Goal: Task Accomplishment & Management: Manage account settings

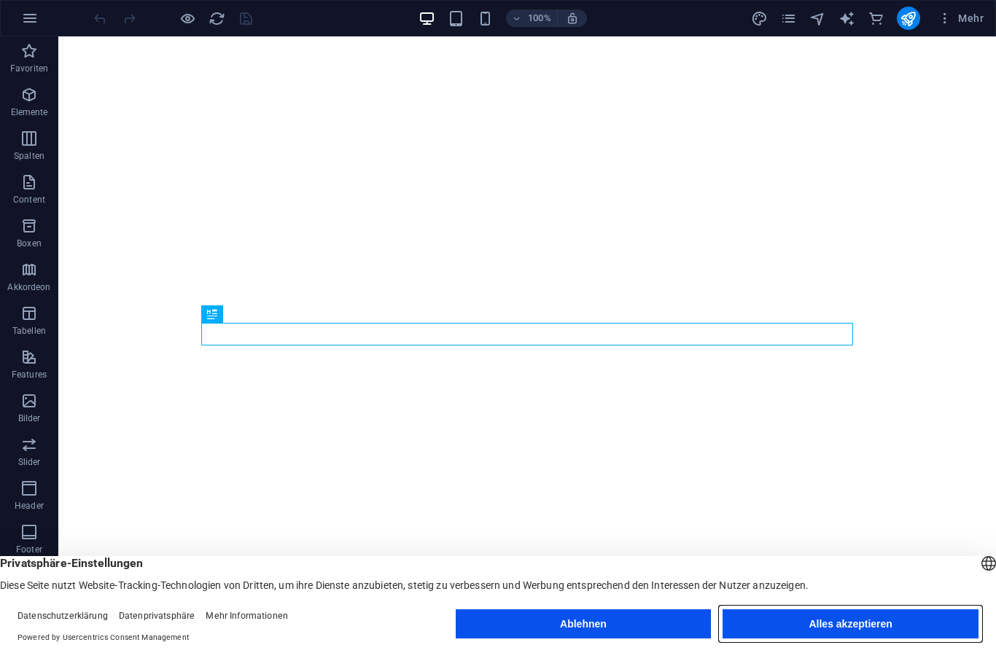
click at [870, 623] on button "Alles akzeptieren" at bounding box center [850, 623] width 256 height 29
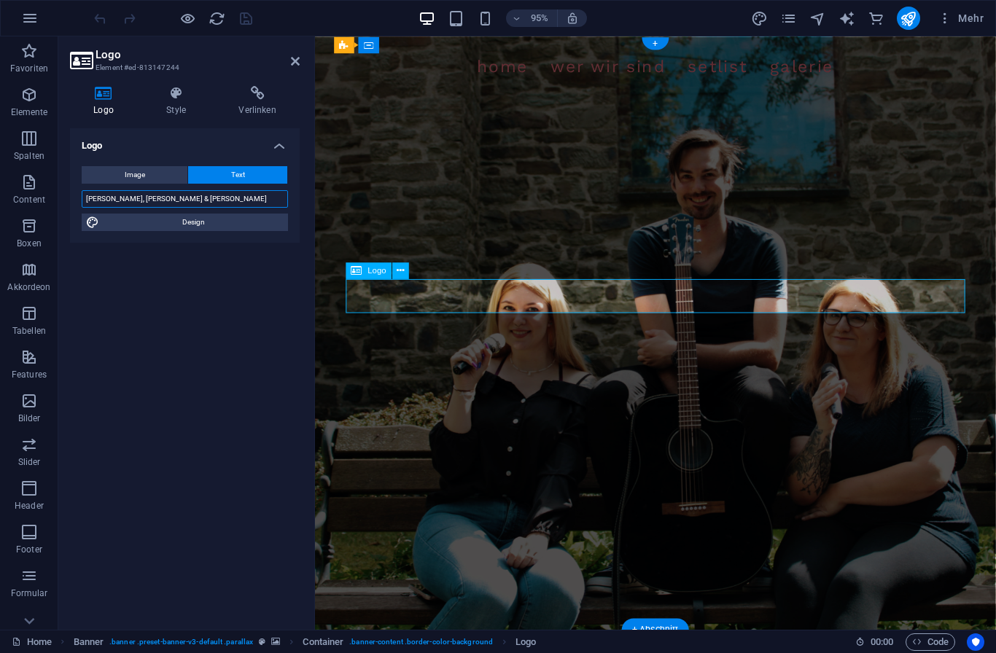
click at [221, 191] on input "[PERSON_NAME], [PERSON_NAME] & [PERSON_NAME]" at bounding box center [185, 198] width 206 height 17
click at [204, 196] on input "[PERSON_NAME], [PERSON_NAME] & [PERSON_NAME]" at bounding box center [185, 198] width 206 height 17
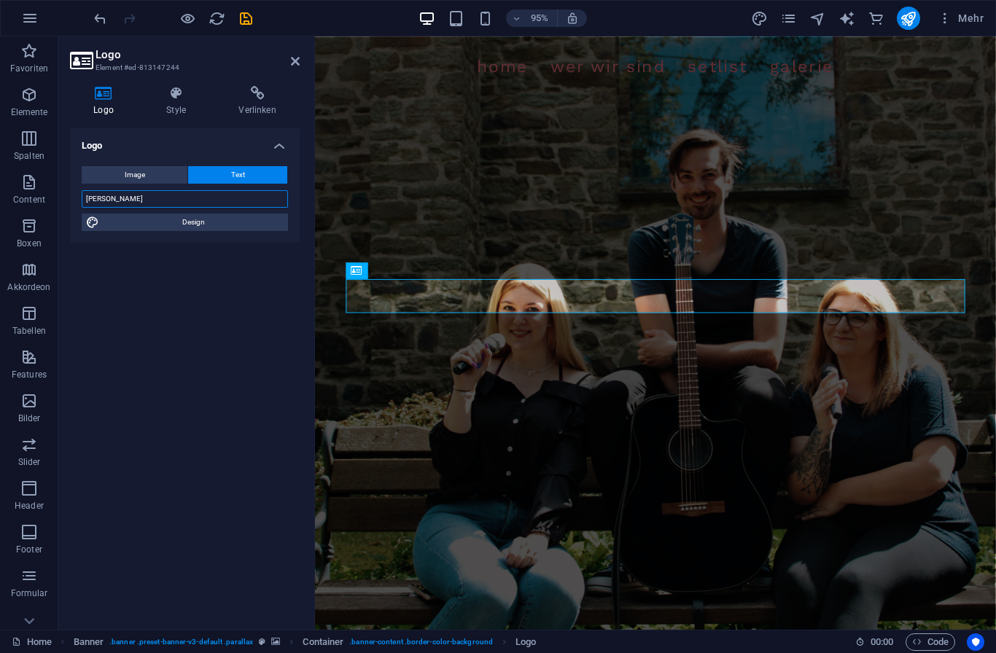
click at [109, 195] on input "[PERSON_NAME]" at bounding box center [185, 198] width 206 height 17
type input "Sally & [PERSON_NAME]"
click at [152, 173] on button "Image" at bounding box center [135, 174] width 106 height 17
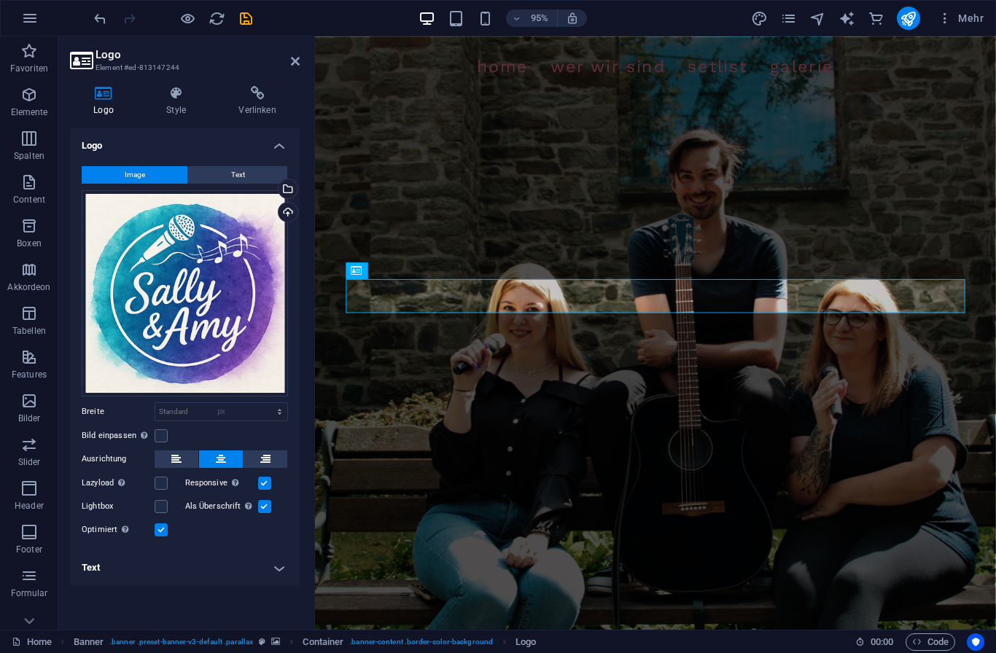
select select "DISABLED_OPTION_VALUE"
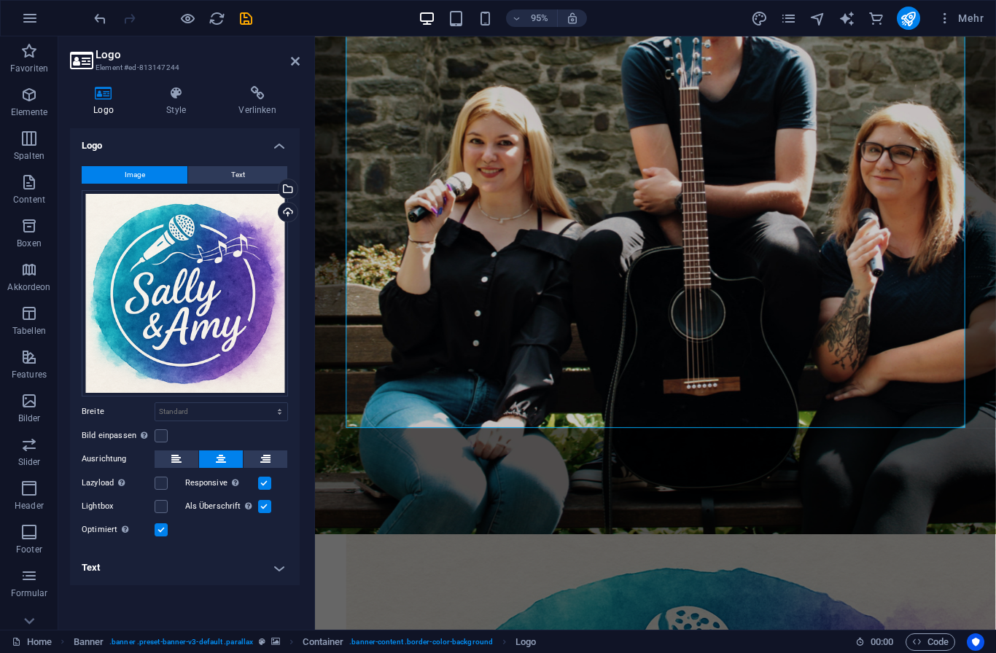
scroll to position [267, 0]
click at [237, 181] on span "Text" at bounding box center [238, 174] width 14 height 17
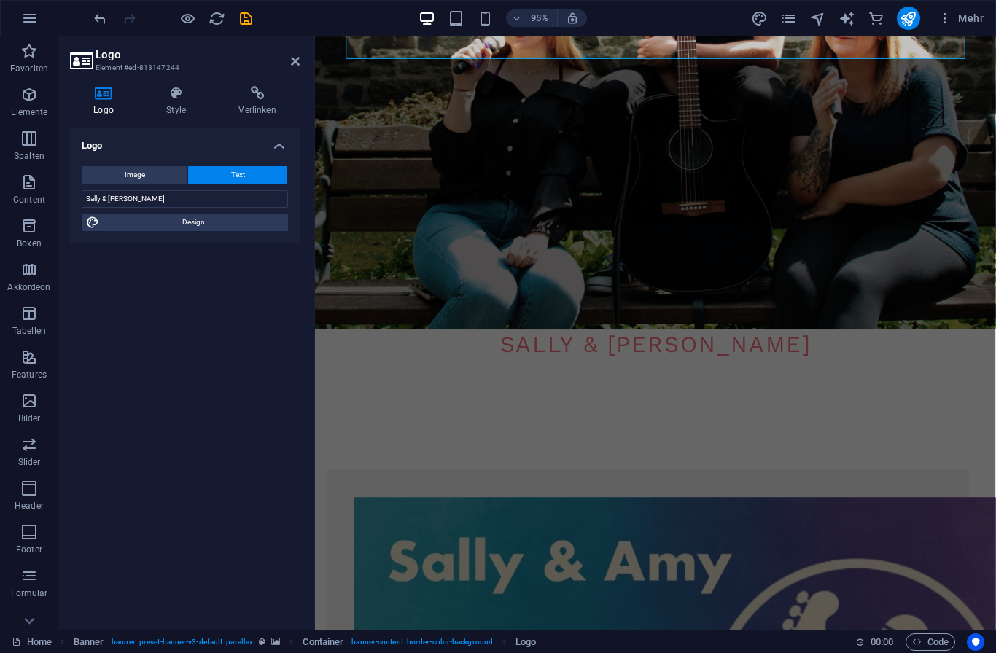
scroll to position [348, 0]
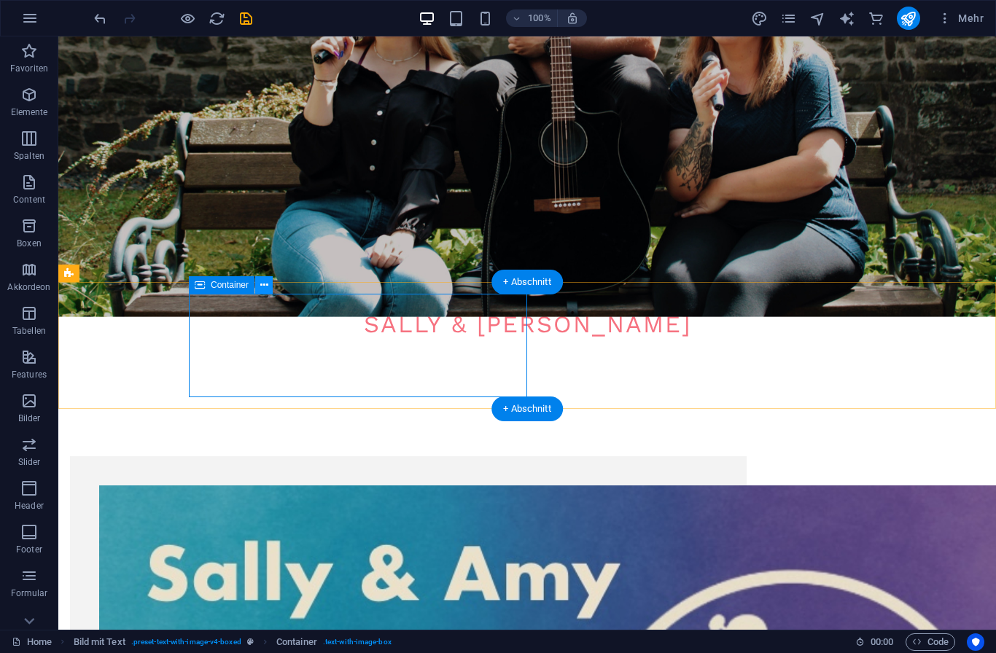
click at [262, 290] on icon at bounding box center [264, 285] width 8 height 15
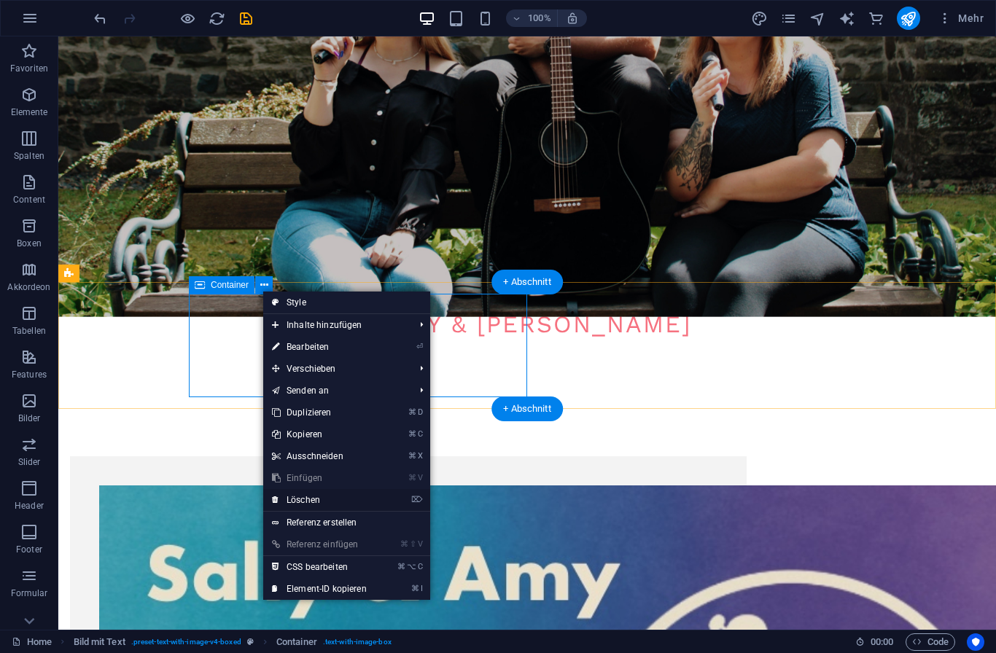
click at [335, 499] on link "⌦ Löschen" at bounding box center [319, 500] width 112 height 22
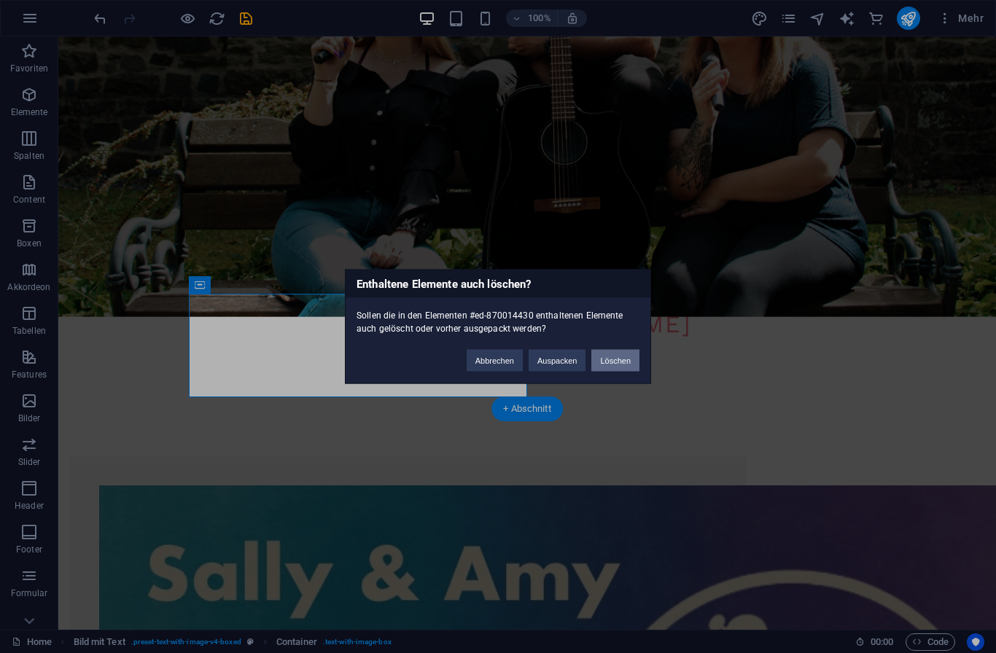
click at [630, 360] on button "Löschen" at bounding box center [615, 361] width 48 height 22
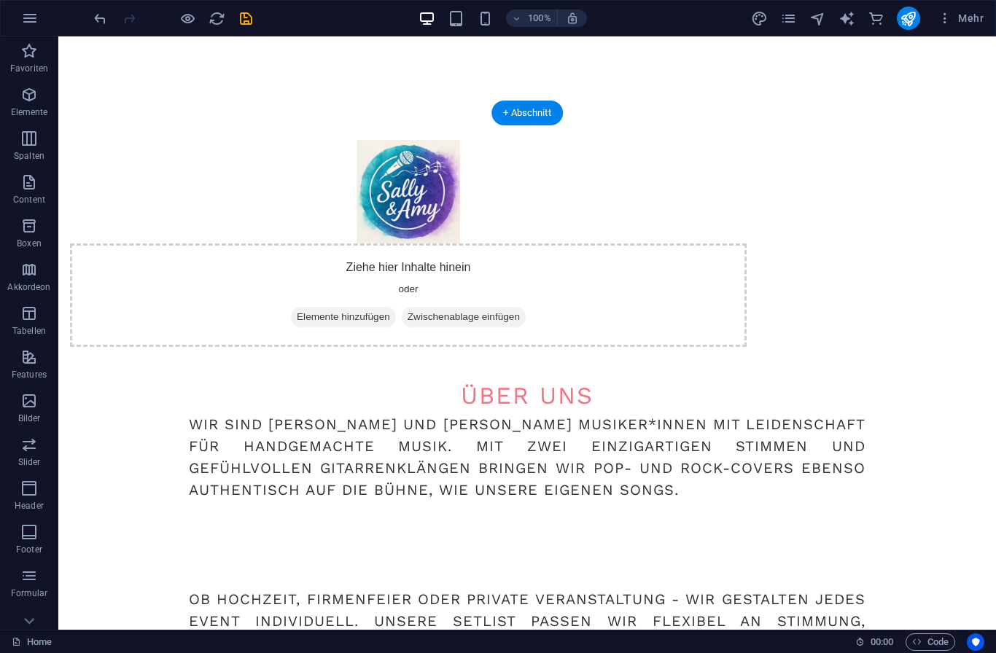
scroll to position [643, 0]
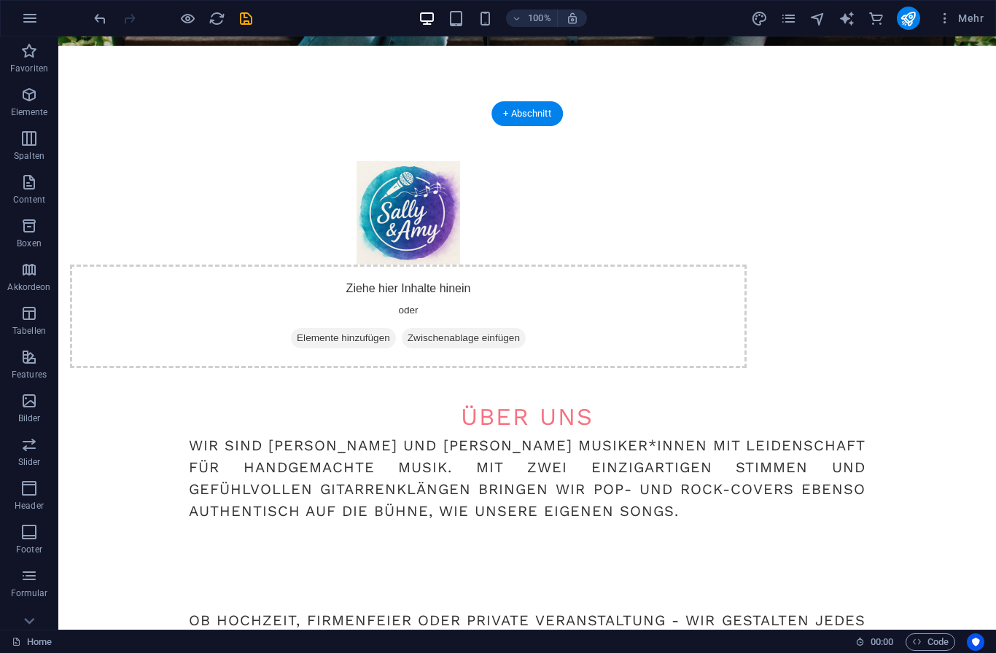
click at [531, 434] on div "WIR SIND [PERSON_NAME] UND [PERSON_NAME] MUSIKER*INNEN MIT LEIDENSCHAFT FÜR HAN…" at bounding box center [527, 598] width 676 height 328
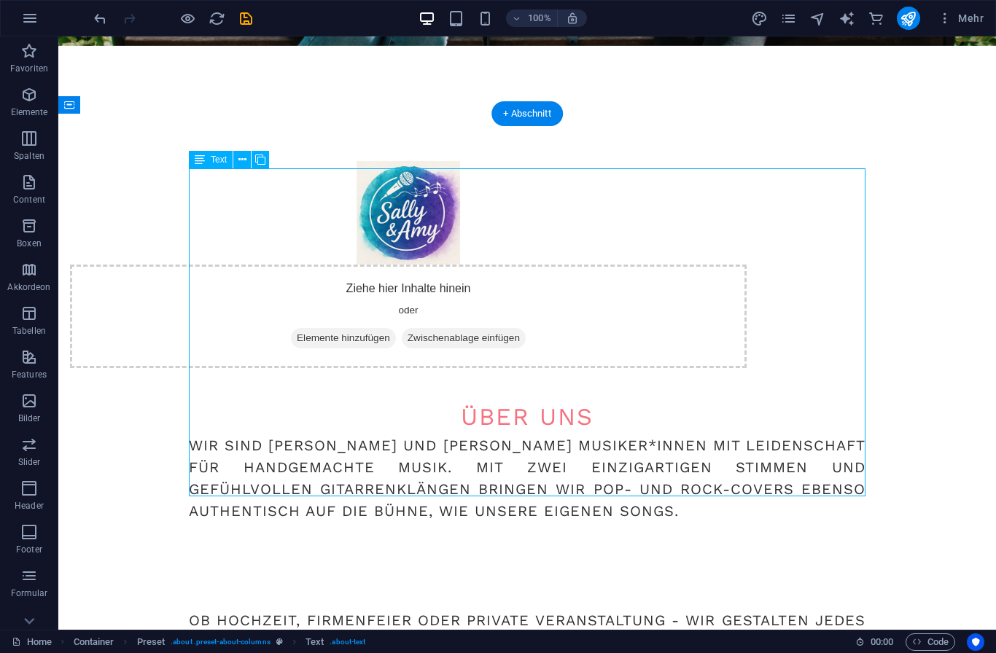
click at [502, 434] on div "WIR SIND [PERSON_NAME] UND [PERSON_NAME] MUSIKER*INNEN MIT LEIDENSCHAFT FÜR HAN…" at bounding box center [527, 598] width 676 height 328
click at [496, 434] on div "WIR SIND [PERSON_NAME] UND [PERSON_NAME] MUSIKER*INNEN MIT LEIDENSCHAFT FÜR HAN…" at bounding box center [527, 598] width 676 height 328
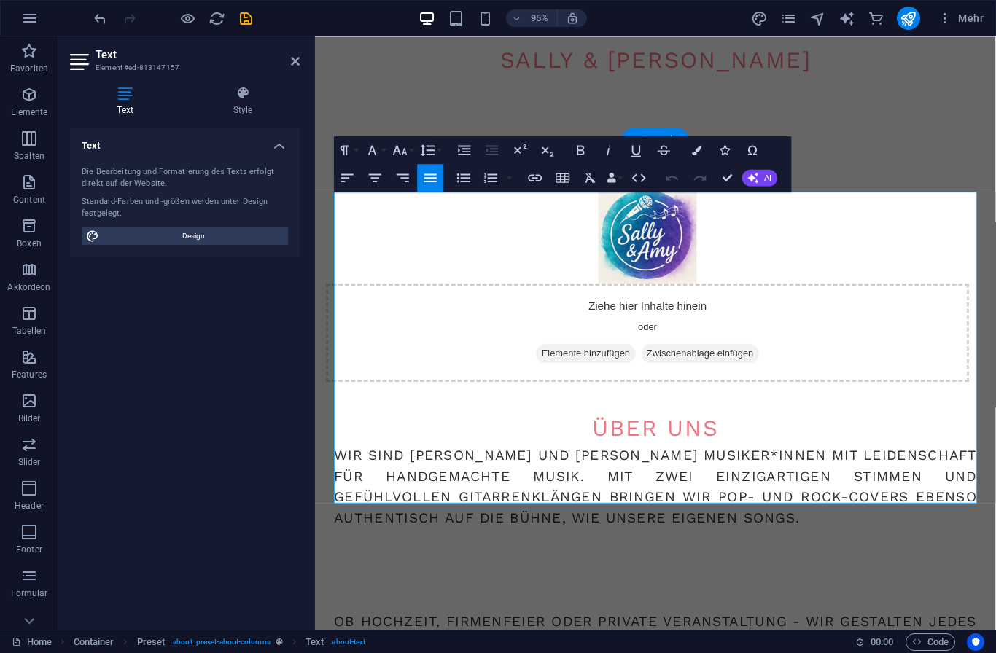
click at [653, 466] on p "WIR SIND [PERSON_NAME] UND [PERSON_NAME] MUSIKER*INNEN MIT LEIDENSCHAFT FÜR HAN…" at bounding box center [673, 509] width 676 height 87
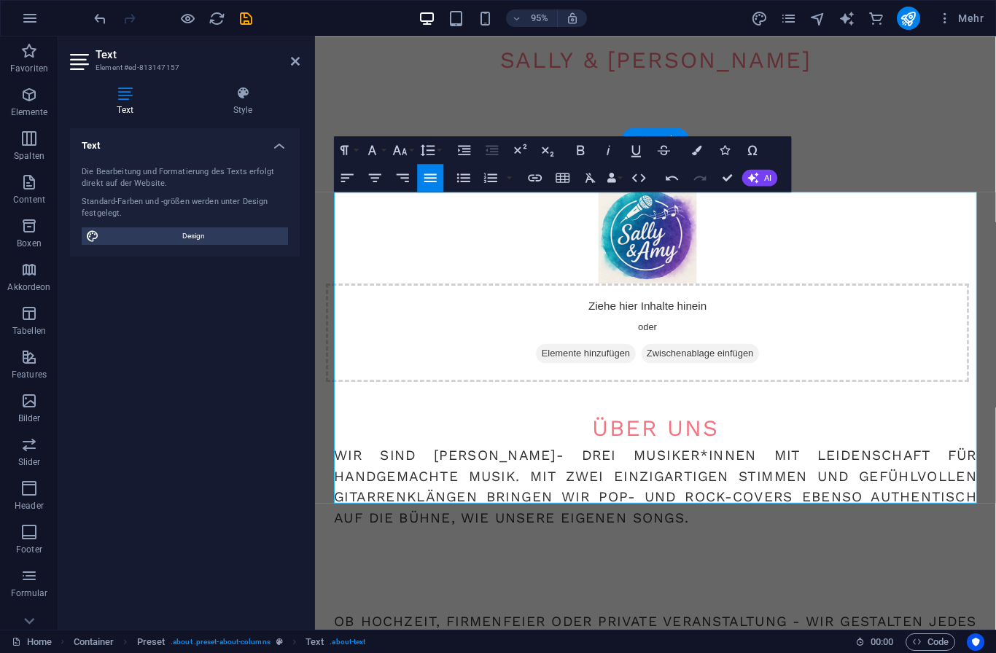
click at [502, 466] on p "WIR SIND [PERSON_NAME] - DREI MUSIKER*INNEN MIT LEIDENSCHAFT FÜR HANDGEMACHTE M…" at bounding box center [673, 509] width 676 height 87
click at [663, 466] on p "WIR SIND SALINA UND [PERSON_NAME] - DREI MUSIKER*INNEN MIT LEIDENSCHAFT FÜR HAN…" at bounding box center [673, 509] width 676 height 87
click at [731, 466] on p "WIR SIND SALINA UND [PERSON_NAME] - MUSIKER*INNEN MIT LEIDENSCHAFT FÜR HANDGEMA…" at bounding box center [673, 509] width 676 height 87
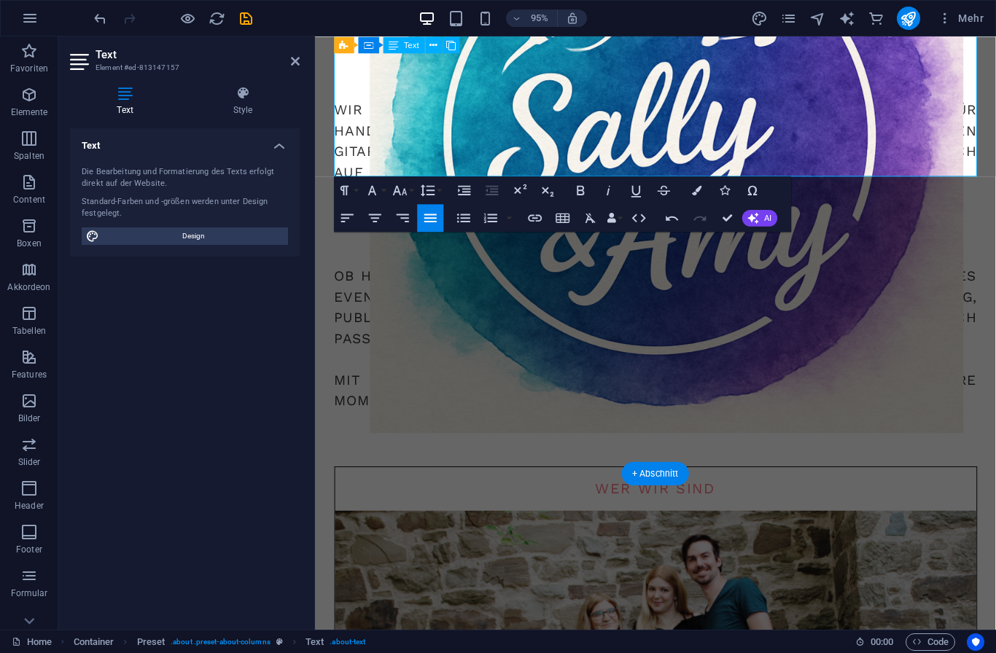
scroll to position [1011, 0]
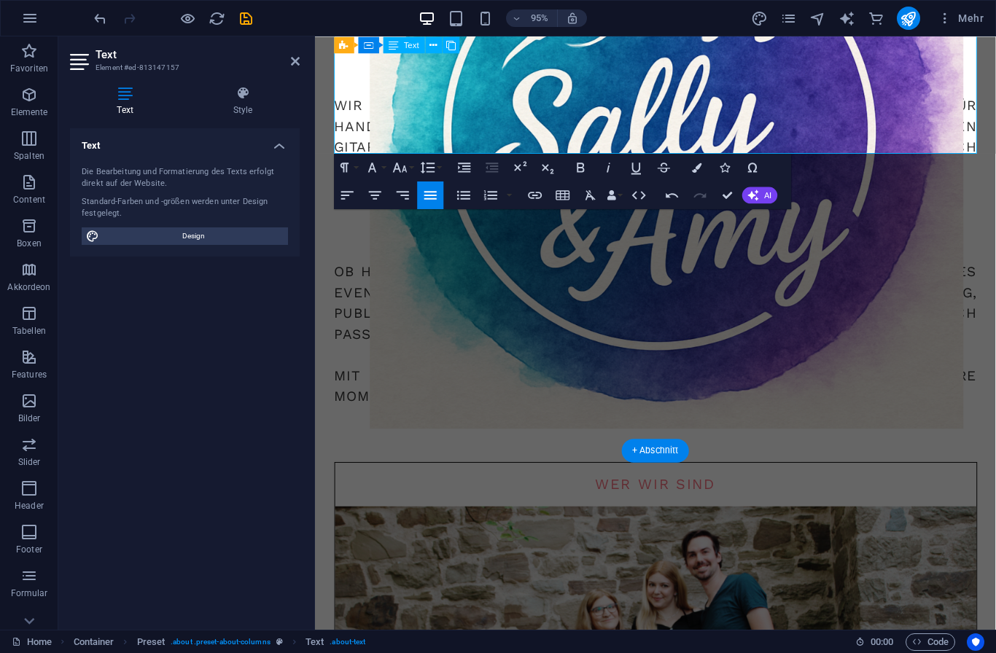
click at [916, 426] on div at bounding box center [673, 455] width 676 height 58
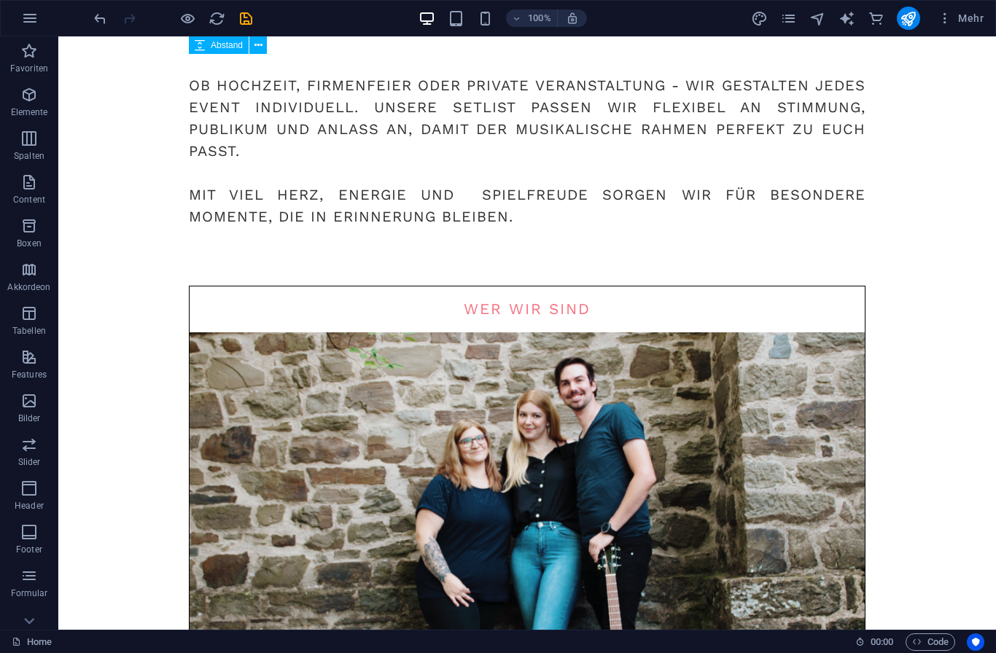
scroll to position [1175, 0]
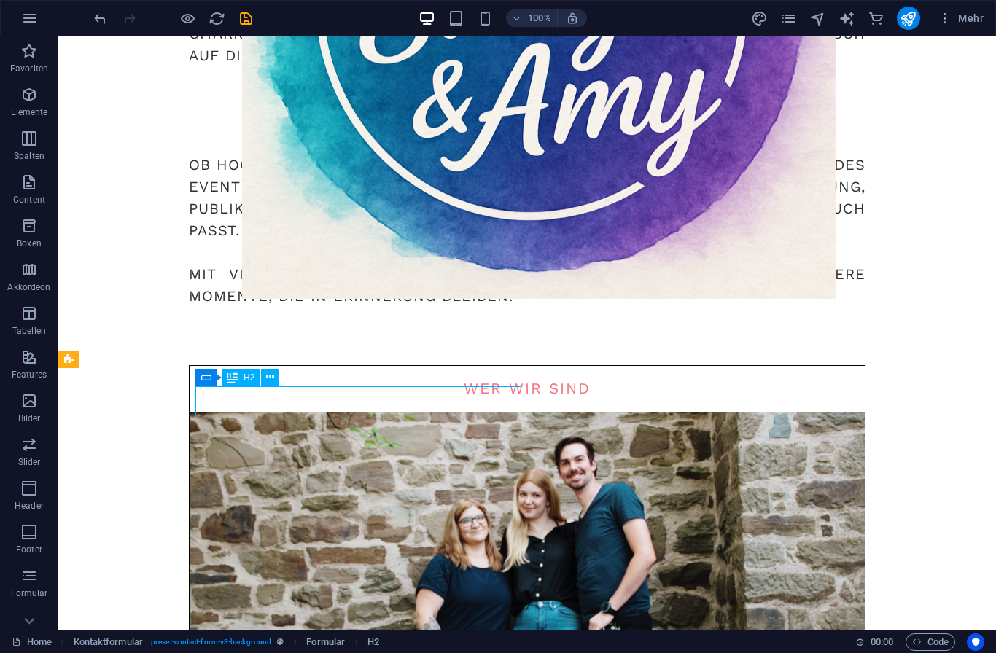
scroll to position [1097, 0]
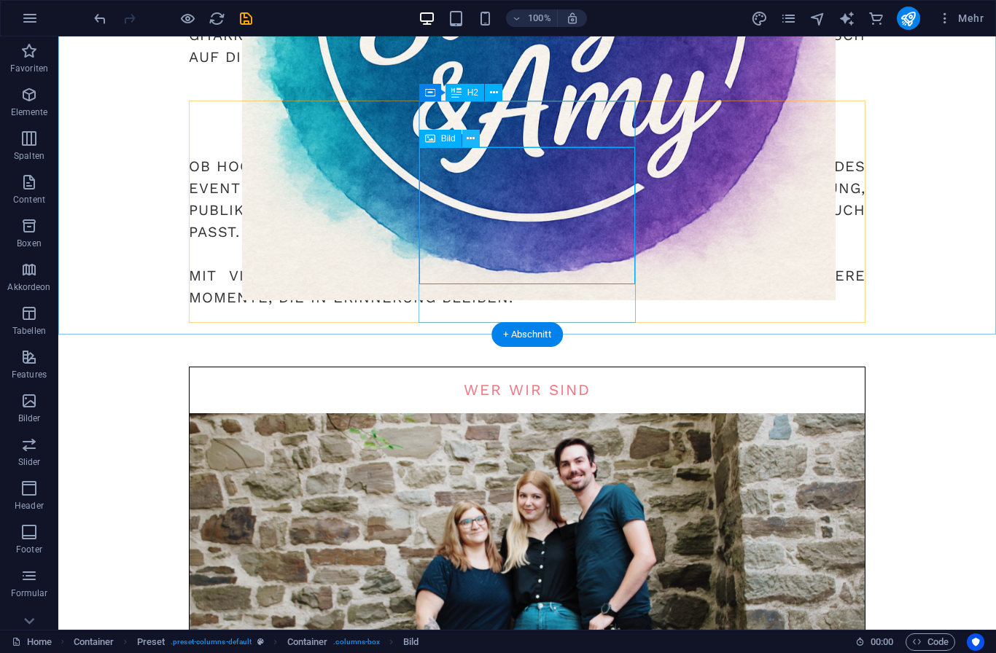
click at [471, 139] on icon at bounding box center [470, 138] width 8 height 15
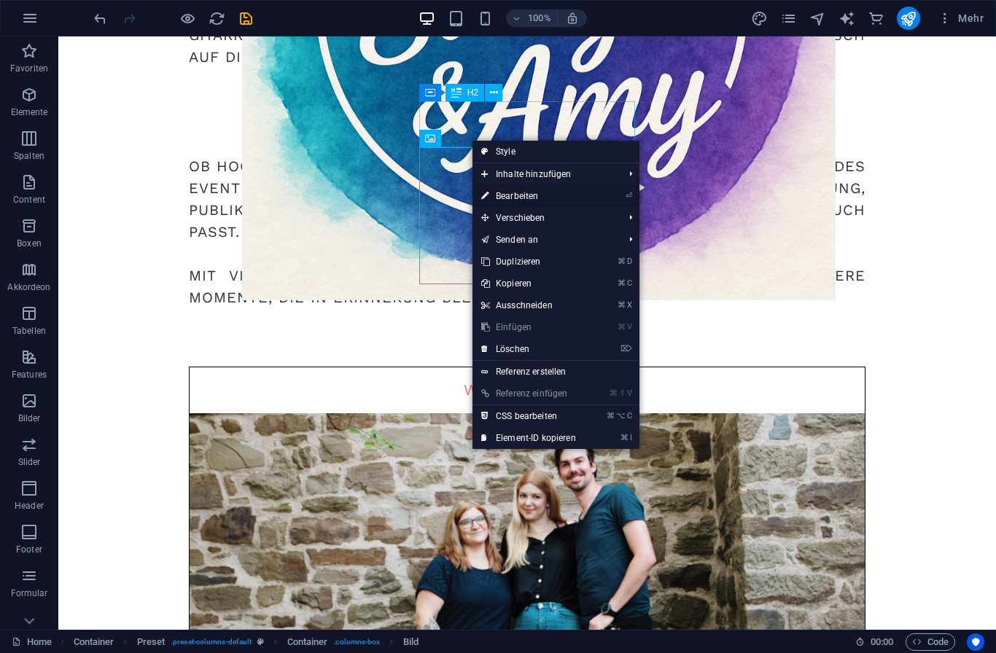
click at [539, 187] on link "⏎ Bearbeiten" at bounding box center [528, 196] width 112 height 22
select select "%"
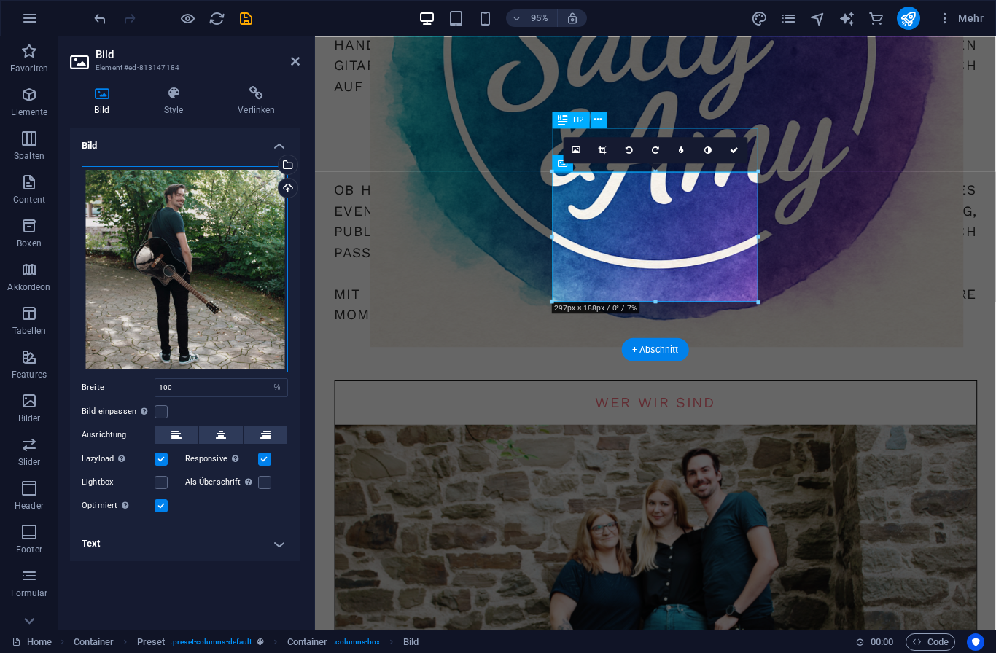
click at [230, 227] on div "Ziehe Dateien zum Hochladen hierher oder klicke hier, um aus Dateien oder koste…" at bounding box center [185, 269] width 206 height 206
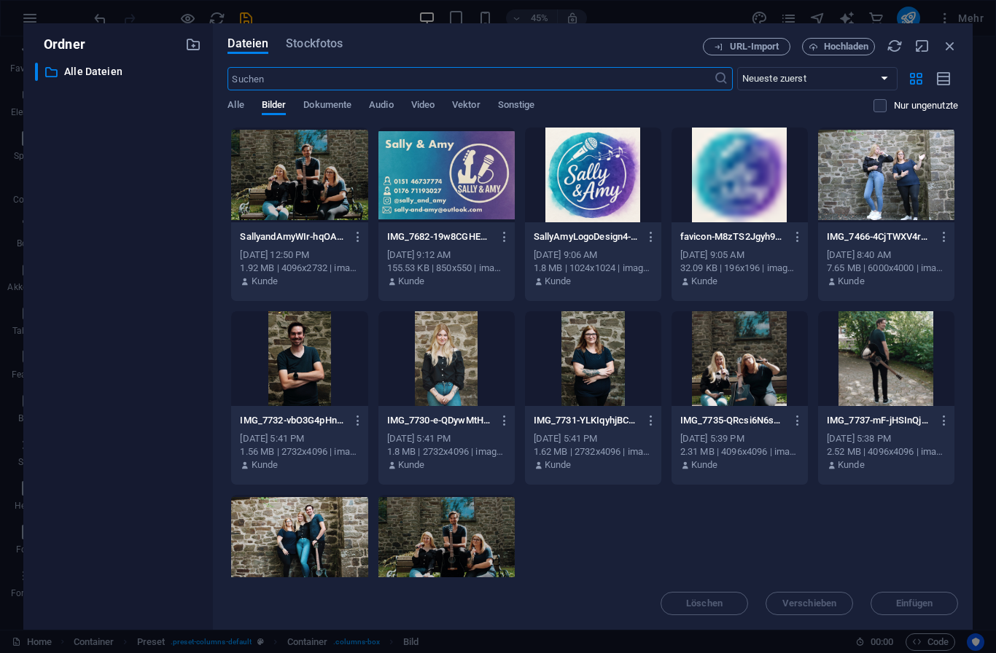
click at [758, 385] on div at bounding box center [739, 358] width 136 height 95
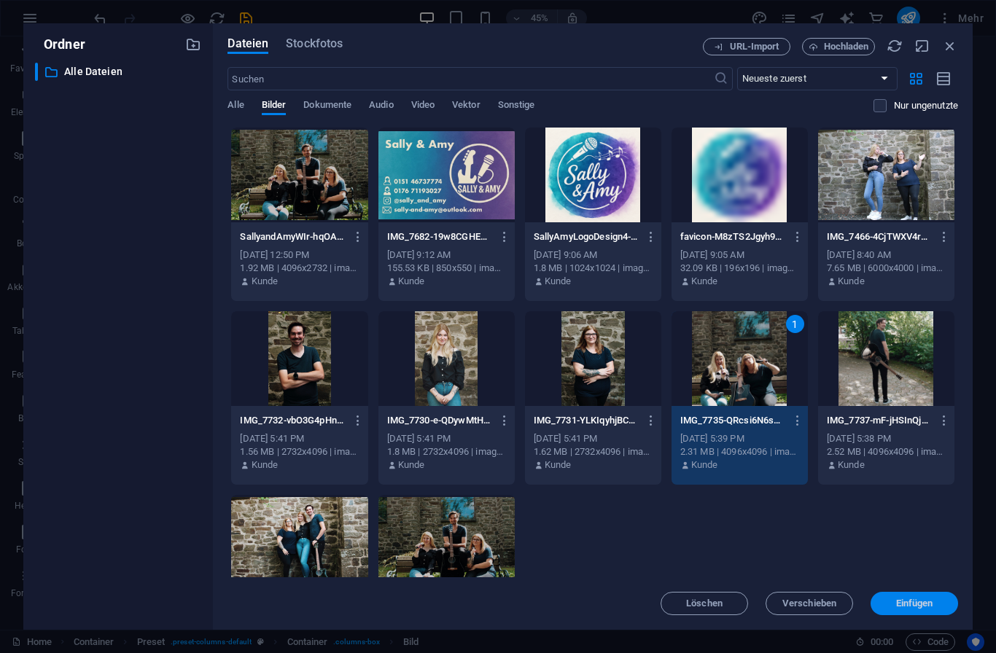
click at [918, 604] on span "Einfügen" at bounding box center [914, 603] width 37 height 9
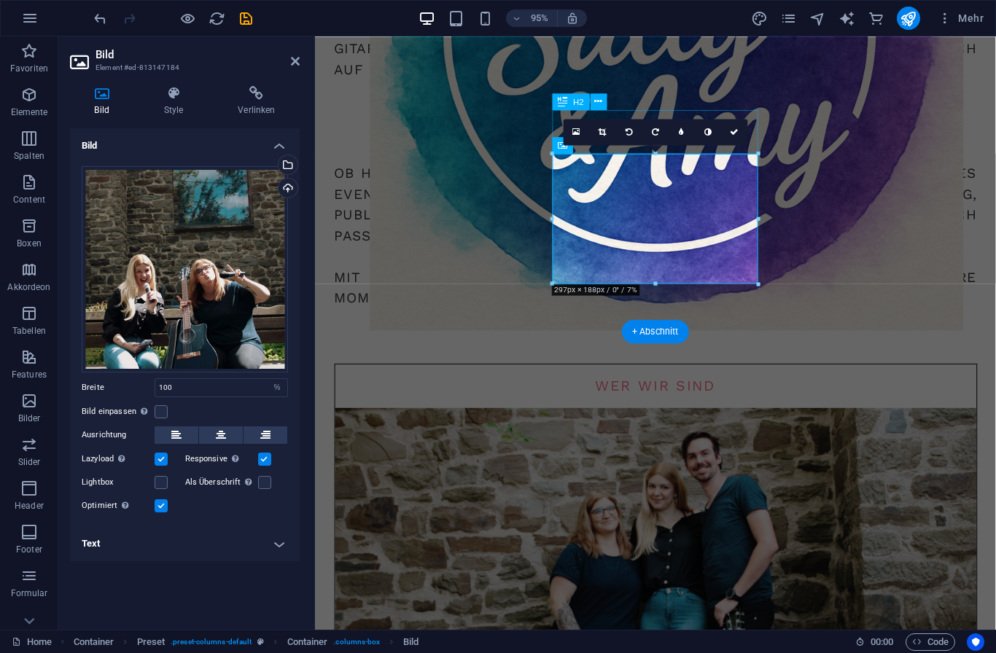
scroll to position [1119, 0]
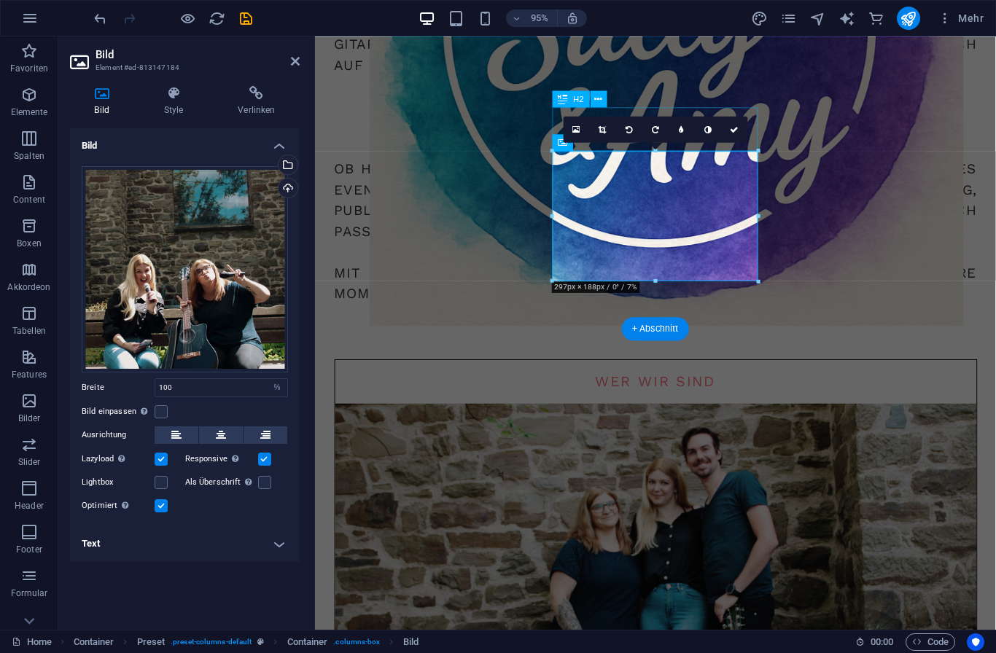
click at [105, 94] on icon at bounding box center [101, 93] width 63 height 15
click at [292, 191] on div "Hochladen" at bounding box center [287, 190] width 22 height 22
click at [289, 190] on div "Hochladen" at bounding box center [287, 190] width 22 height 22
click at [291, 161] on div "Wähle aus deinen Dateien, Stockfotos oder lade Dateien hoch" at bounding box center [287, 166] width 22 height 22
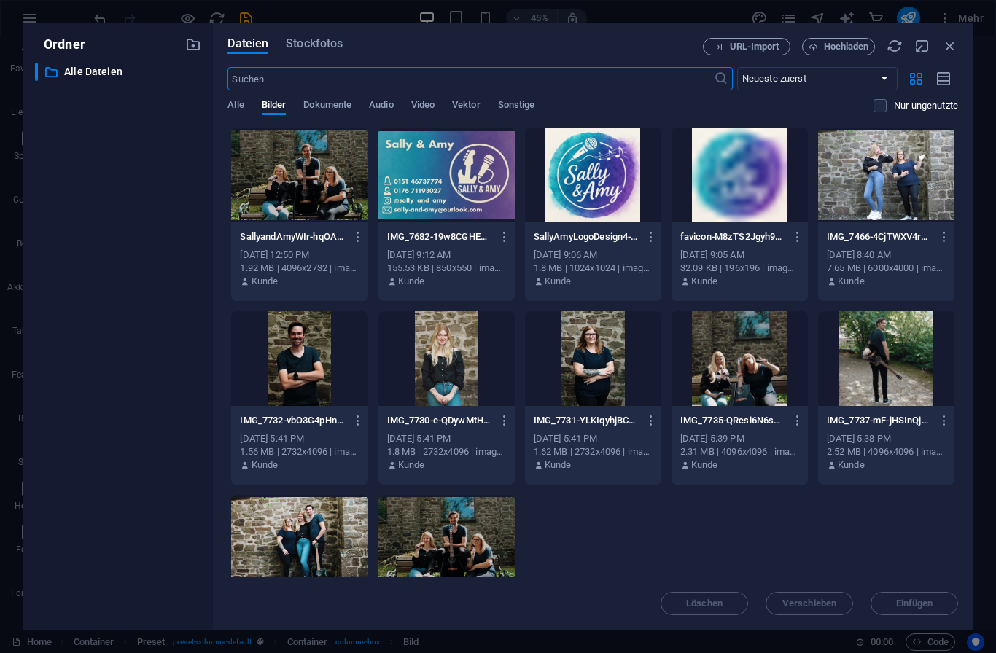
click at [894, 195] on div at bounding box center [886, 175] width 136 height 95
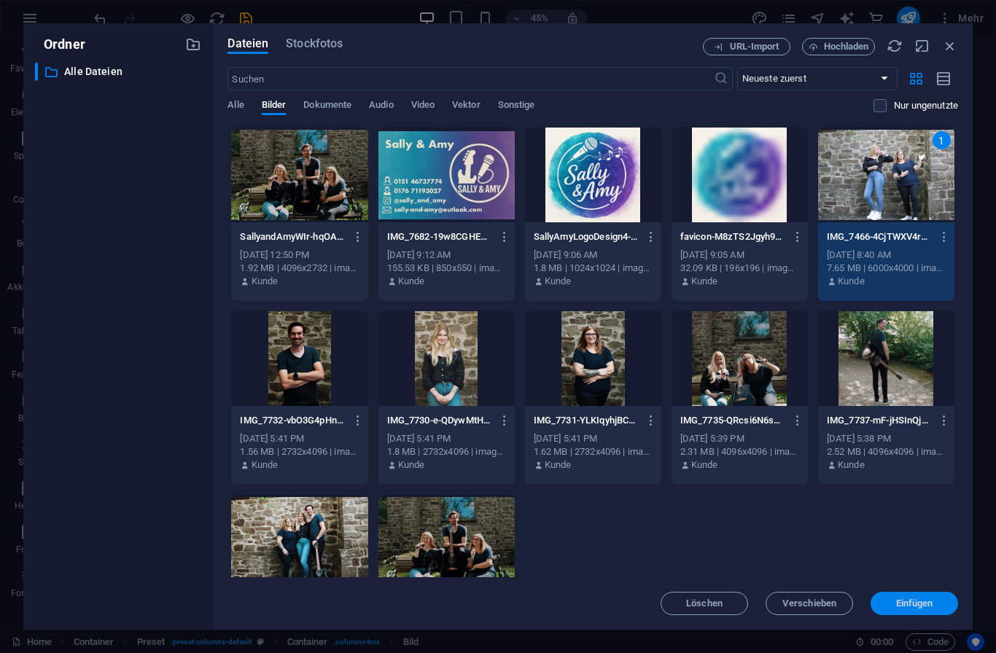
click at [917, 604] on span "Einfügen" at bounding box center [914, 603] width 37 height 9
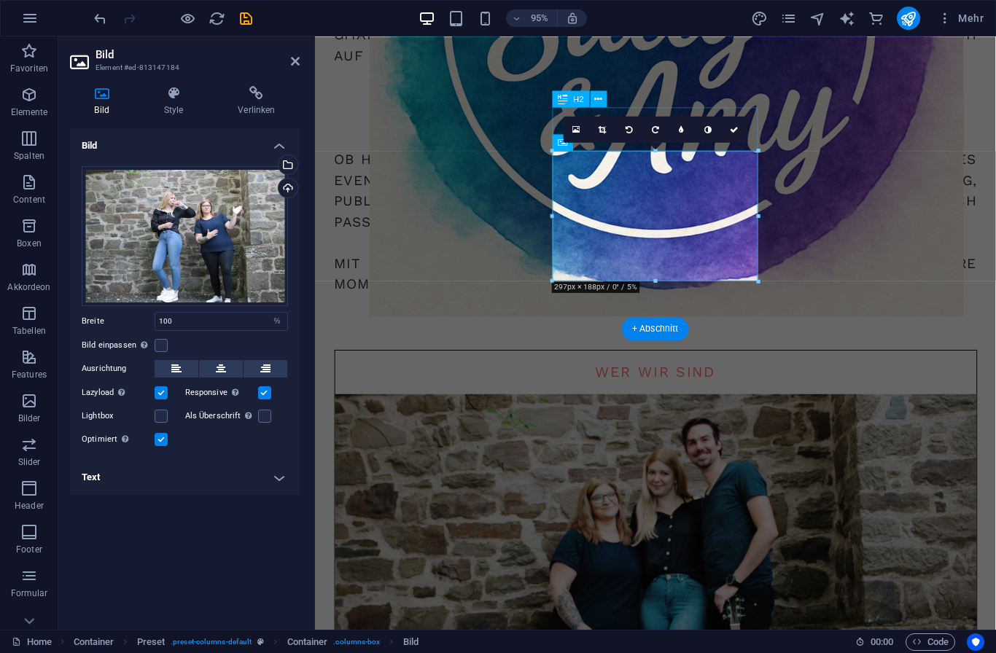
scroll to position [1135, 0]
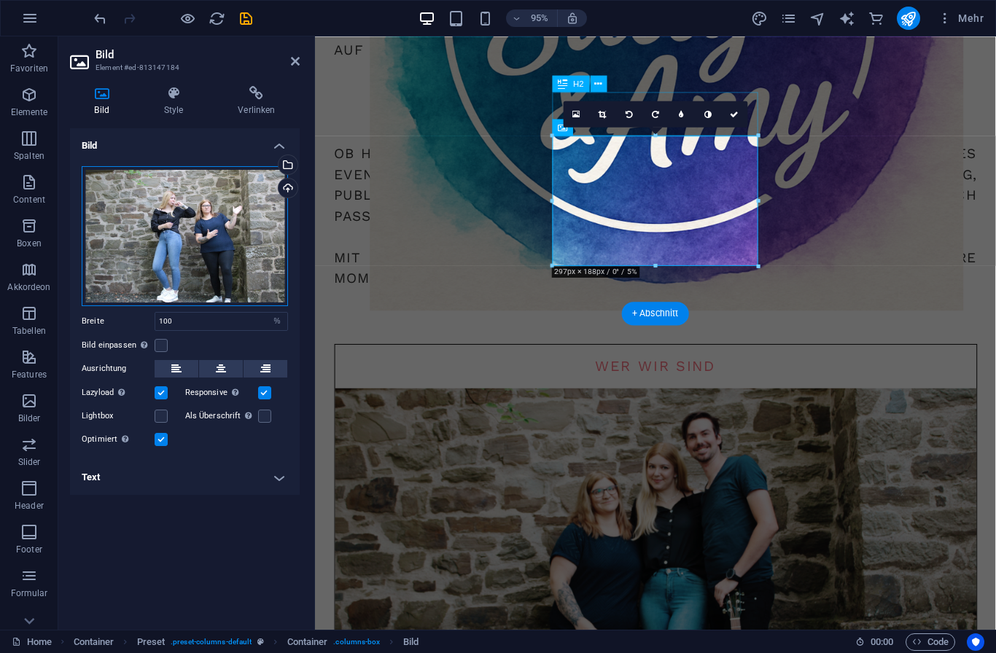
click at [239, 256] on div "Ziehe Dateien zum Hochladen hierher oder klicke hier, um aus Dateien oder koste…" at bounding box center [185, 236] width 206 height 140
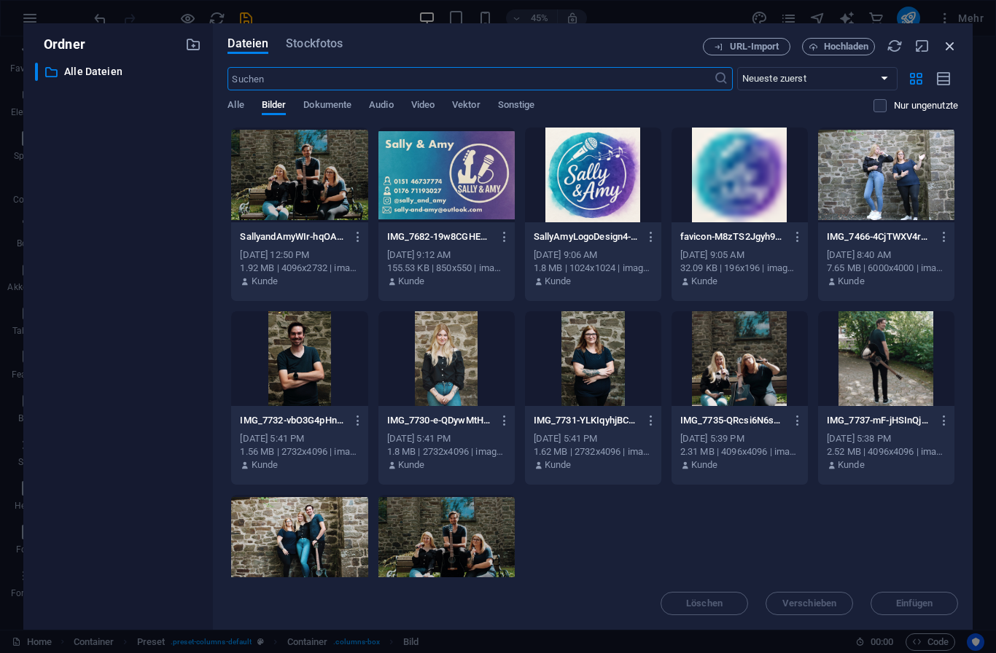
click at [943, 47] on icon "button" at bounding box center [950, 46] width 16 height 16
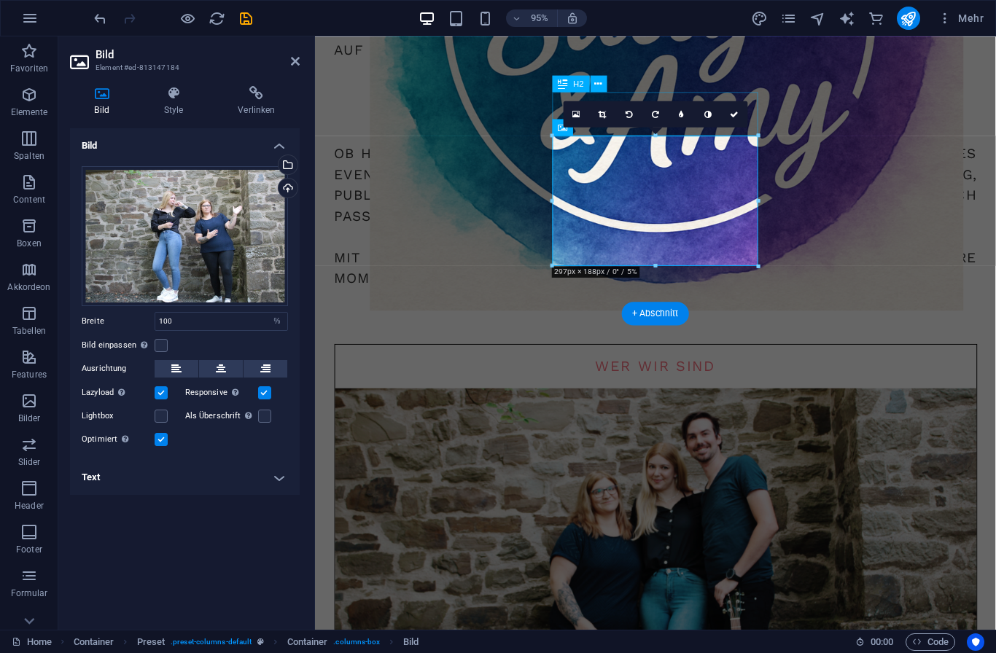
click at [496, 407] on figure at bounding box center [673, 617] width 675 height 421
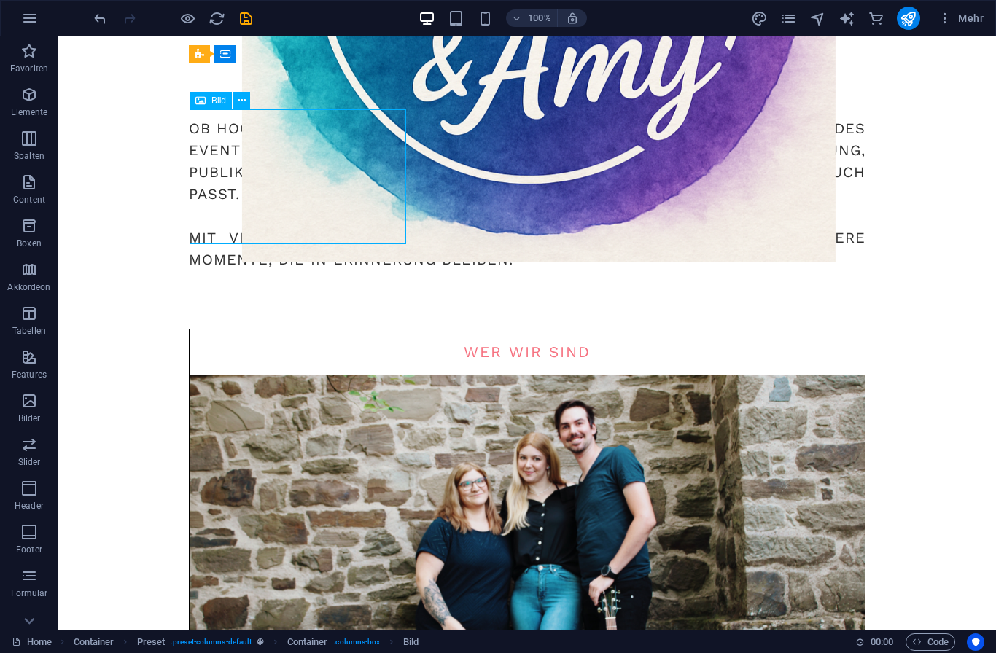
click at [349, 375] on figure at bounding box center [527, 585] width 675 height 421
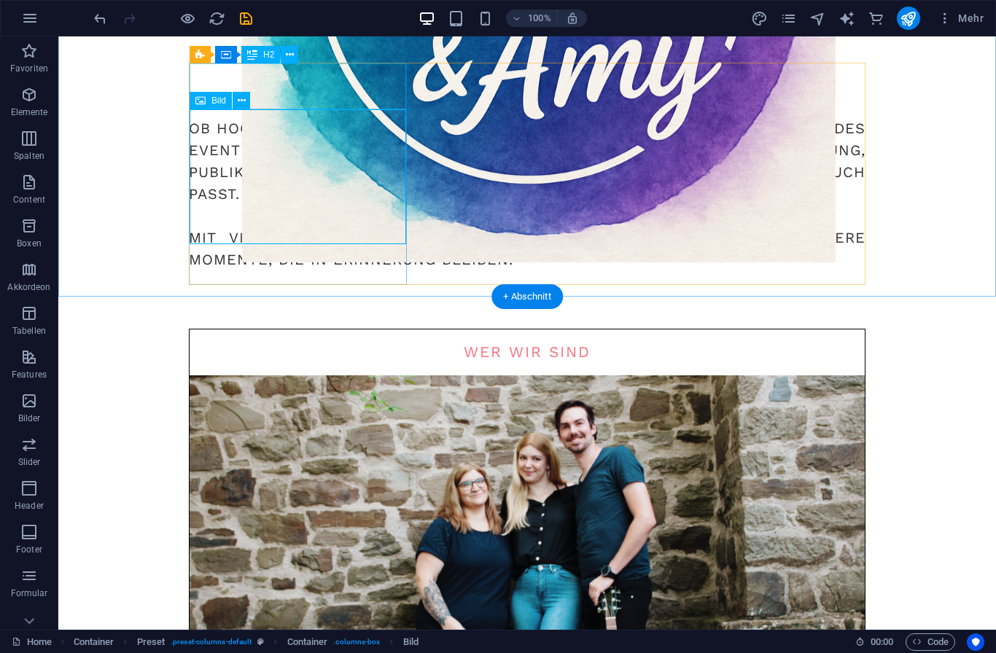
click at [220, 98] on span "Bild" at bounding box center [218, 100] width 15 height 9
click at [222, 100] on span "Bild" at bounding box center [218, 100] width 15 height 9
click at [208, 99] on div "Bild" at bounding box center [211, 100] width 42 height 17
click at [248, 102] on button at bounding box center [241, 100] width 17 height 17
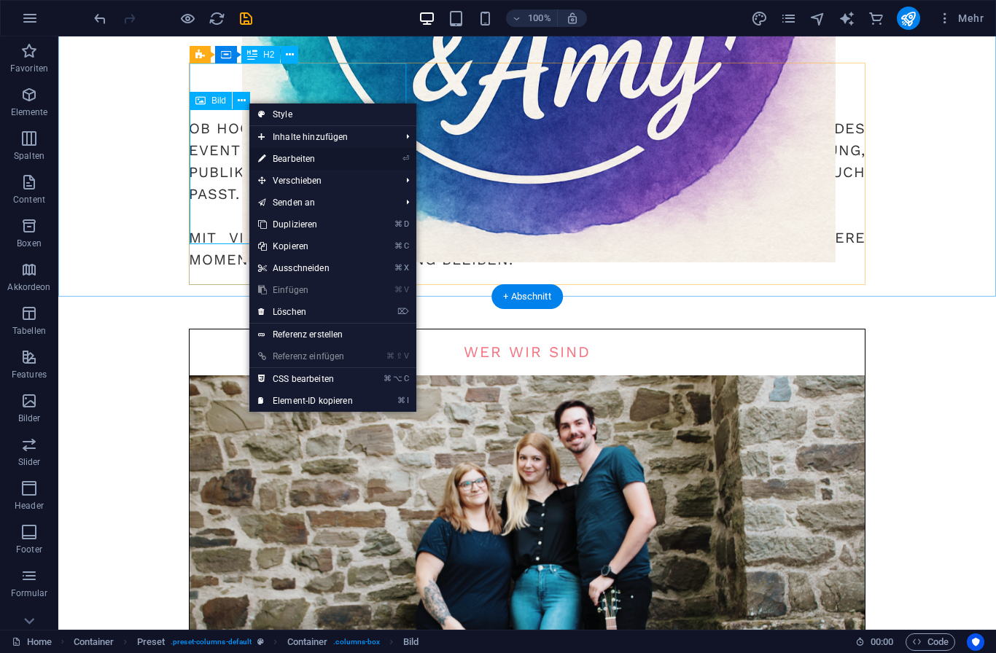
click at [313, 157] on link "⏎ Bearbeiten" at bounding box center [305, 159] width 112 height 22
select select "%"
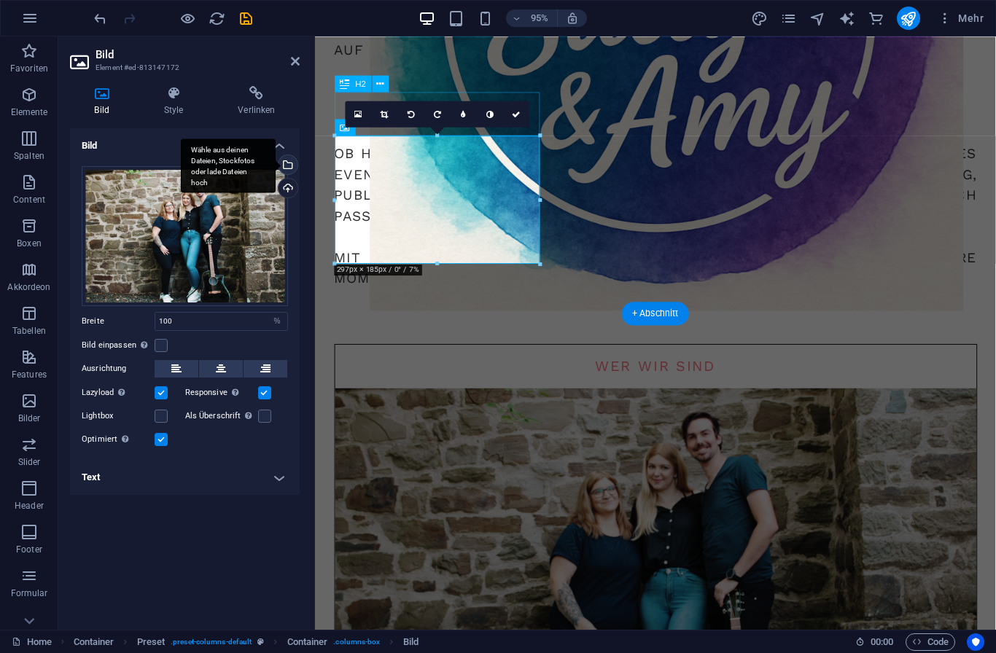
click at [276, 160] on div "Wähle aus deinen Dateien, Stockfotos oder lade Dateien hoch" at bounding box center [228, 165] width 95 height 55
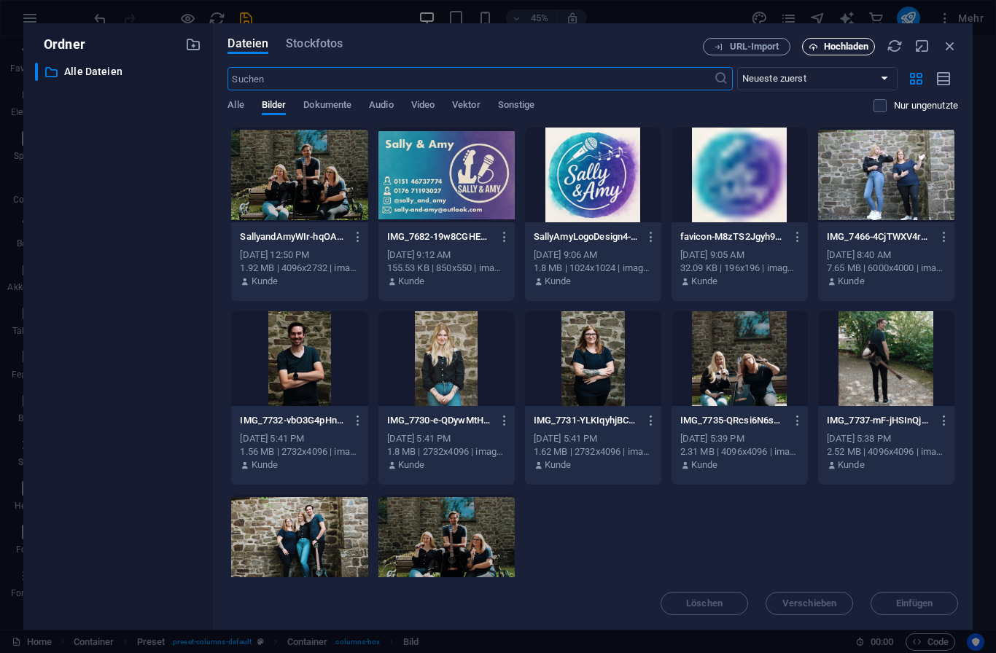
click at [847, 44] on span "Hochladen" at bounding box center [846, 46] width 45 height 9
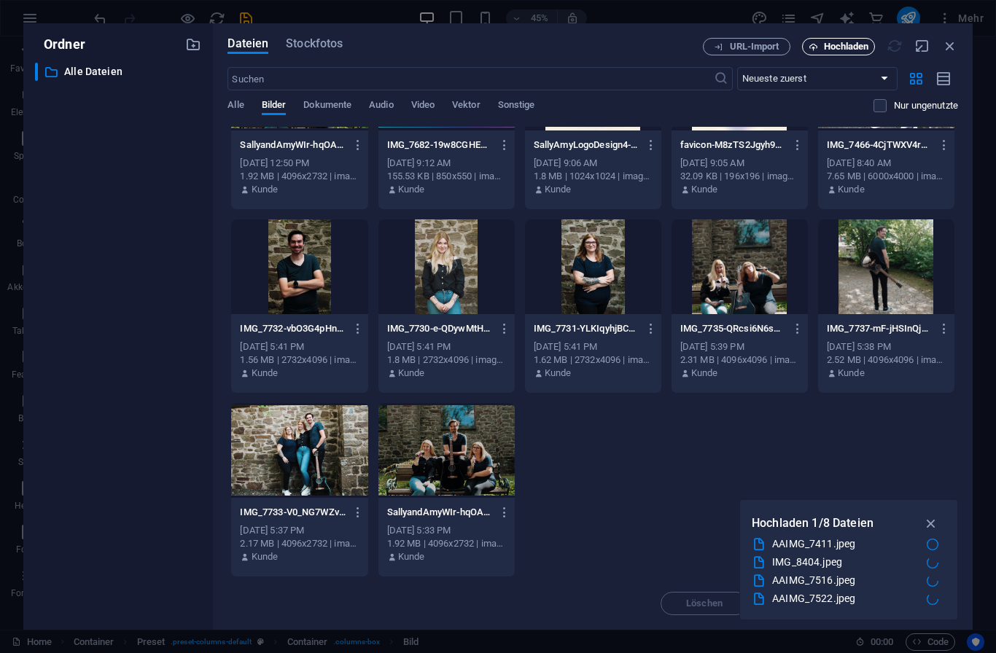
scroll to position [93, 0]
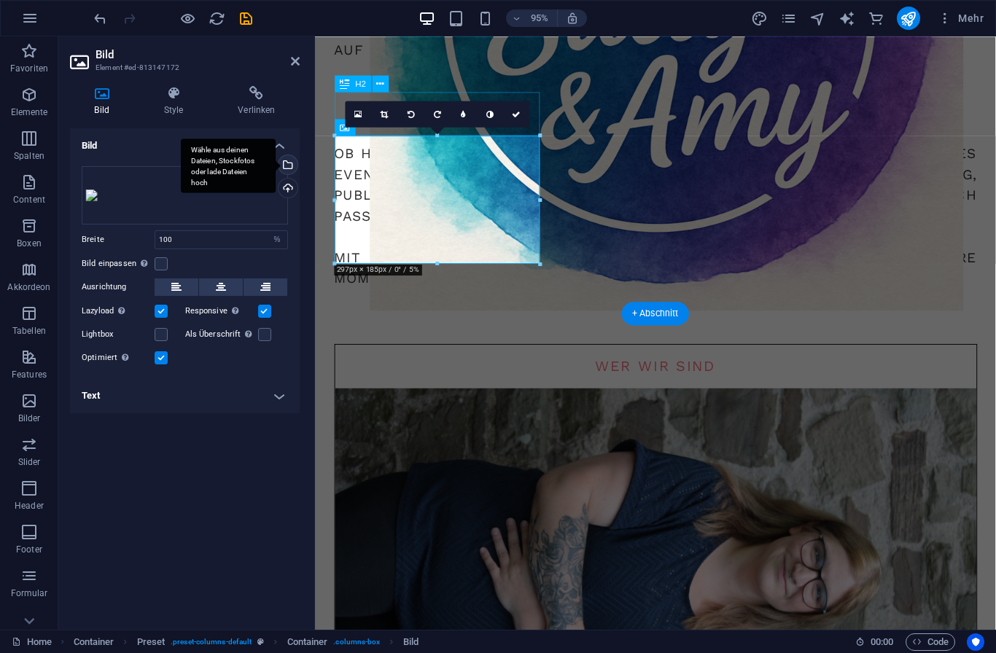
click at [286, 168] on div "Wähle aus deinen Dateien, Stockfotos oder lade Dateien hoch" at bounding box center [287, 166] width 22 height 22
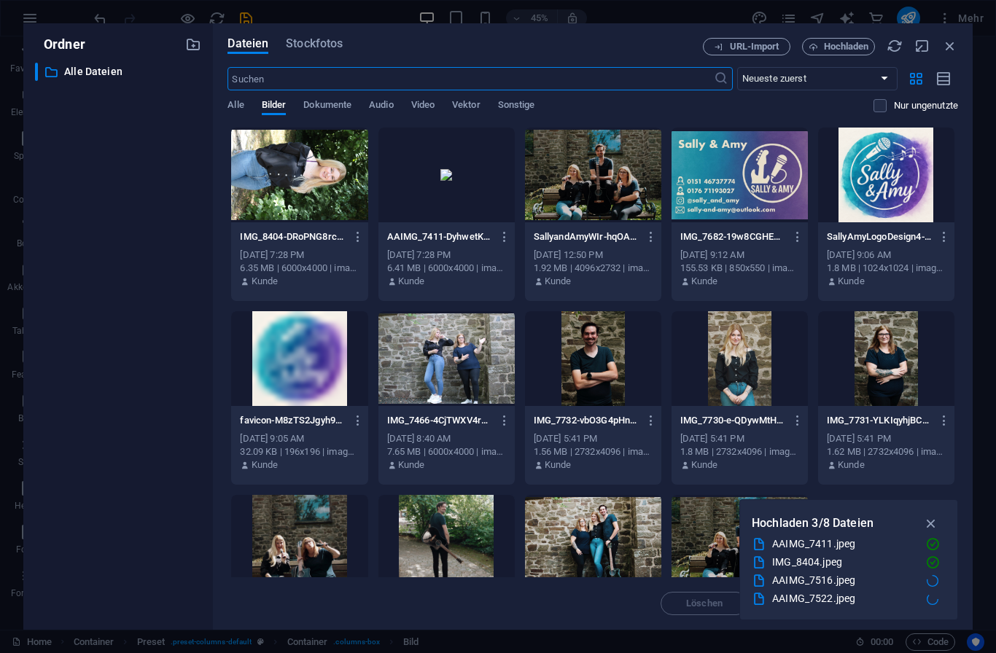
scroll to position [0, 0]
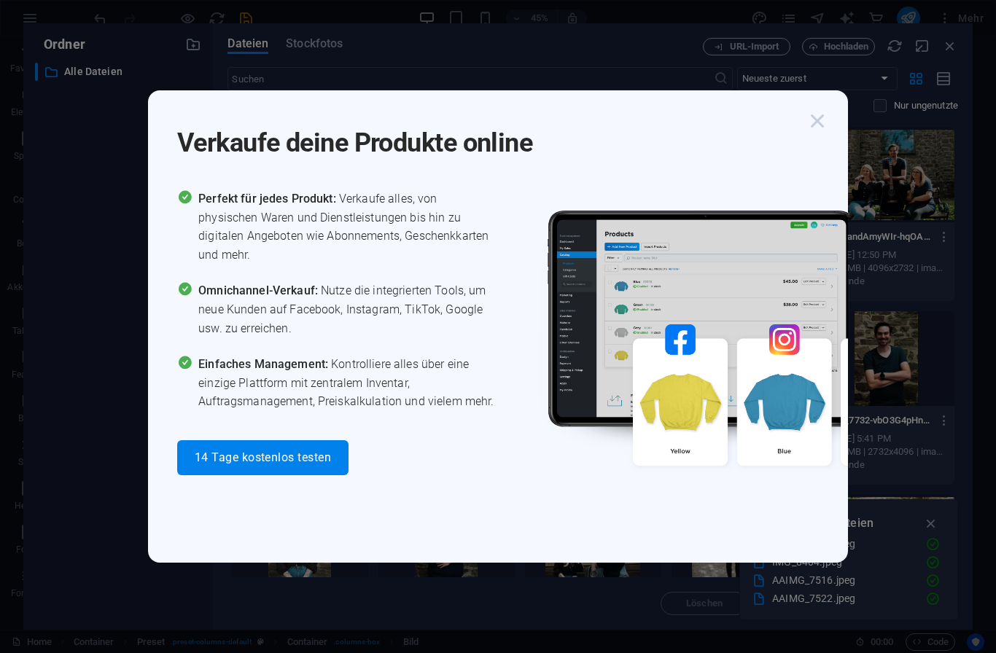
click at [826, 129] on icon "button" at bounding box center [817, 121] width 26 height 26
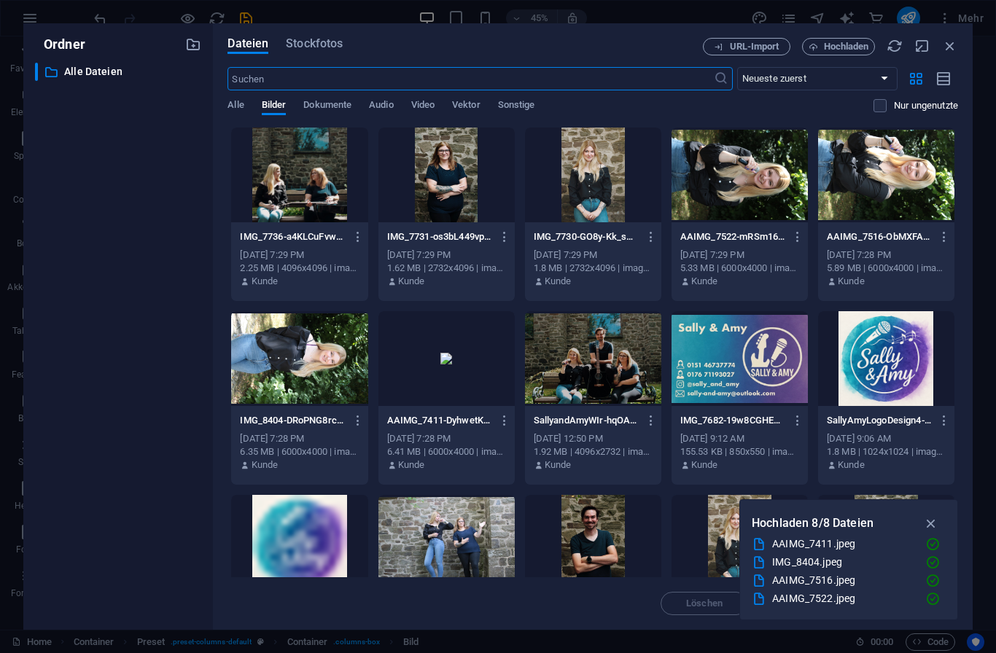
click at [311, 178] on div at bounding box center [299, 175] width 136 height 95
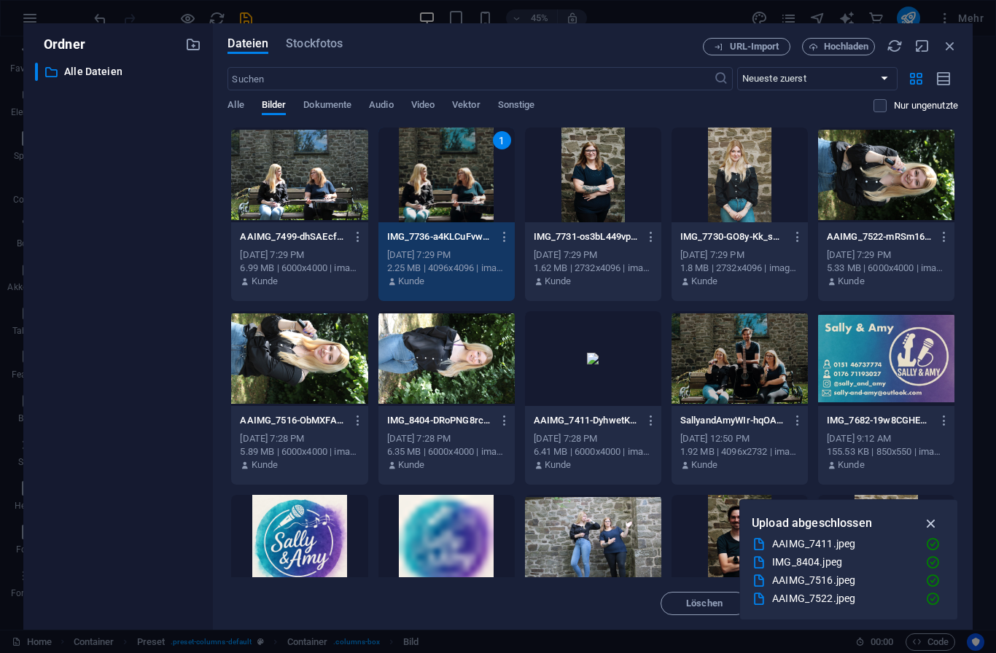
click at [940, 515] on button "button" at bounding box center [931, 523] width 28 height 23
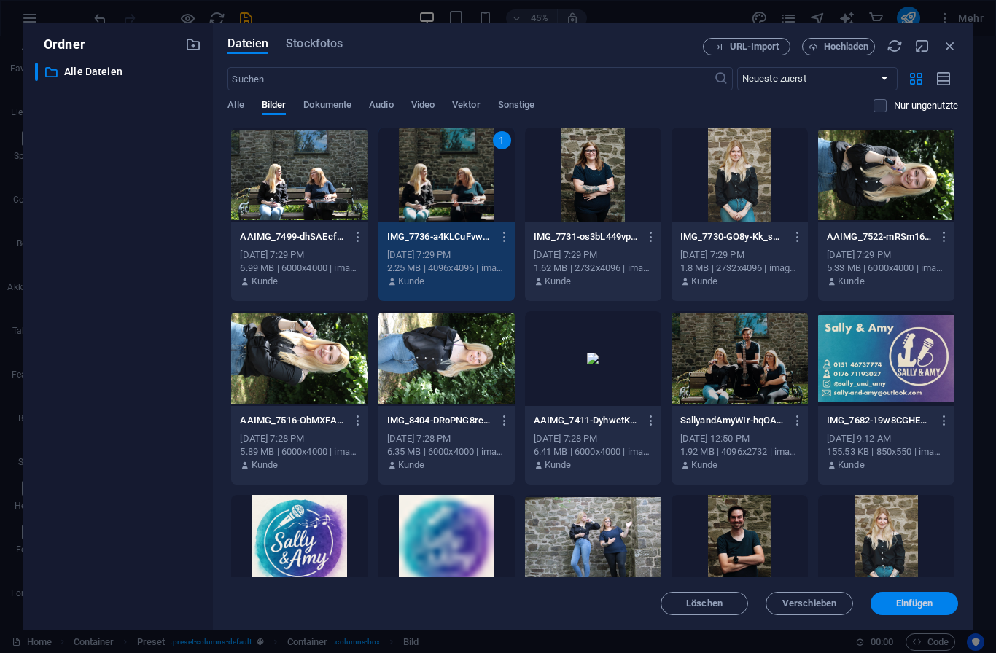
click at [915, 595] on button "Einfügen" at bounding box center [913, 603] width 87 height 23
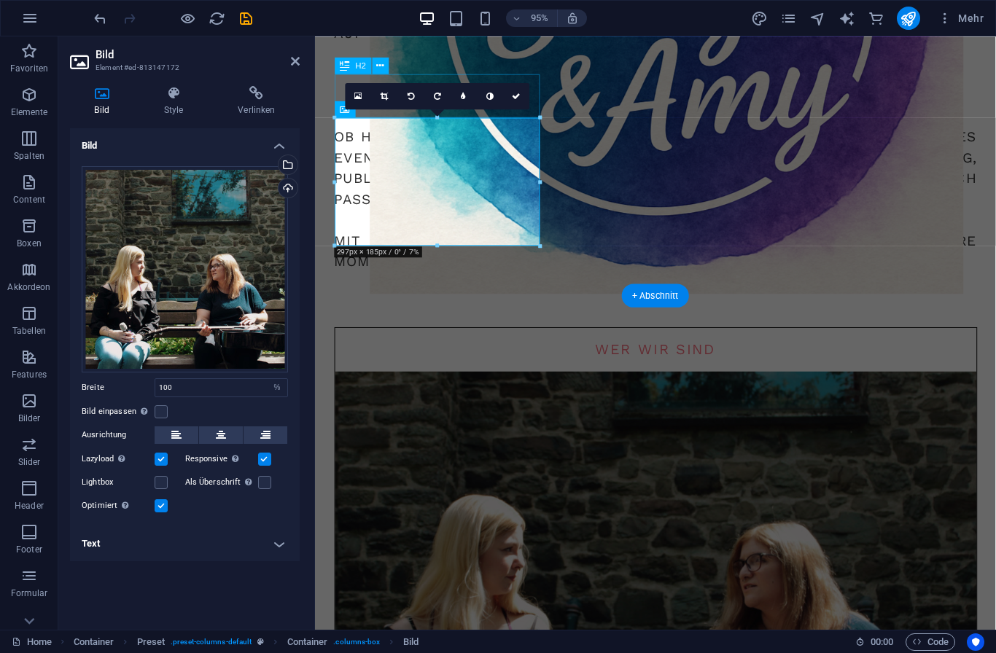
scroll to position [1154, 0]
click at [386, 104] on link at bounding box center [385, 96] width 26 height 26
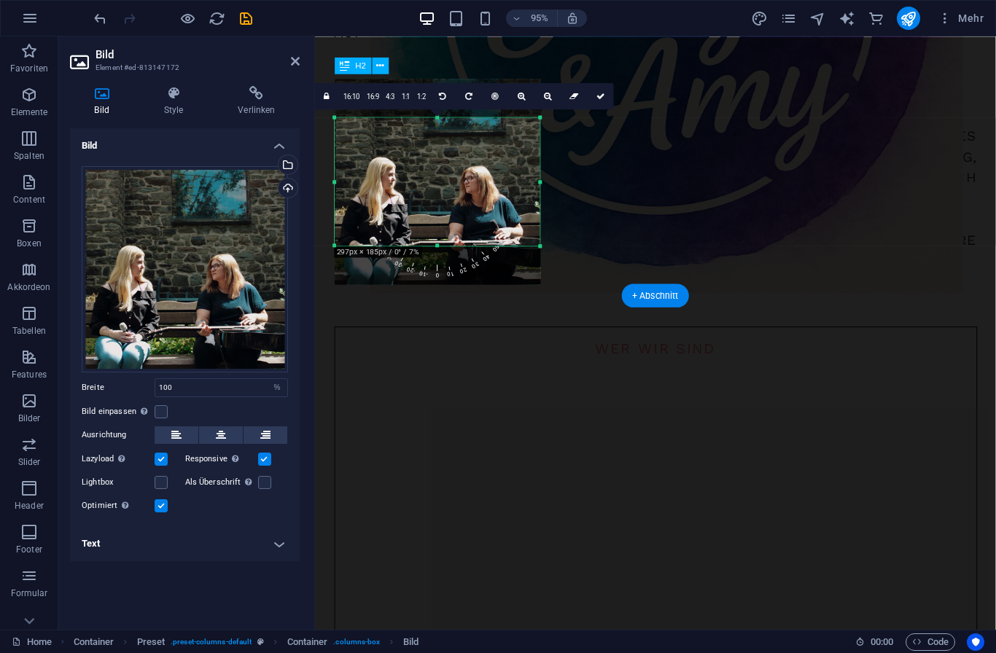
click at [455, 181] on div at bounding box center [438, 182] width 206 height 206
click at [443, 175] on div at bounding box center [438, 182] width 206 height 206
click at [600, 98] on icon at bounding box center [600, 96] width 9 height 8
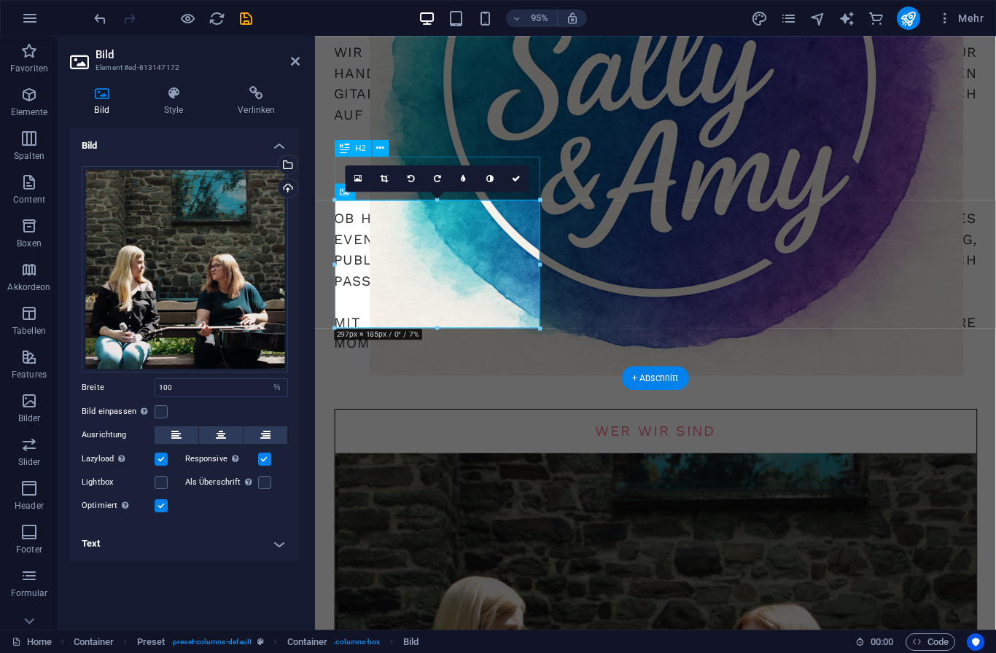
scroll to position [1068, 0]
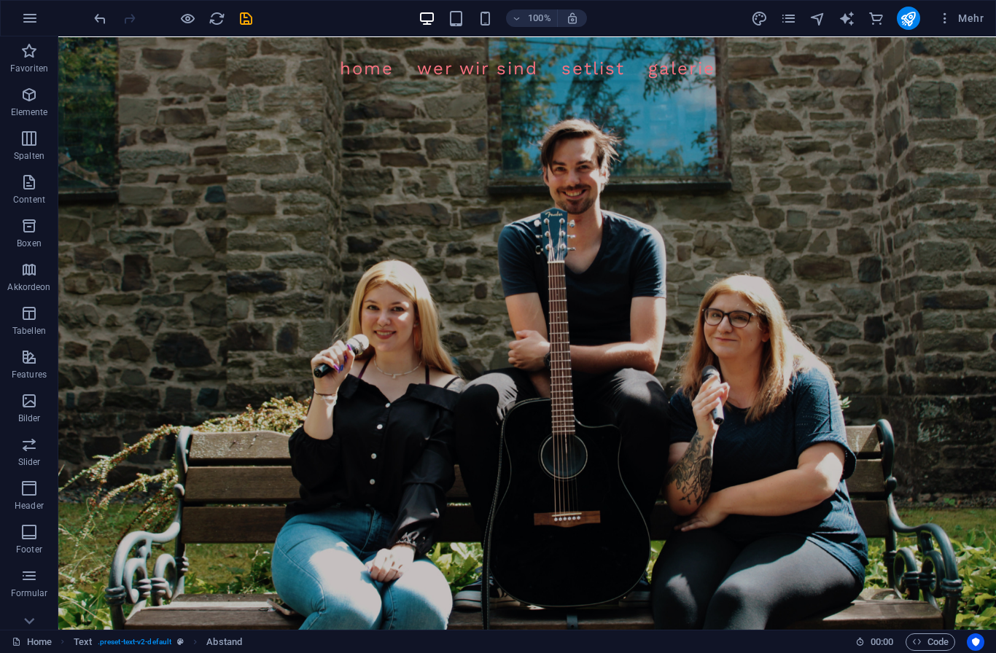
scroll to position [2, 0]
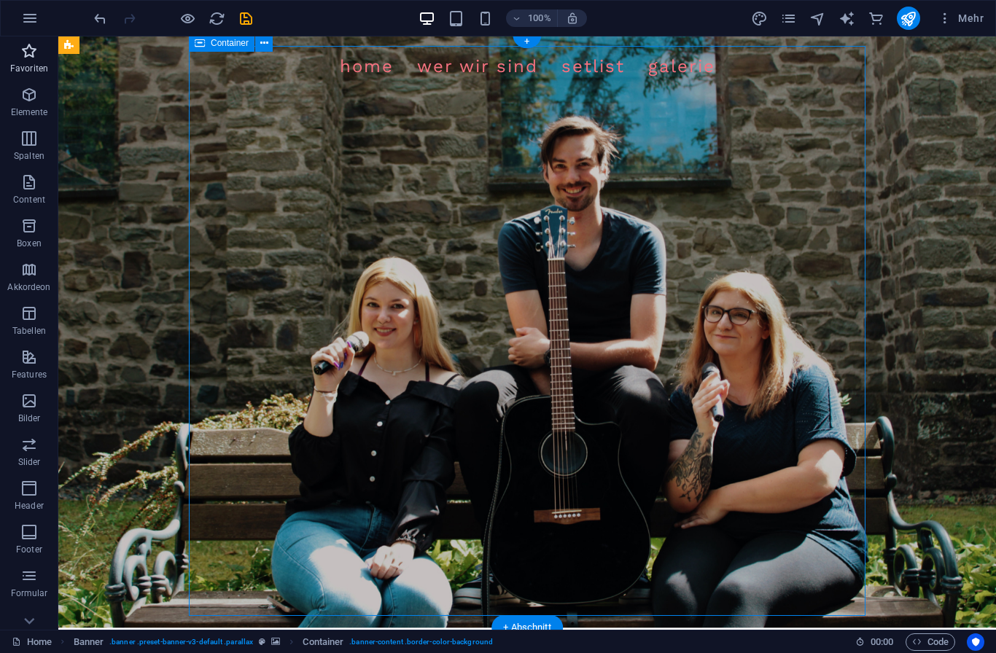
click at [57, 51] on span "Favoriten" at bounding box center [29, 59] width 58 height 35
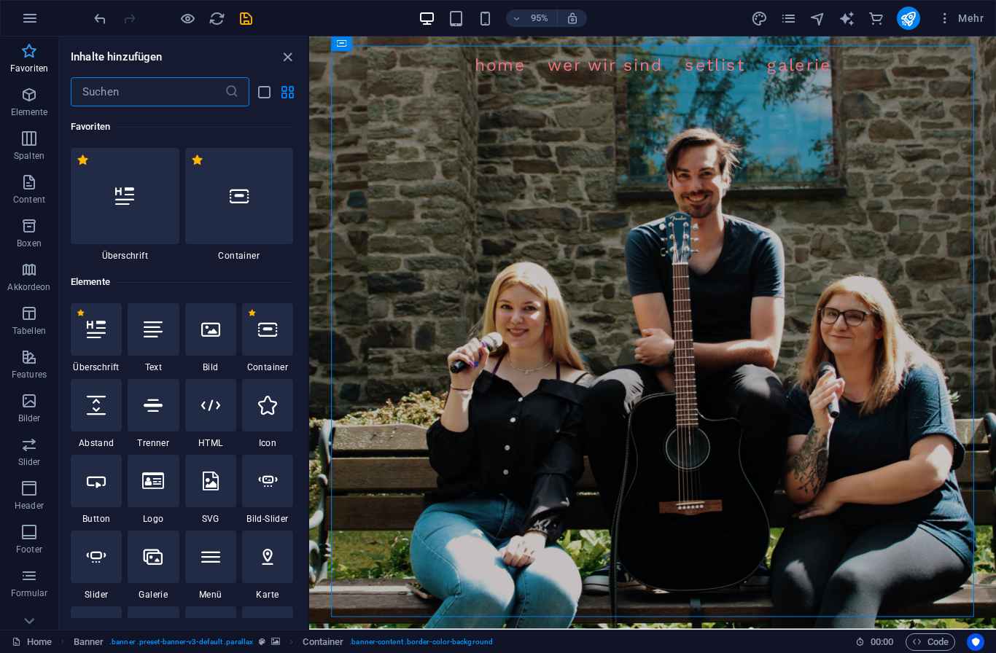
scroll to position [0, 0]
click at [995, 176] on figure at bounding box center [670, 346] width 723 height 625
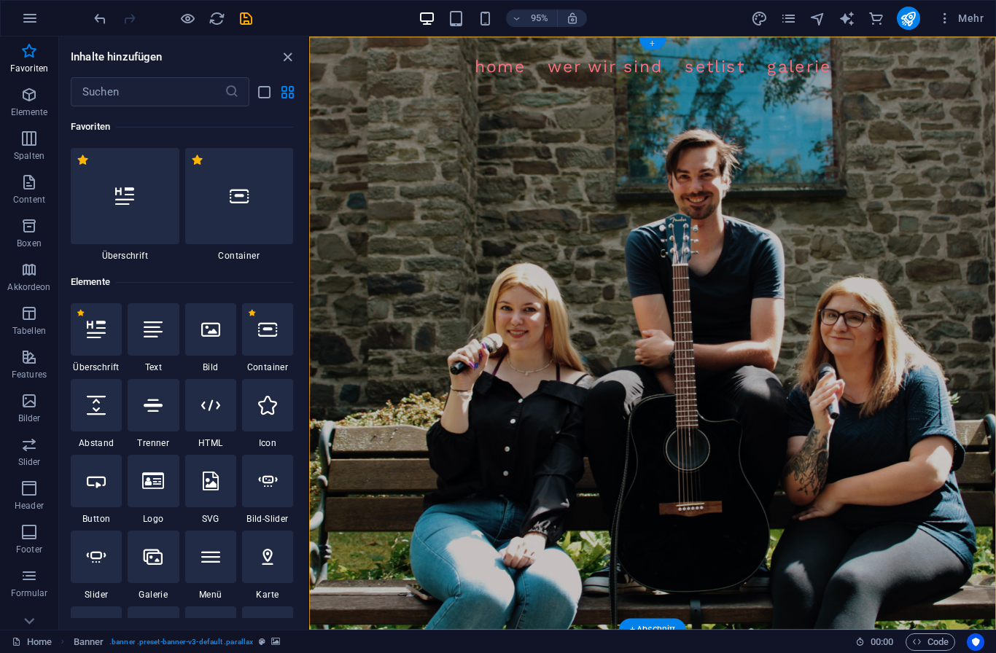
click at [652, 42] on div "+" at bounding box center [652, 43] width 27 height 12
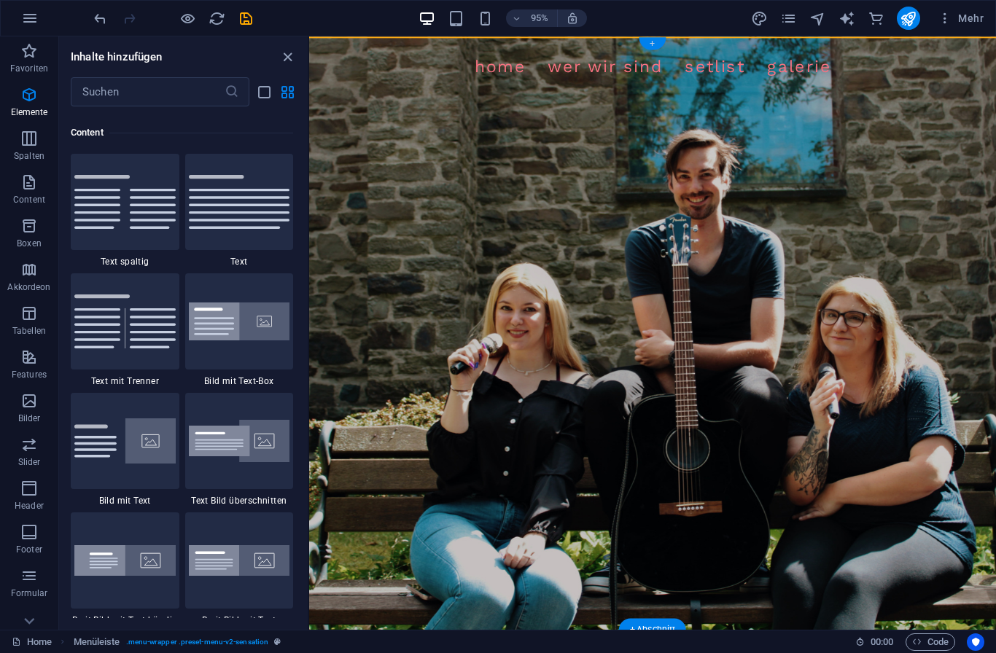
scroll to position [2550, 0]
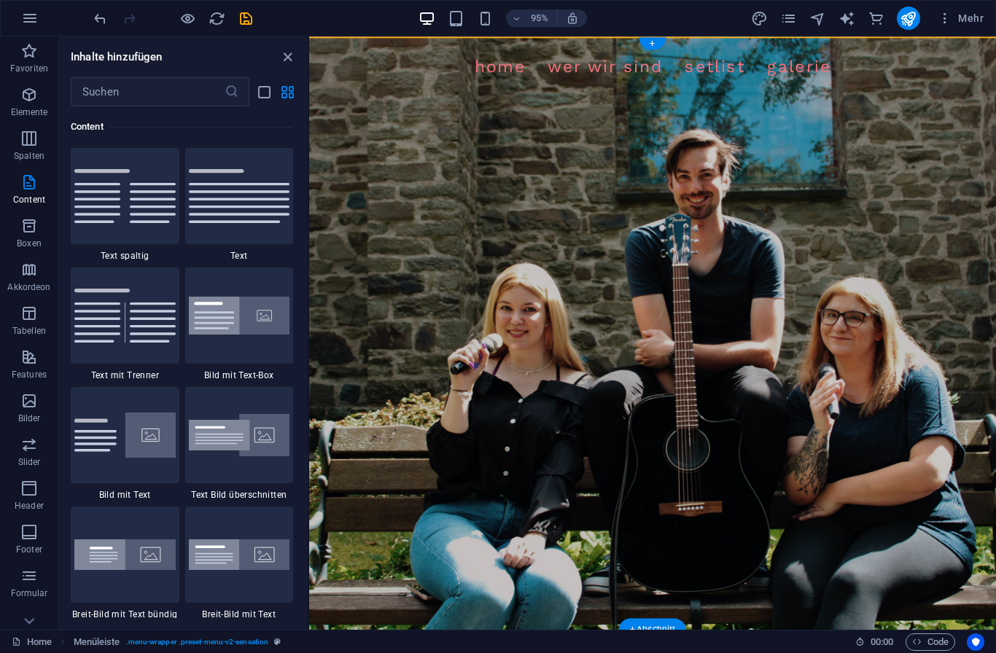
click at [327, 208] on figure at bounding box center [670, 348] width 723 height 625
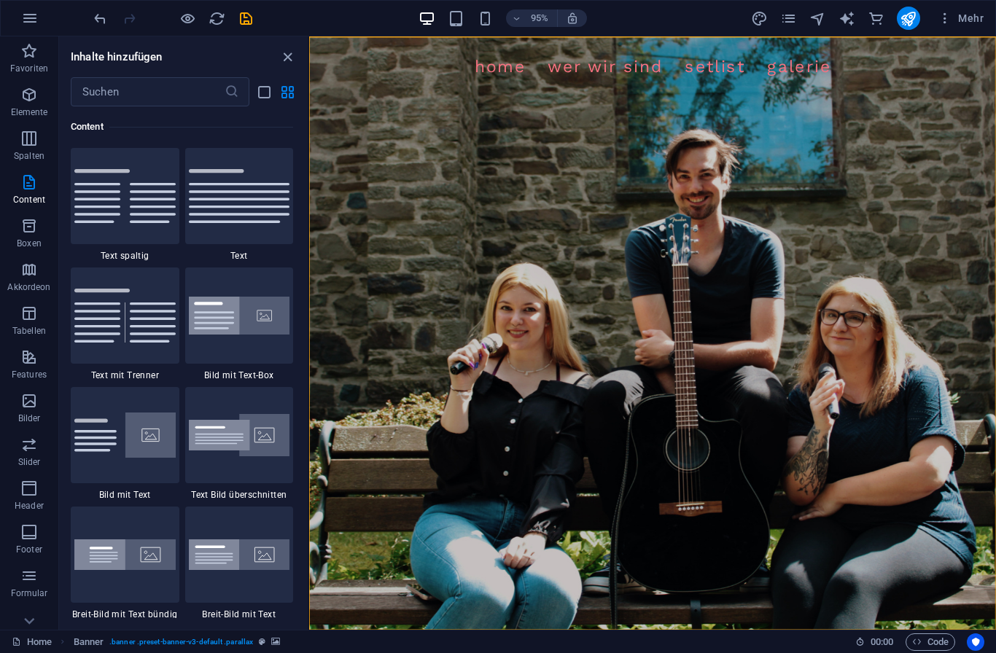
click at [320, 234] on figure at bounding box center [670, 348] width 723 height 625
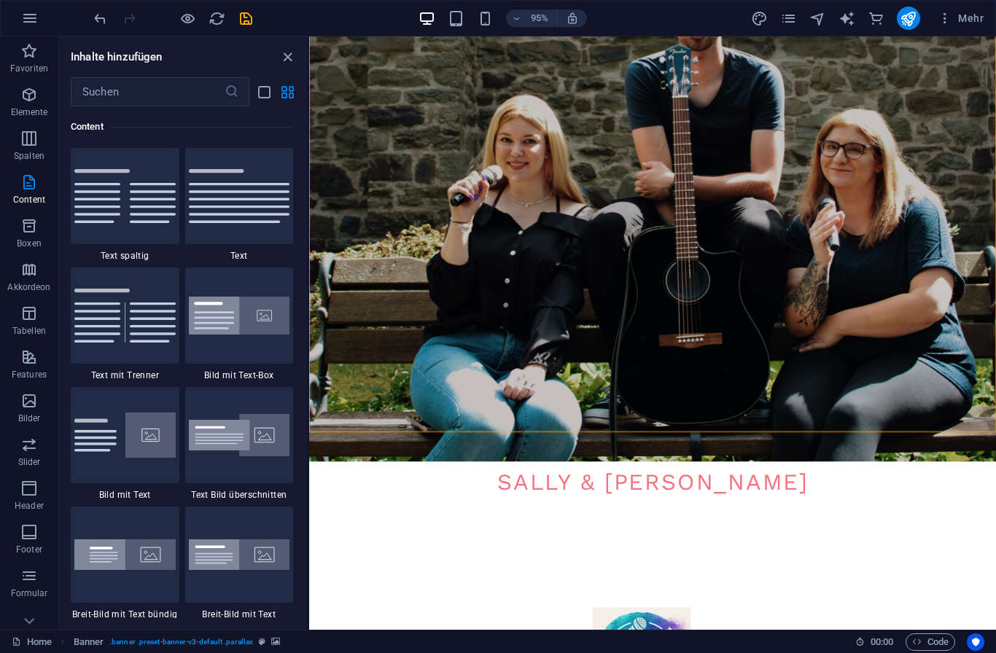
scroll to position [208, 0]
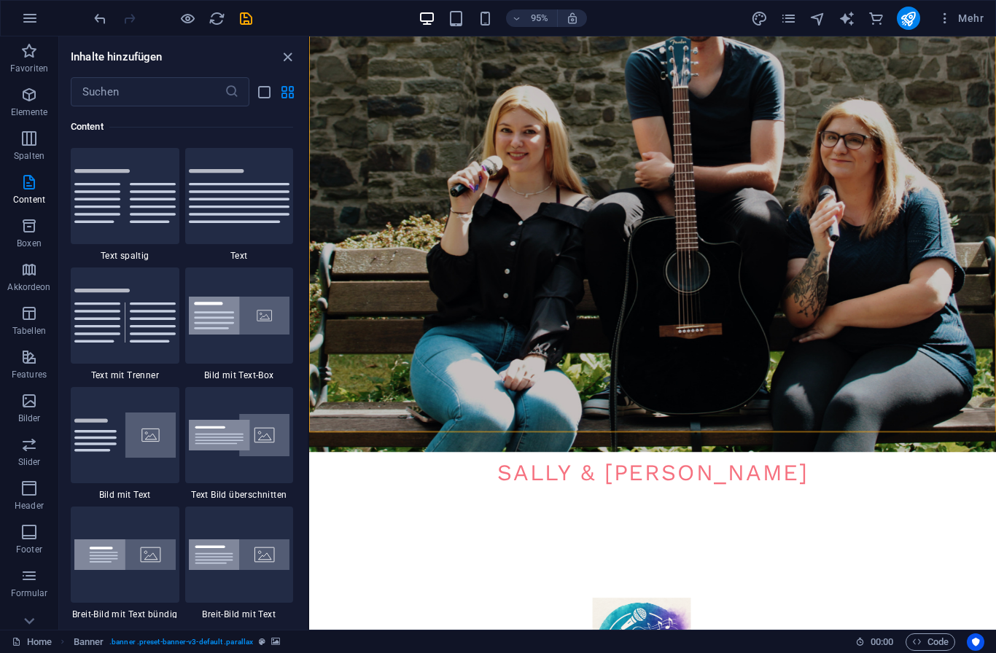
click at [324, 345] on figure at bounding box center [670, 161] width 723 height 625
select select "vh"
select select "banner"
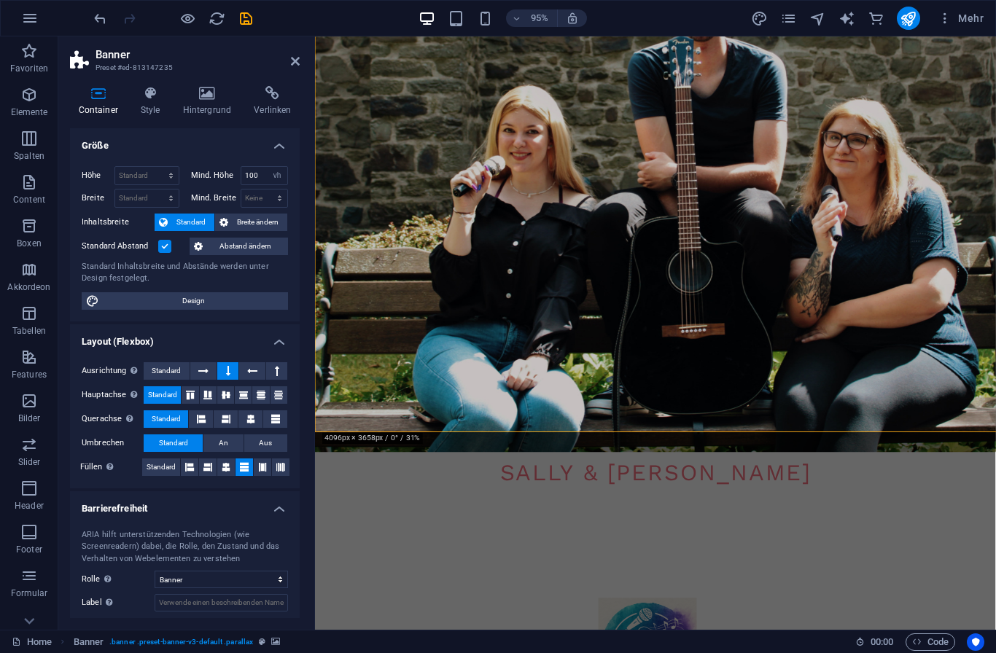
click at [321, 354] on figure at bounding box center [673, 161] width 717 height 625
click at [211, 102] on h4 "Hintergrund" at bounding box center [209, 101] width 71 height 31
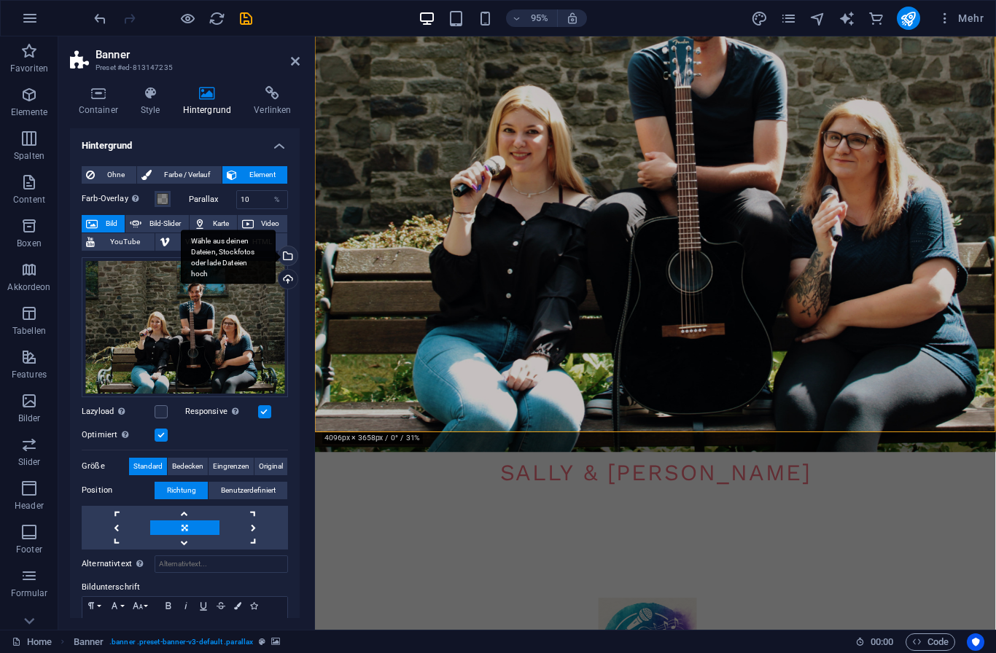
click at [290, 254] on div "Wähle aus deinen Dateien, Stockfotos oder lade Dateien hoch" at bounding box center [287, 257] width 22 height 22
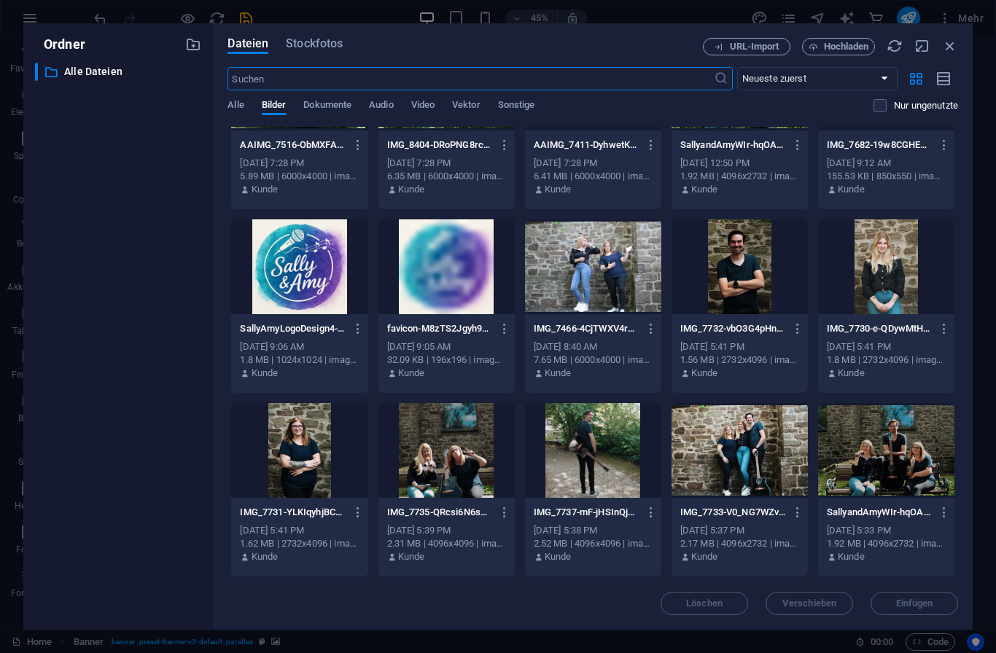
scroll to position [276, 0]
click at [465, 450] on div at bounding box center [446, 450] width 136 height 95
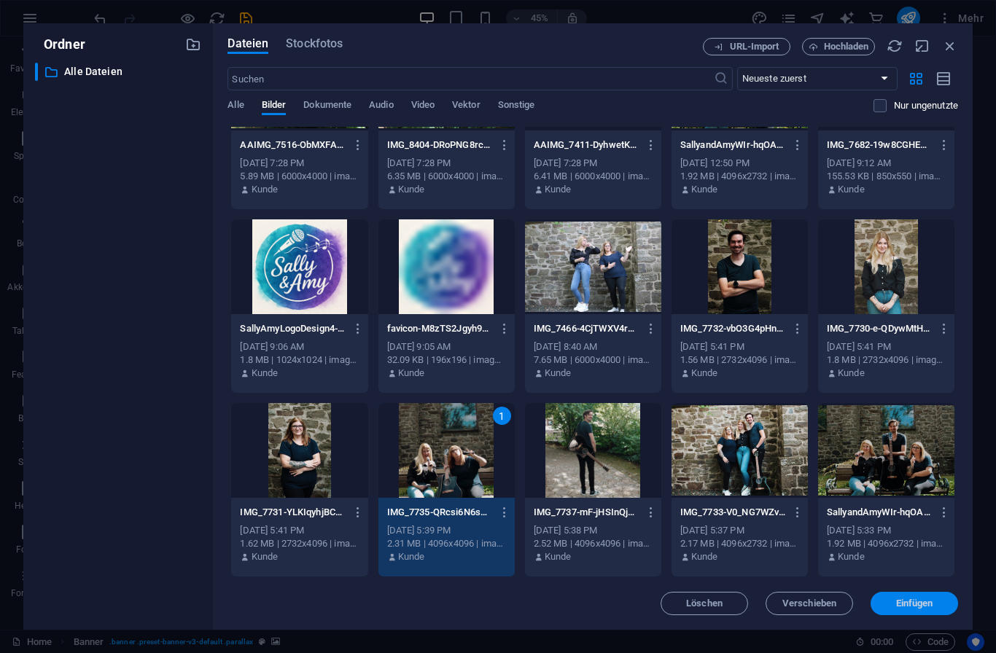
click at [923, 607] on span "Einfügen" at bounding box center [914, 603] width 37 height 9
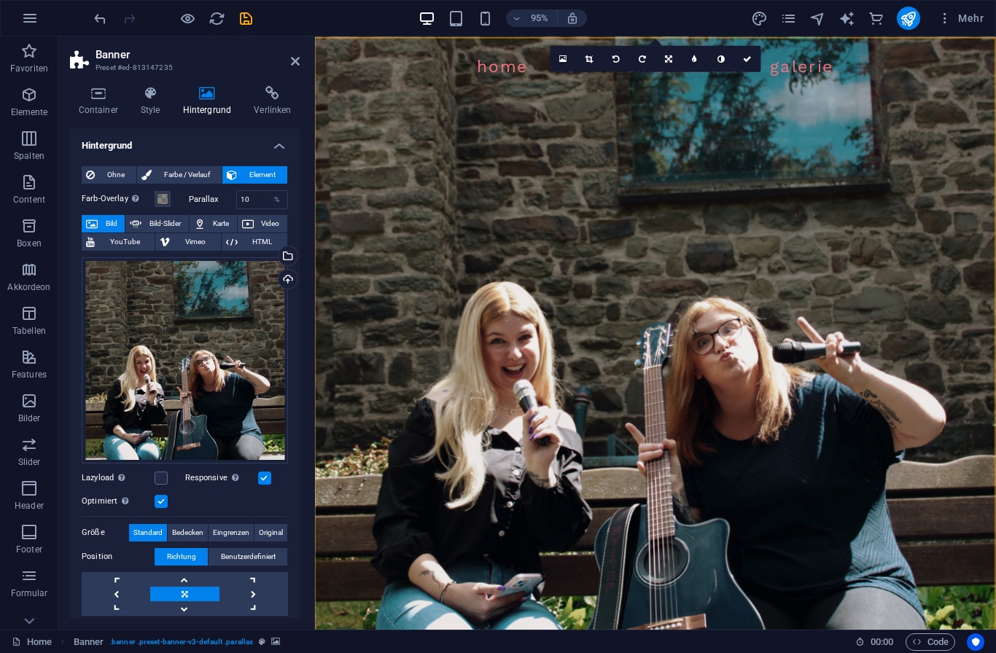
scroll to position [0, 0]
click at [671, 60] on icon at bounding box center [668, 58] width 7 height 8
click at [664, 104] on icon at bounding box center [668, 105] width 9 height 8
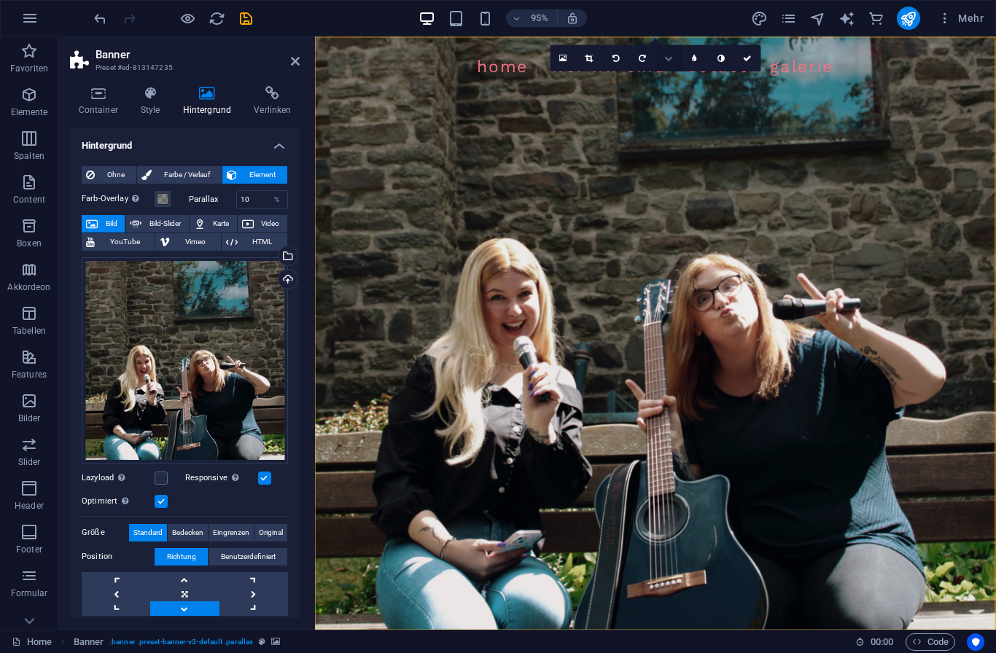
click at [670, 66] on link at bounding box center [668, 57] width 26 height 26
click at [668, 55] on icon at bounding box center [668, 53] width 9 height 8
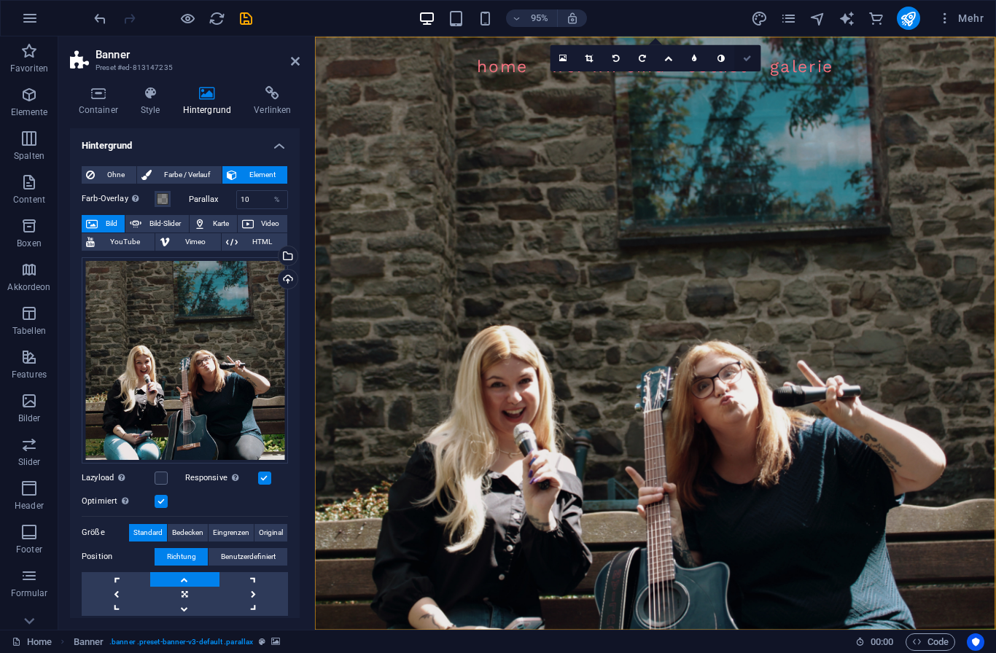
click at [749, 59] on icon at bounding box center [747, 58] width 9 height 8
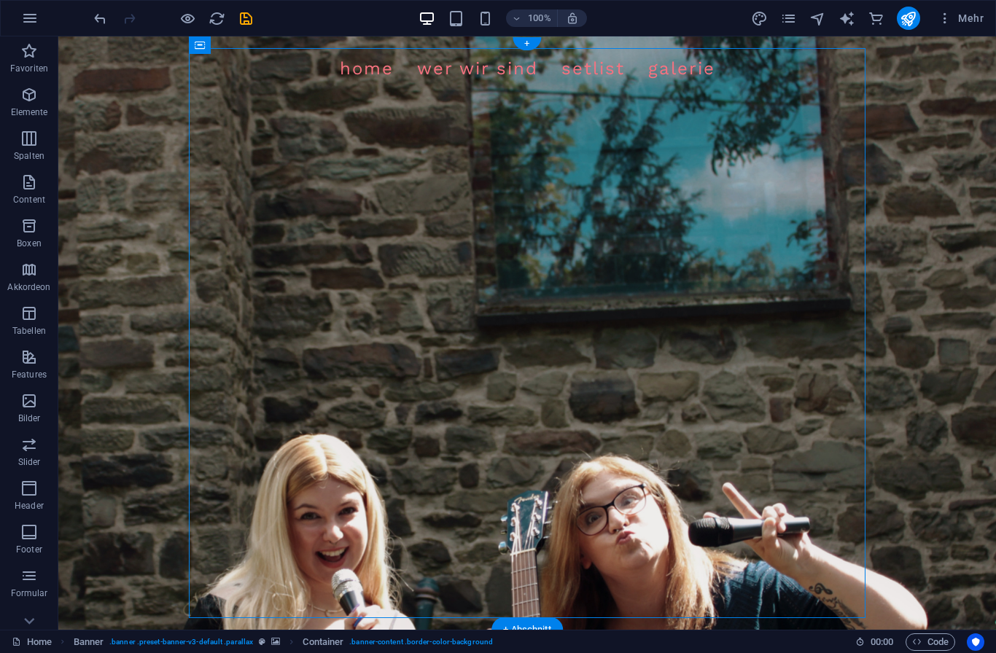
click at [917, 116] on figure at bounding box center [526, 332] width 937 height 593
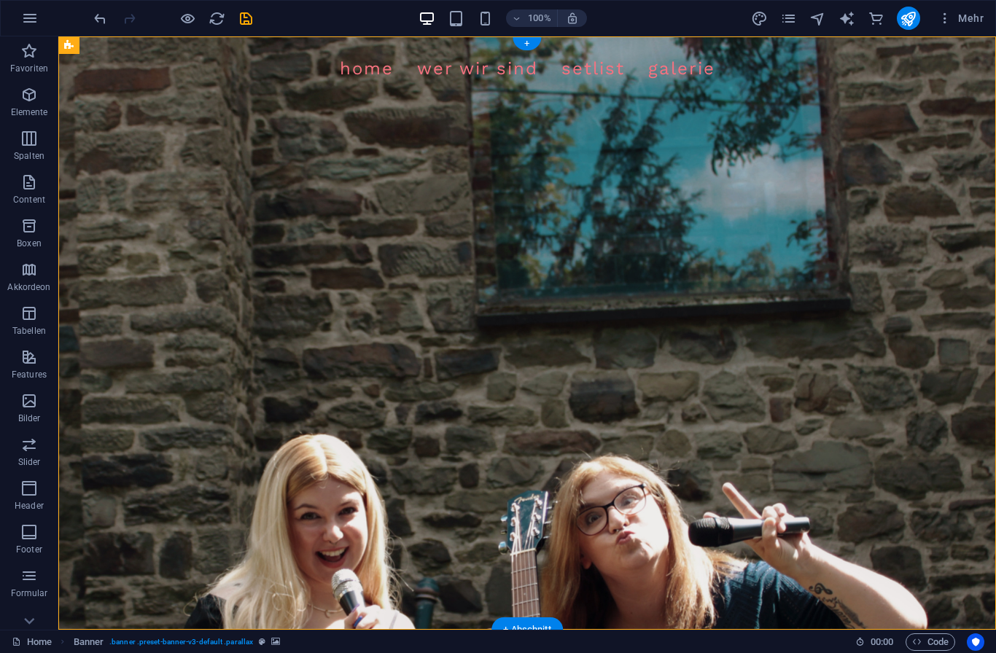
click at [125, 85] on nav "Home WER WIR SIND SETLIST Galerie" at bounding box center [527, 68] width 914 height 41
select select
select select "1"
select select
select select "2"
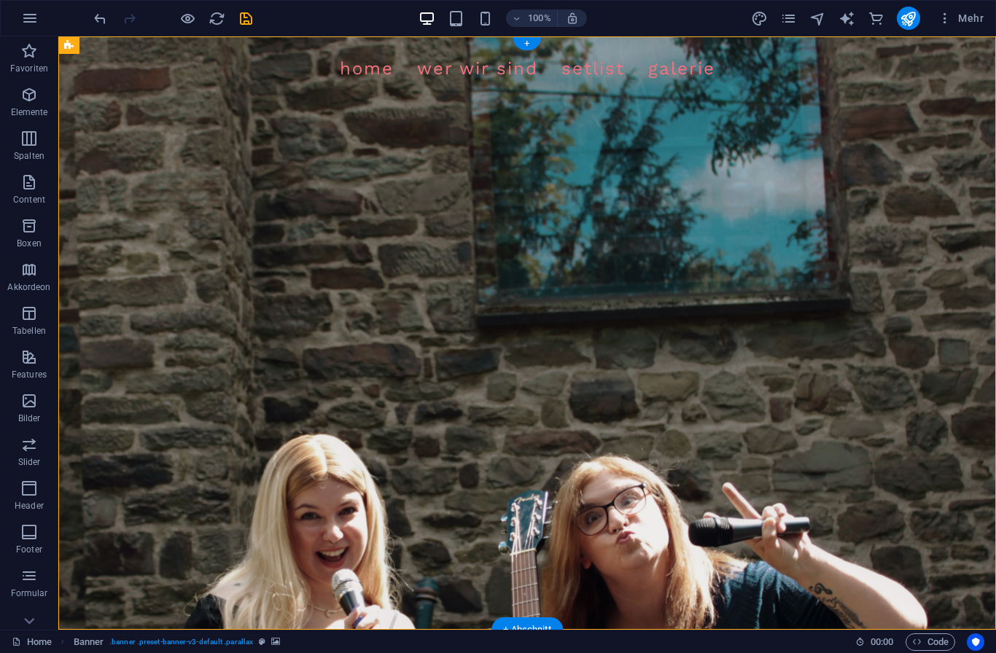
select select
select select "3"
select select
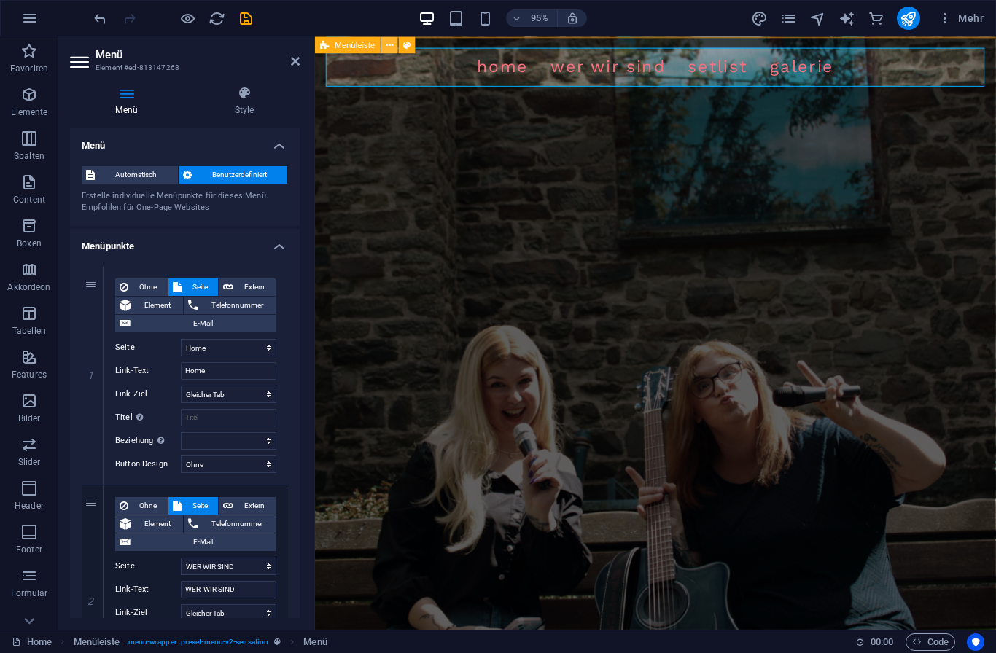
click at [392, 43] on icon at bounding box center [389, 44] width 7 height 15
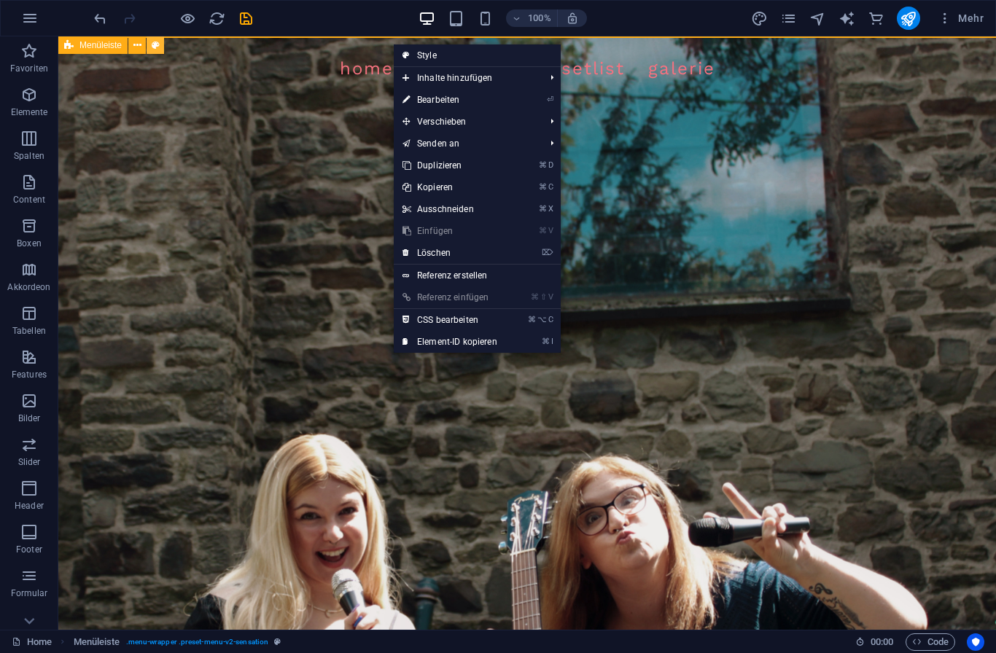
click at [157, 51] on icon at bounding box center [156, 45] width 8 height 15
select select "rem"
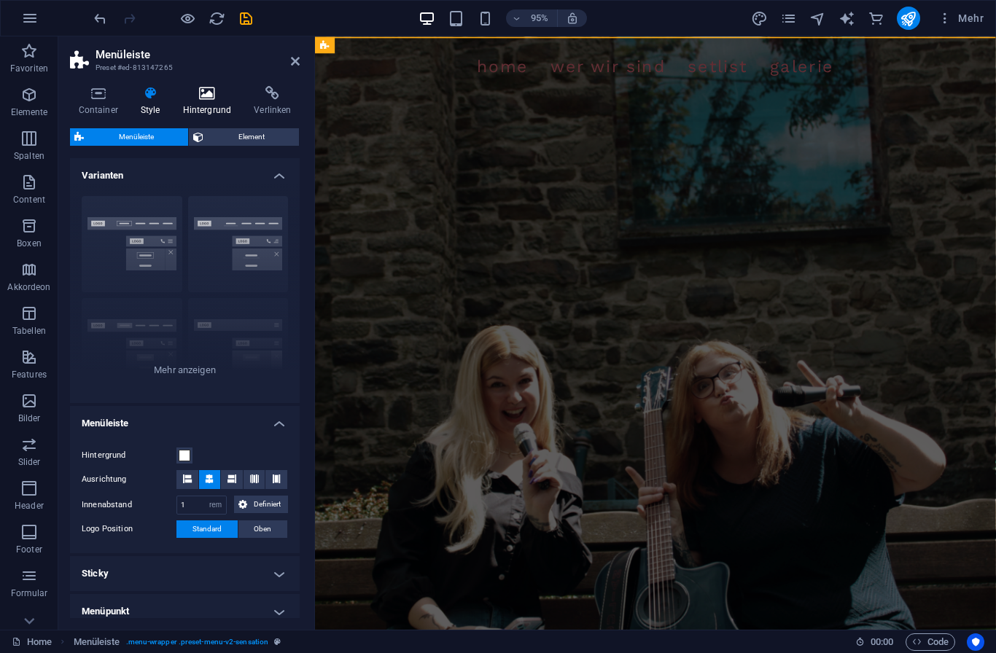
click at [208, 95] on icon at bounding box center [207, 93] width 66 height 15
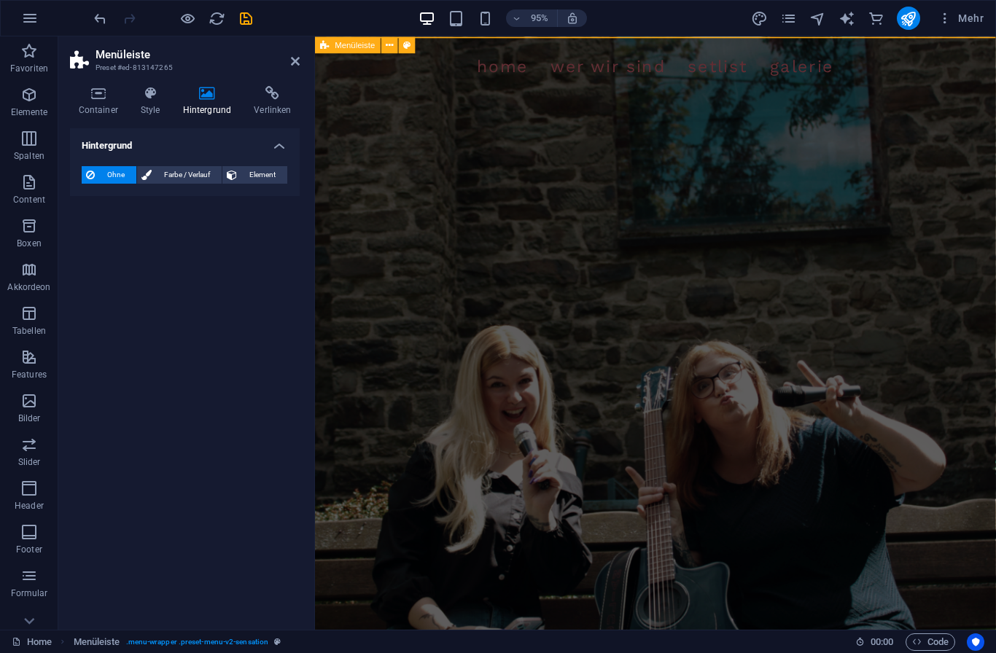
click at [351, 45] on span "Menüleiste" at bounding box center [355, 45] width 40 height 8
click at [331, 50] on div "Menüleiste" at bounding box center [348, 44] width 66 height 17
click at [213, 102] on h4 "Hintergrund" at bounding box center [209, 101] width 71 height 31
click at [106, 106] on h4 "Container" at bounding box center [101, 101] width 62 height 31
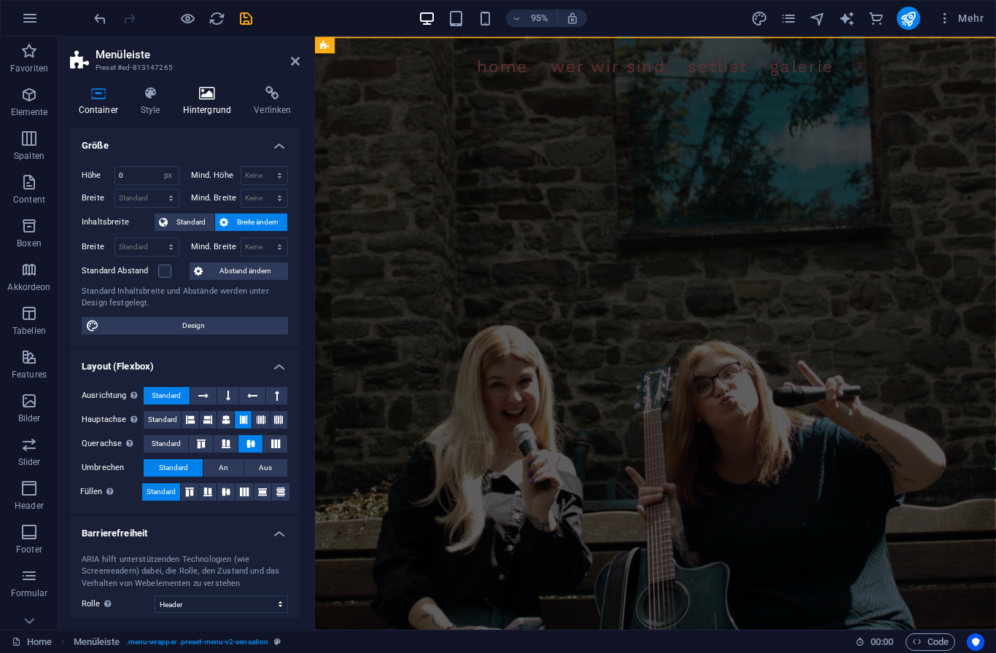
click at [212, 92] on icon at bounding box center [207, 93] width 66 height 15
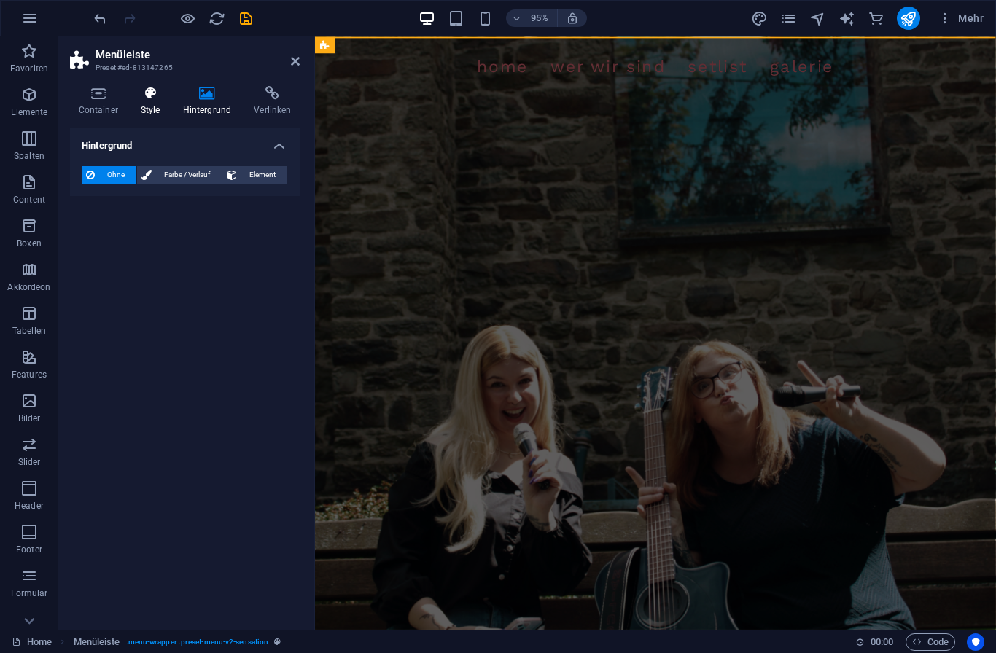
click at [152, 107] on h4 "Style" at bounding box center [153, 101] width 42 height 31
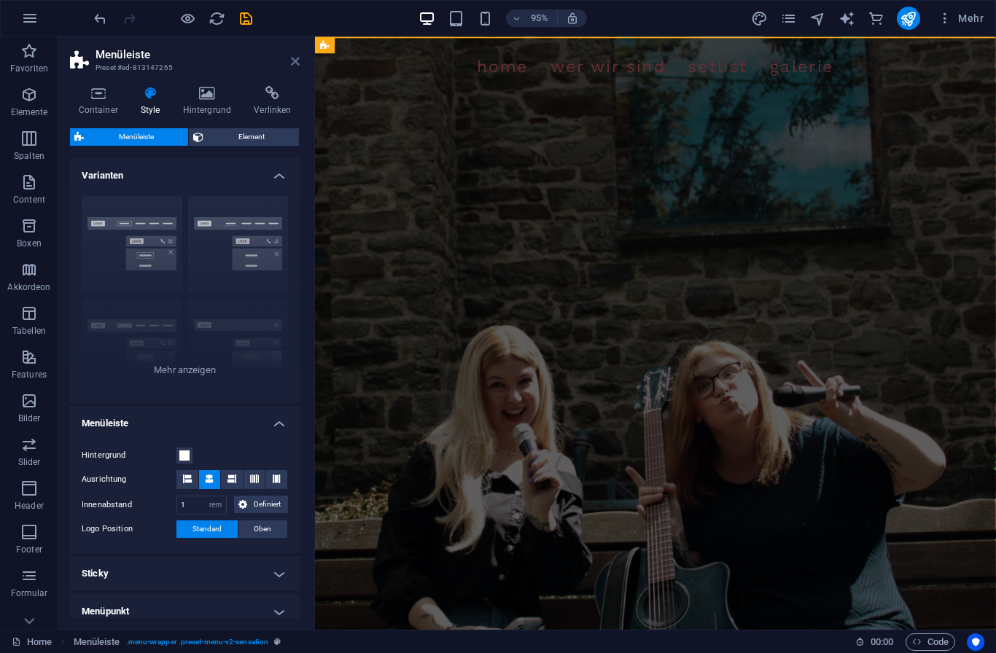
click at [292, 57] on icon at bounding box center [295, 61] width 9 height 12
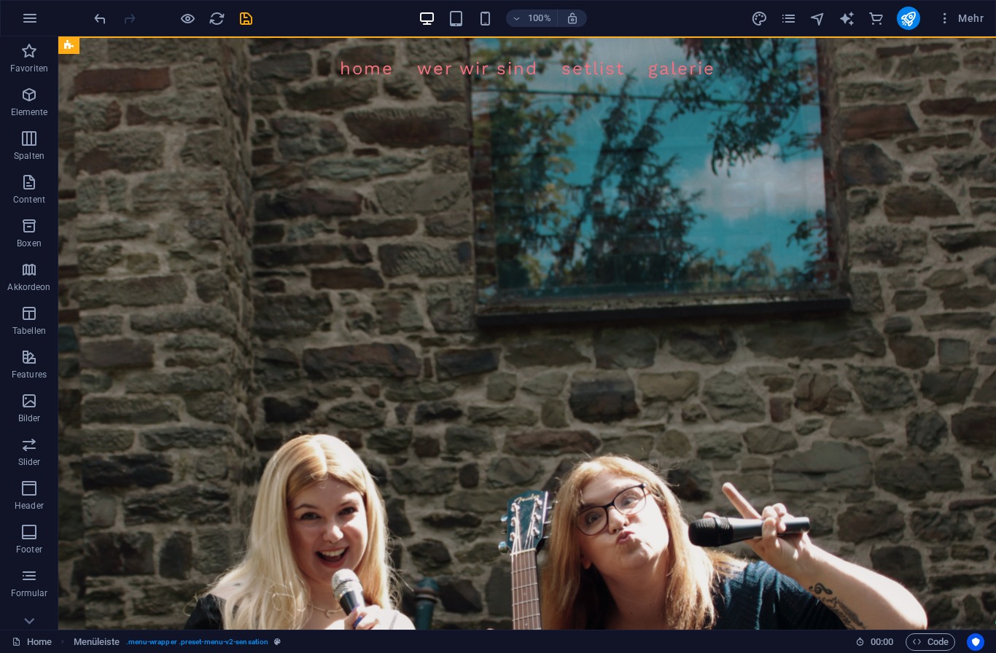
click at [926, 128] on figure at bounding box center [526, 332] width 937 height 593
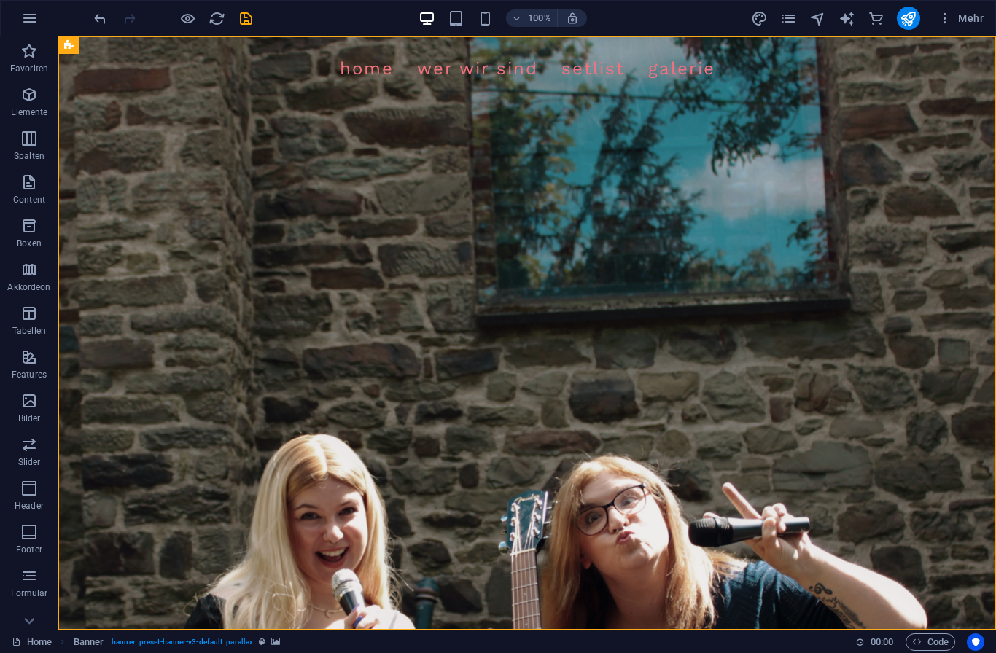
click at [935, 116] on figure at bounding box center [526, 332] width 937 height 593
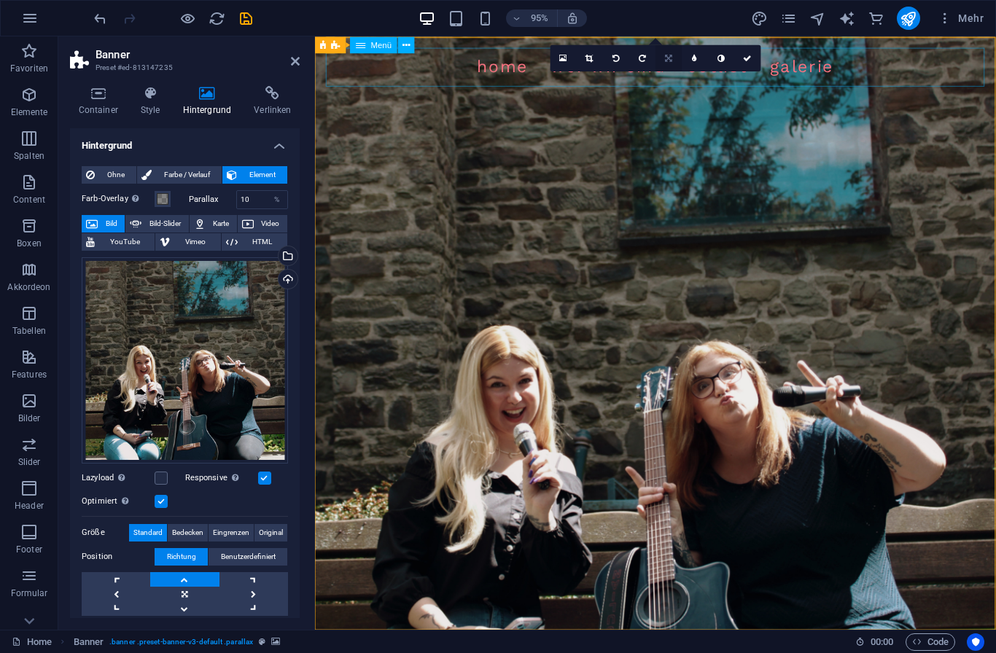
click at [674, 61] on link at bounding box center [668, 57] width 26 height 26
click at [671, 106] on icon at bounding box center [668, 105] width 9 height 8
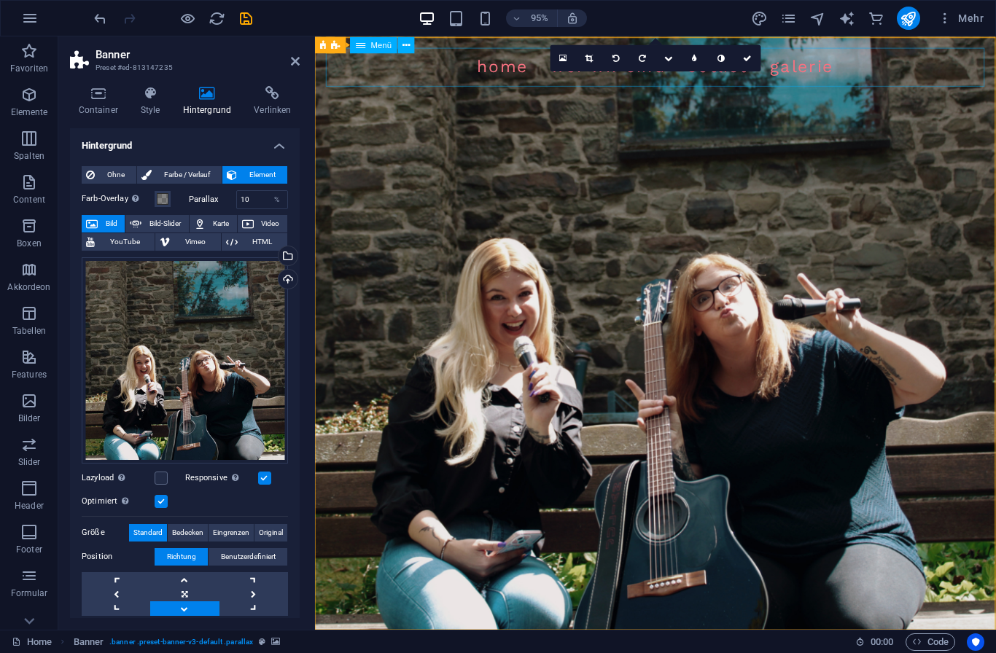
click at [995, 130] on figure at bounding box center [673, 348] width 717 height 625
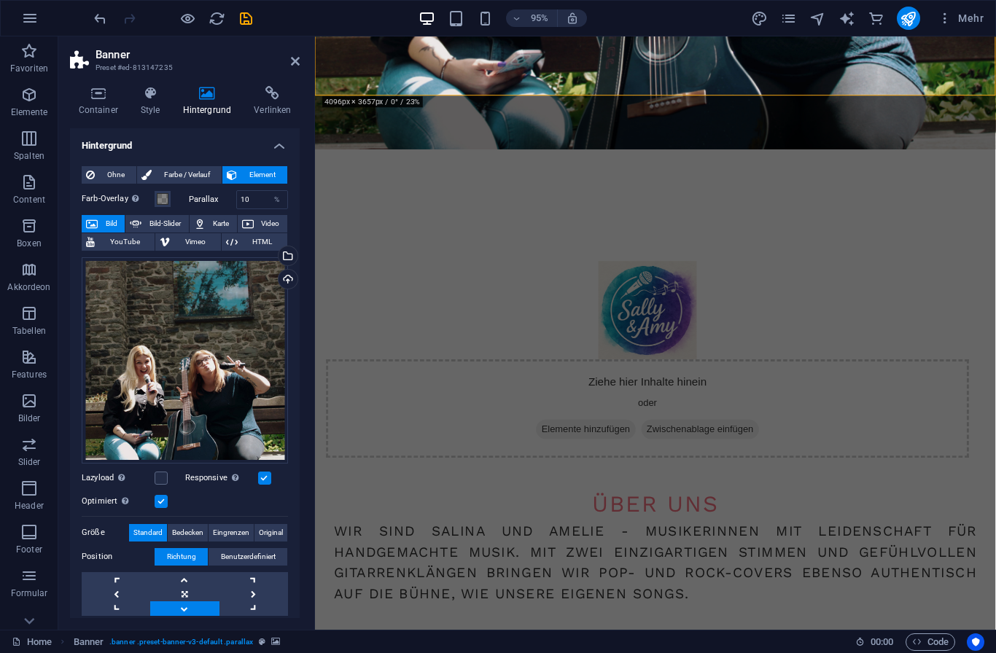
scroll to position [562, 0]
click at [773, 511] on div "üBER UNS" at bounding box center [673, 529] width 676 height 36
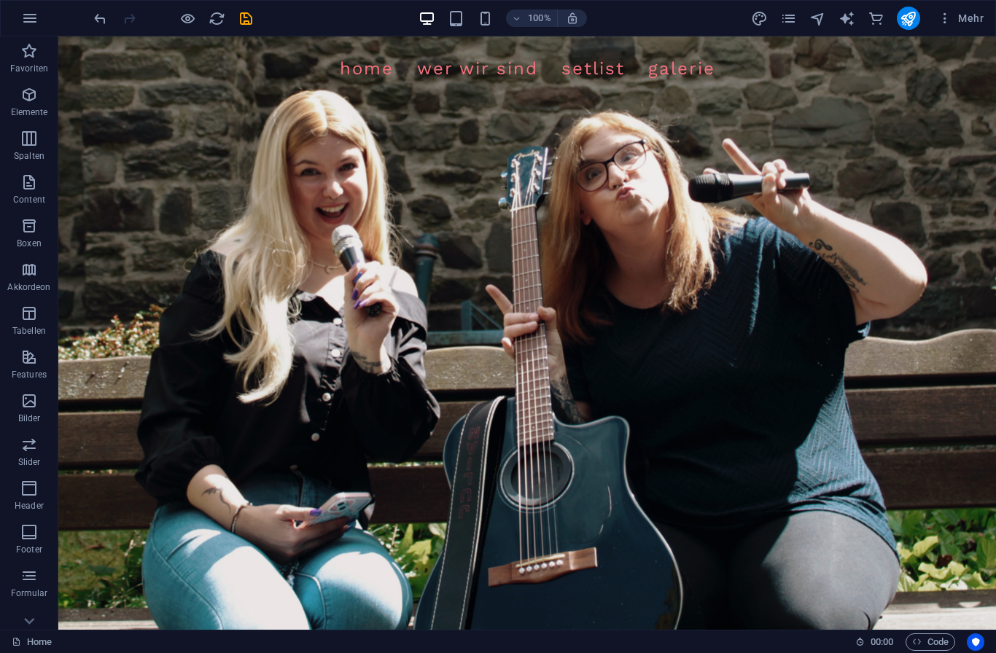
scroll to position [0, 0]
click at [786, 10] on icon "pages" at bounding box center [788, 18] width 17 height 17
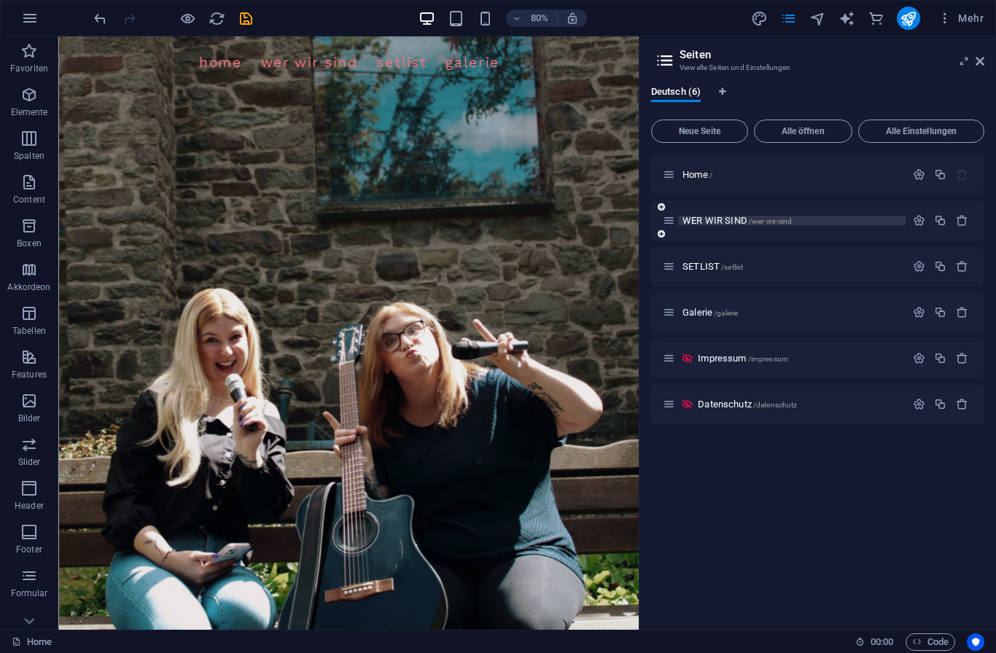
click at [724, 219] on span "WER WIR SIND /wer-wir-sind" at bounding box center [736, 220] width 109 height 11
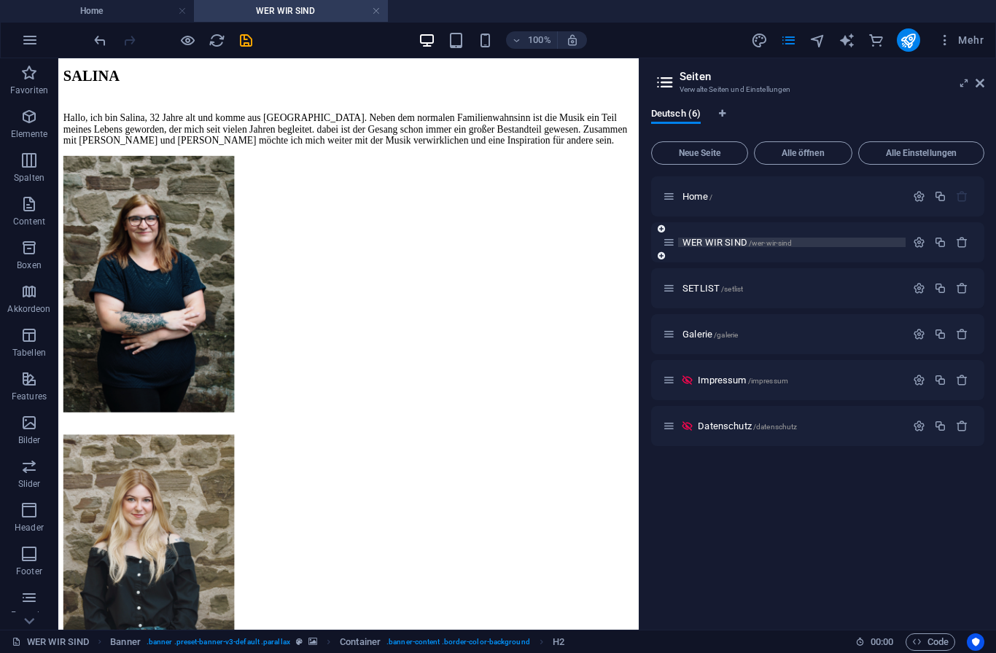
scroll to position [702, 0]
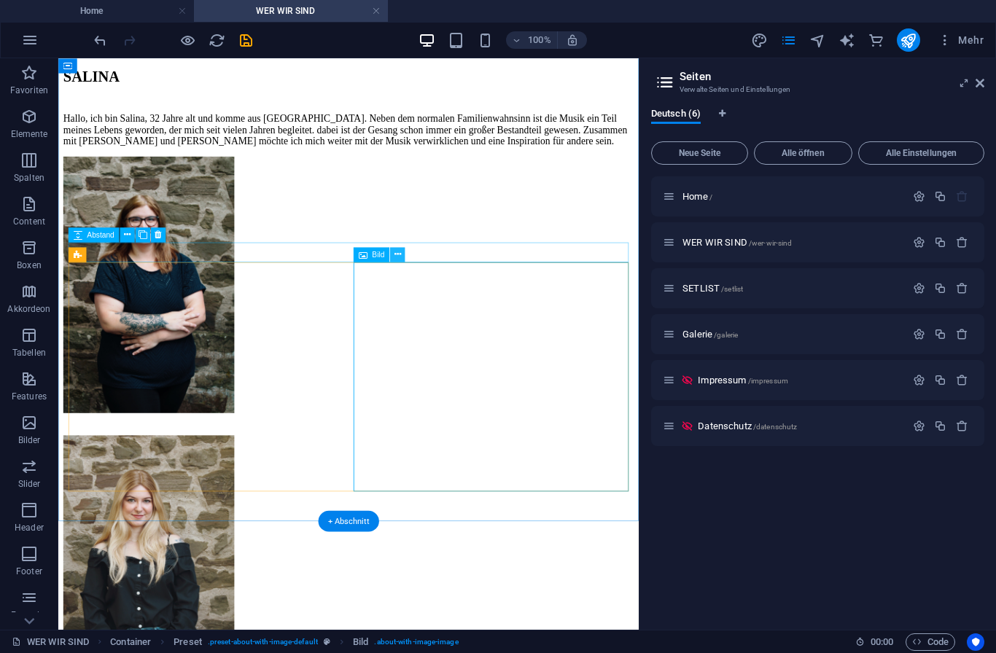
click at [405, 252] on button at bounding box center [397, 254] width 15 height 15
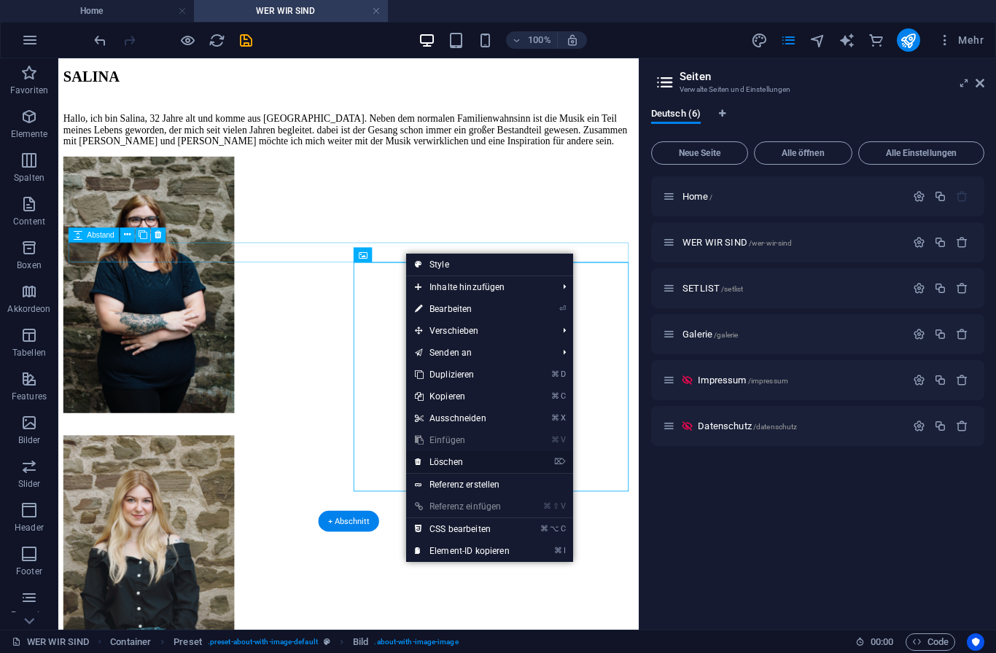
click at [456, 461] on link "⌦ Löschen" at bounding box center [462, 462] width 112 height 22
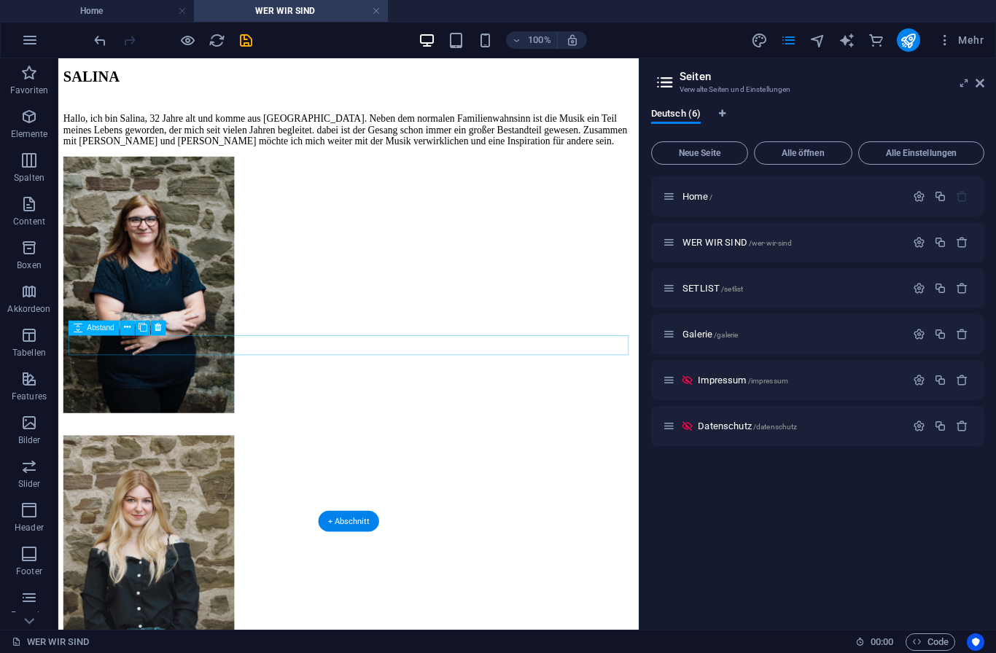
scroll to position [593, 0]
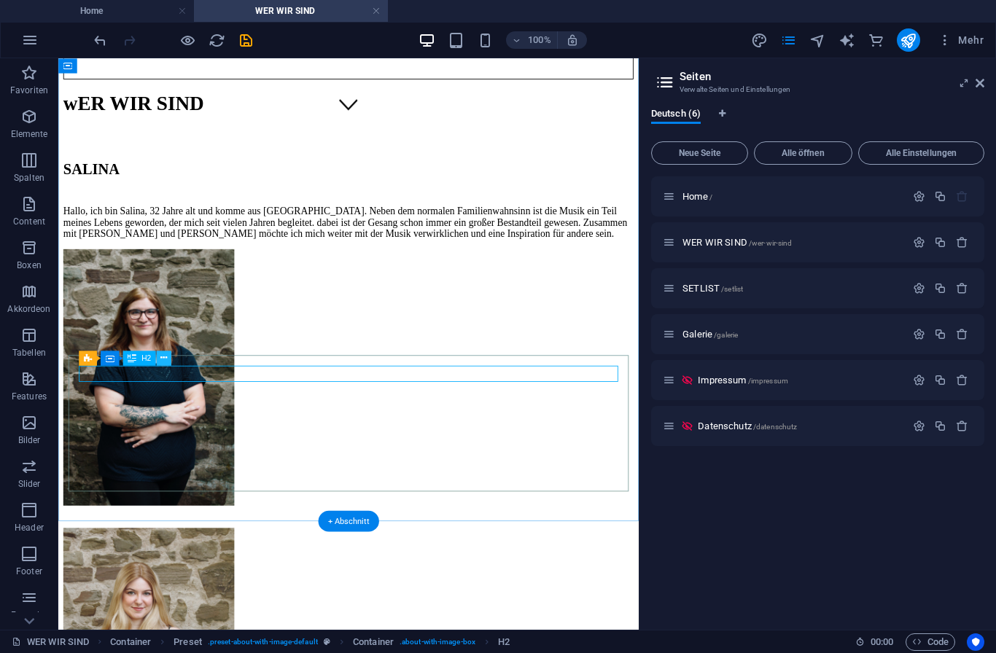
click at [165, 353] on icon at bounding box center [163, 357] width 7 height 13
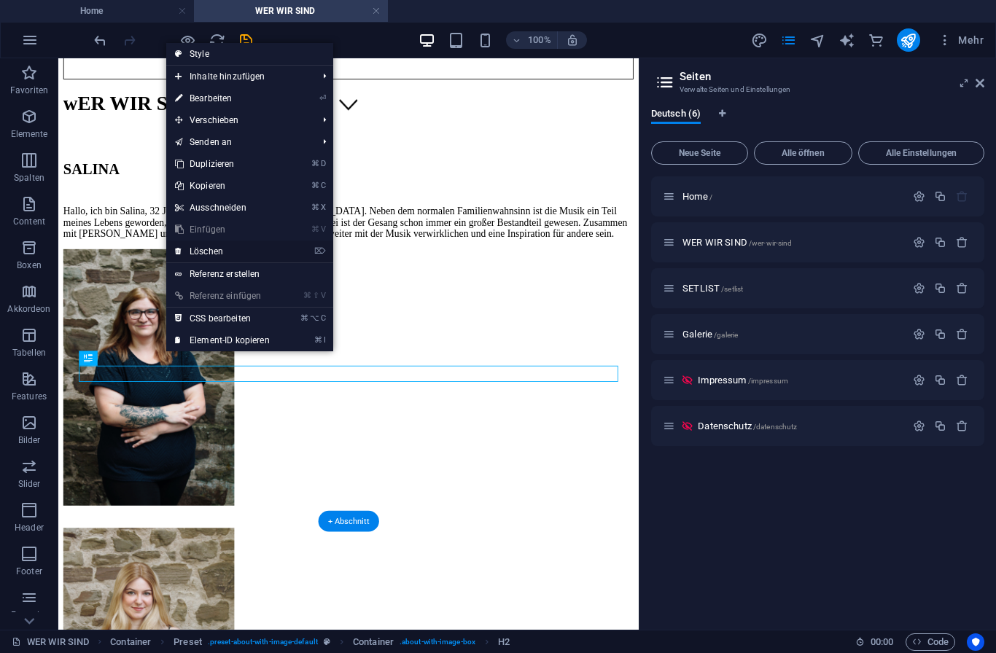
click at [235, 255] on link "⌦ Löschen" at bounding box center [222, 252] width 112 height 22
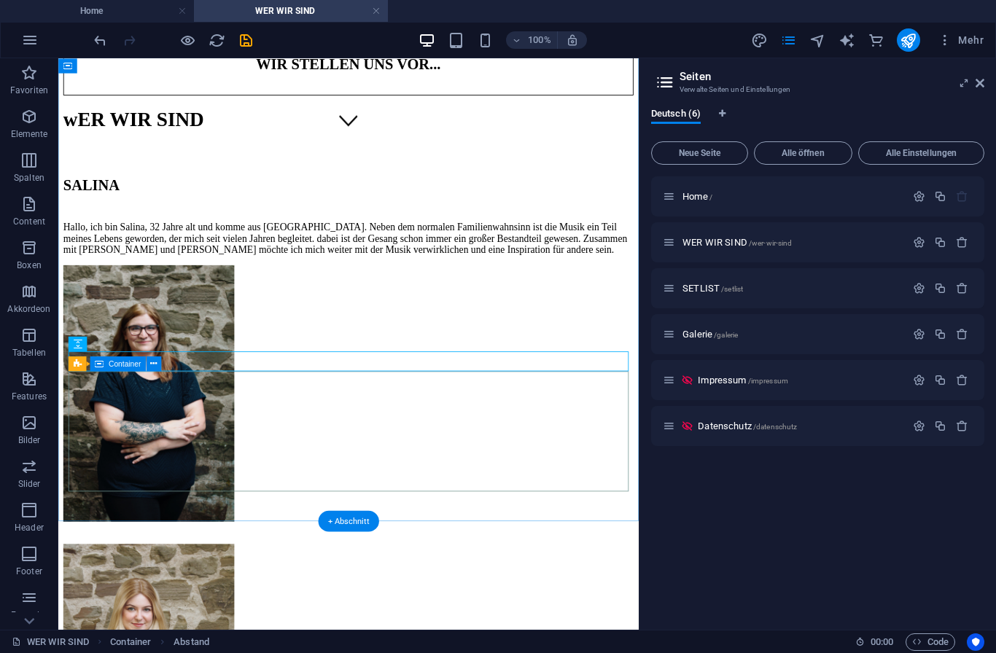
click at [162, 346] on button at bounding box center [158, 343] width 15 height 15
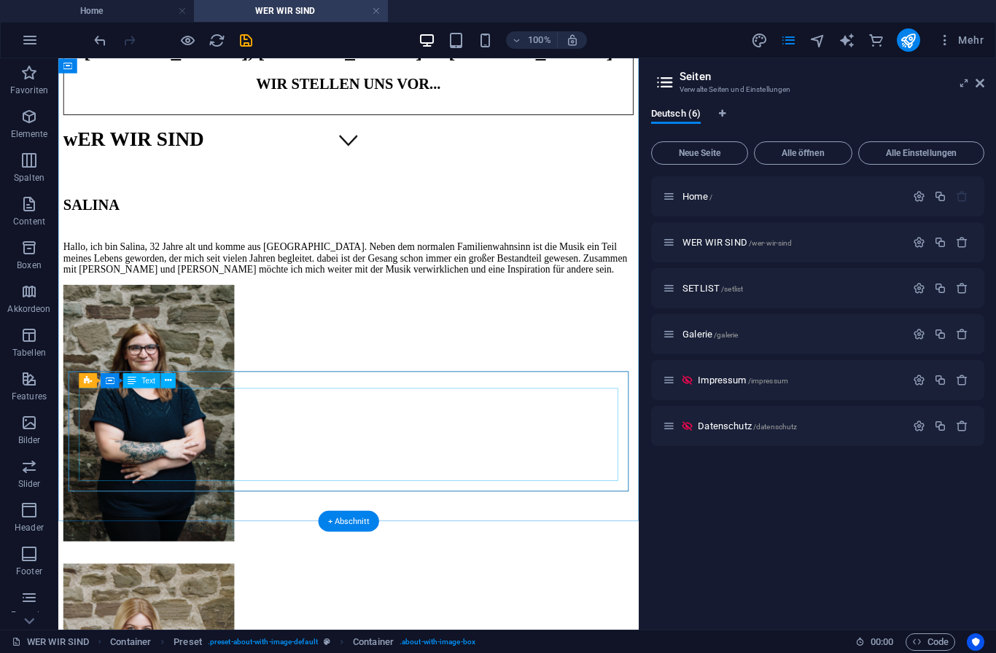
click at [184, 380] on icon at bounding box center [182, 373] width 7 height 13
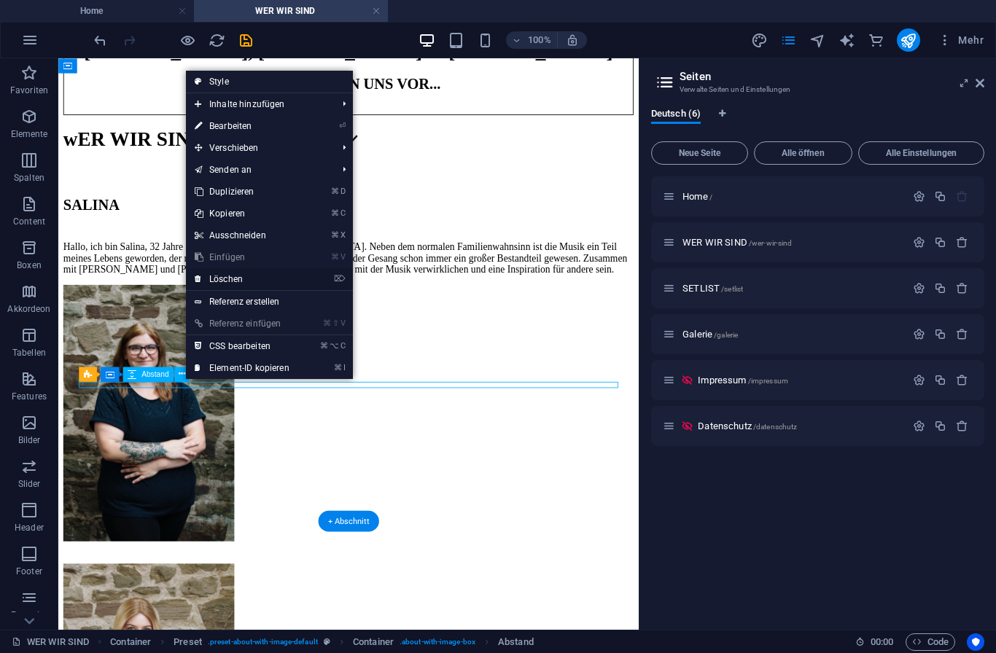
click at [257, 276] on link "⌦ Löschen" at bounding box center [242, 279] width 112 height 22
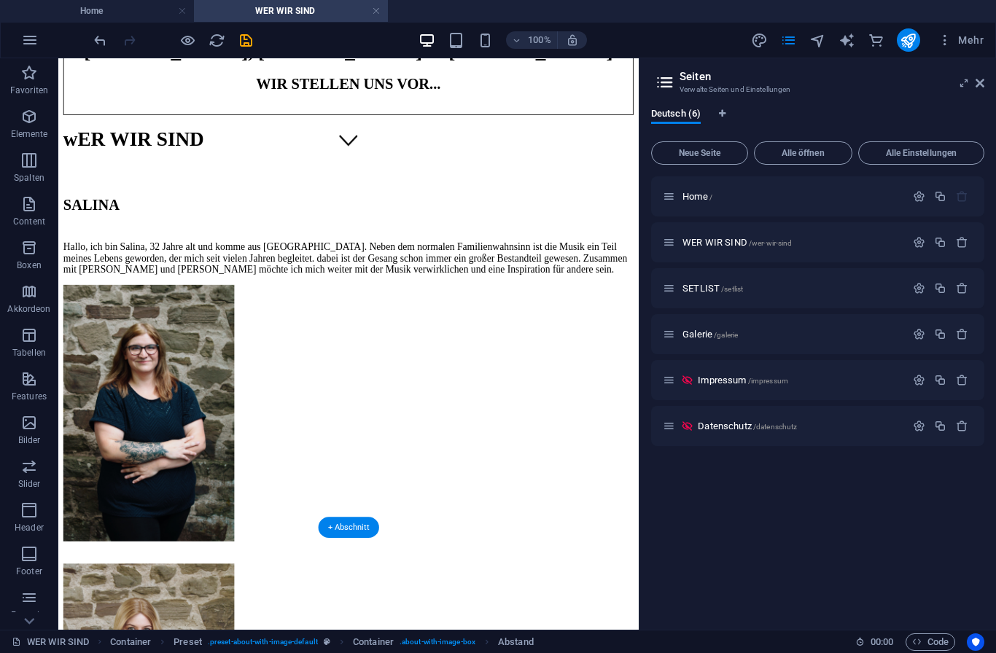
scroll to position [543, 0]
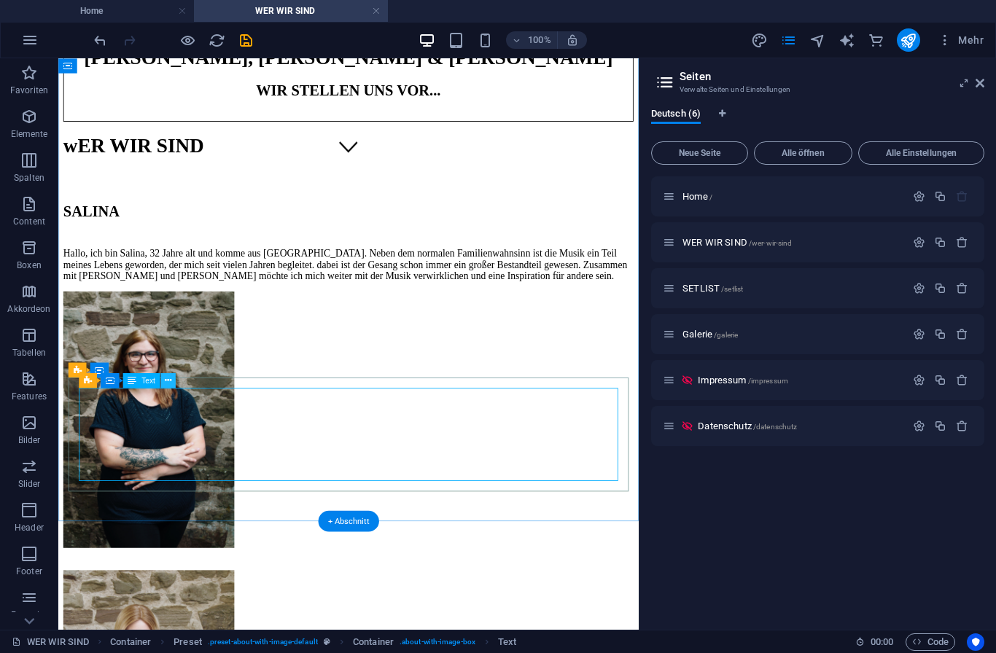
click at [169, 380] on icon at bounding box center [168, 380] width 7 height 13
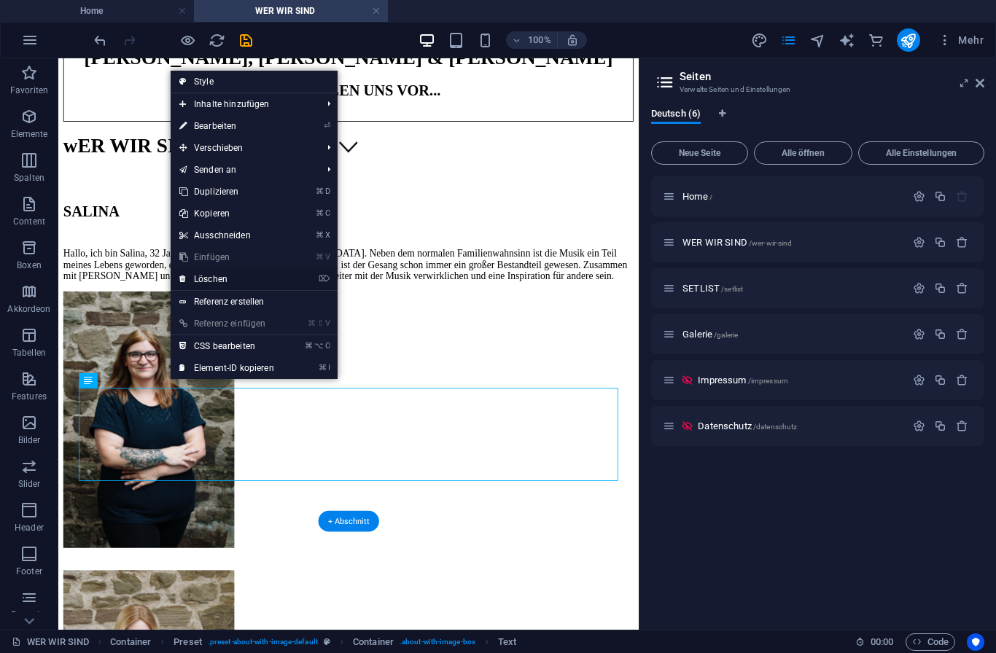
click at [254, 280] on link "⌦ Löschen" at bounding box center [227, 279] width 112 height 22
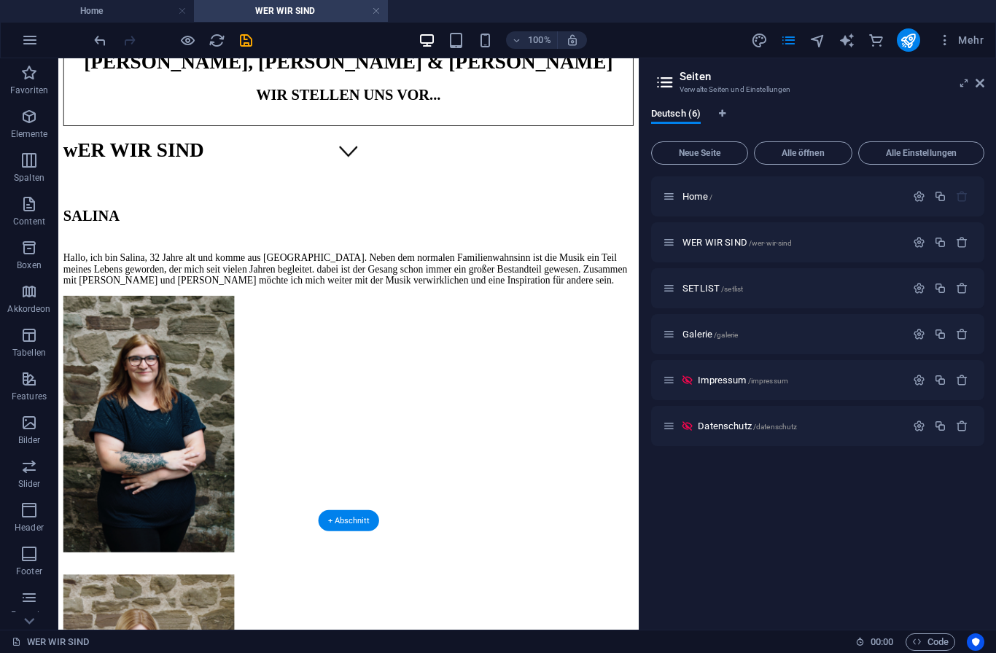
scroll to position [537, 0]
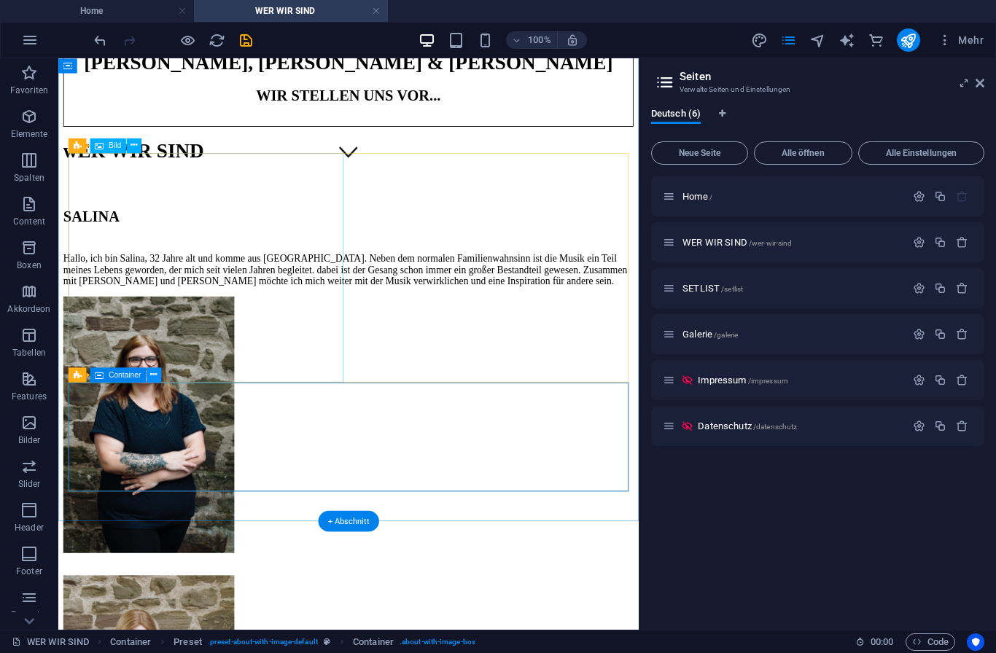
click at [153, 378] on icon at bounding box center [153, 374] width 7 height 13
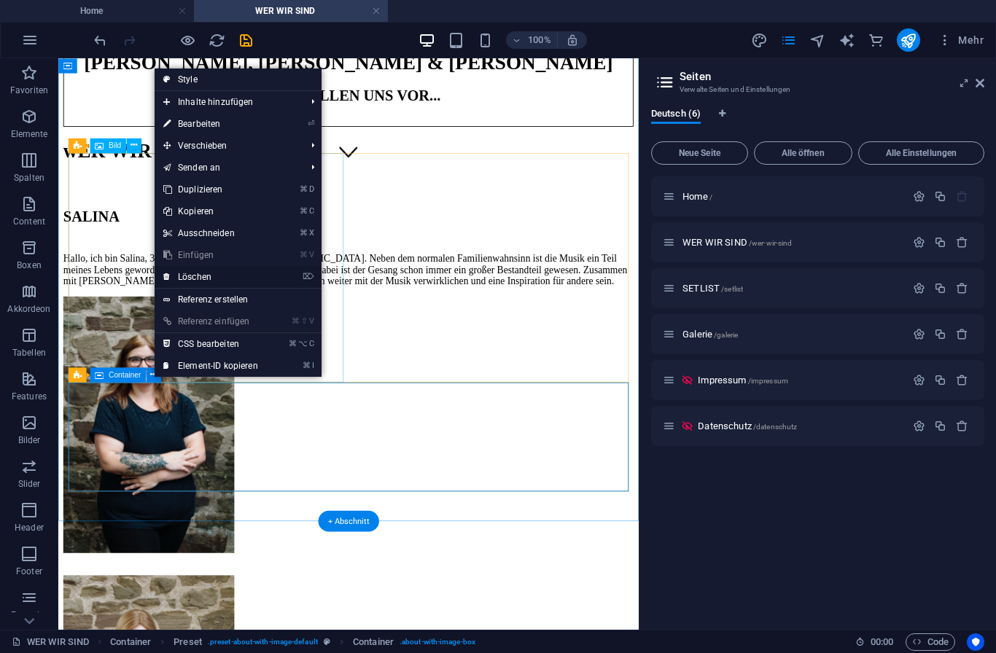
click at [240, 278] on link "⌦ Löschen" at bounding box center [211, 277] width 112 height 22
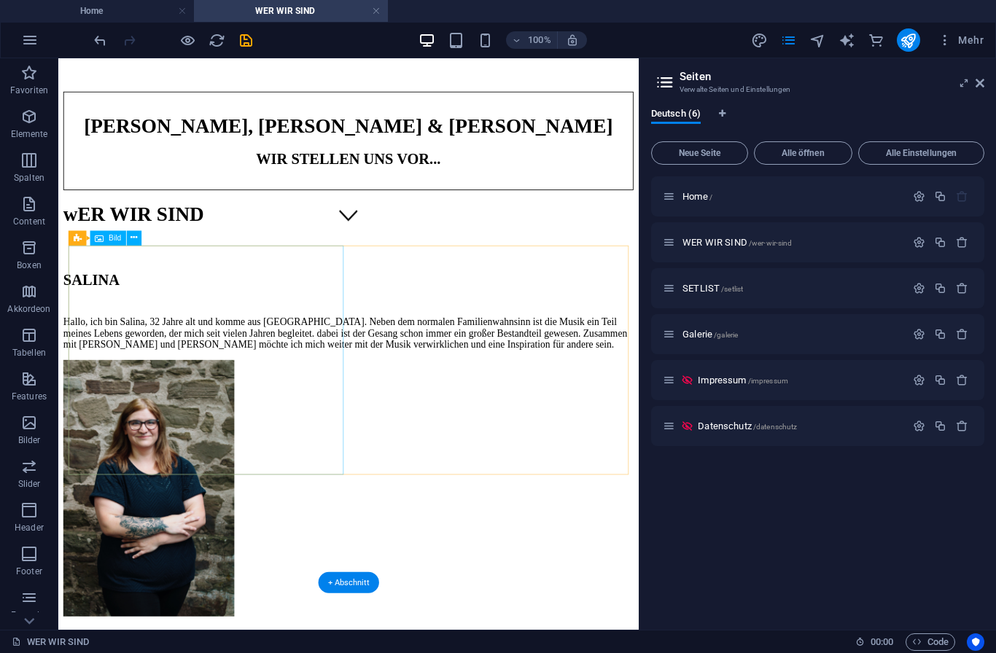
scroll to position [476, 0]
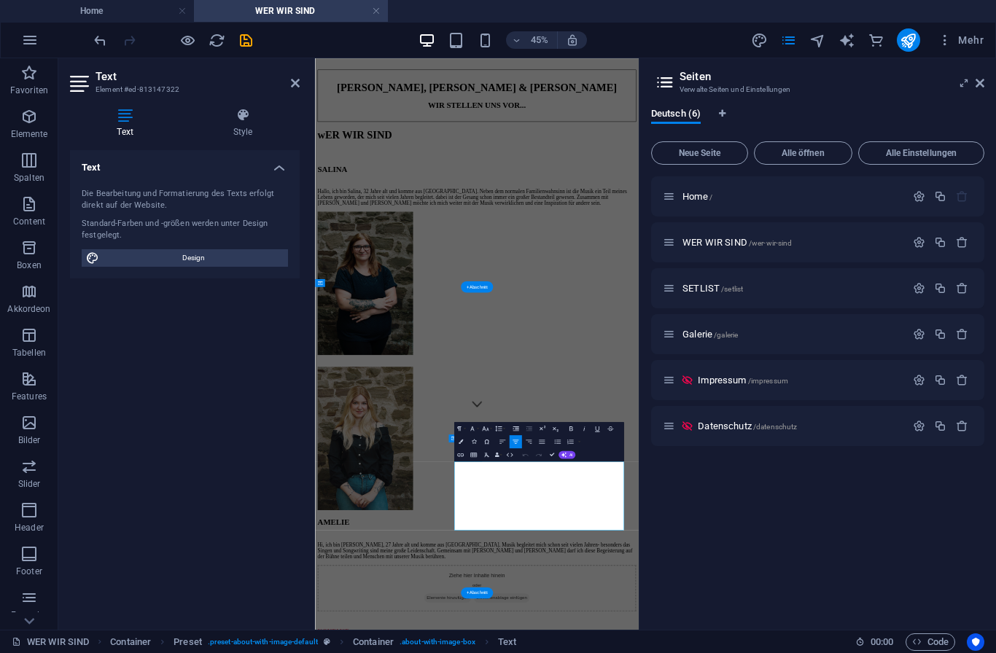
scroll to position [0, 0]
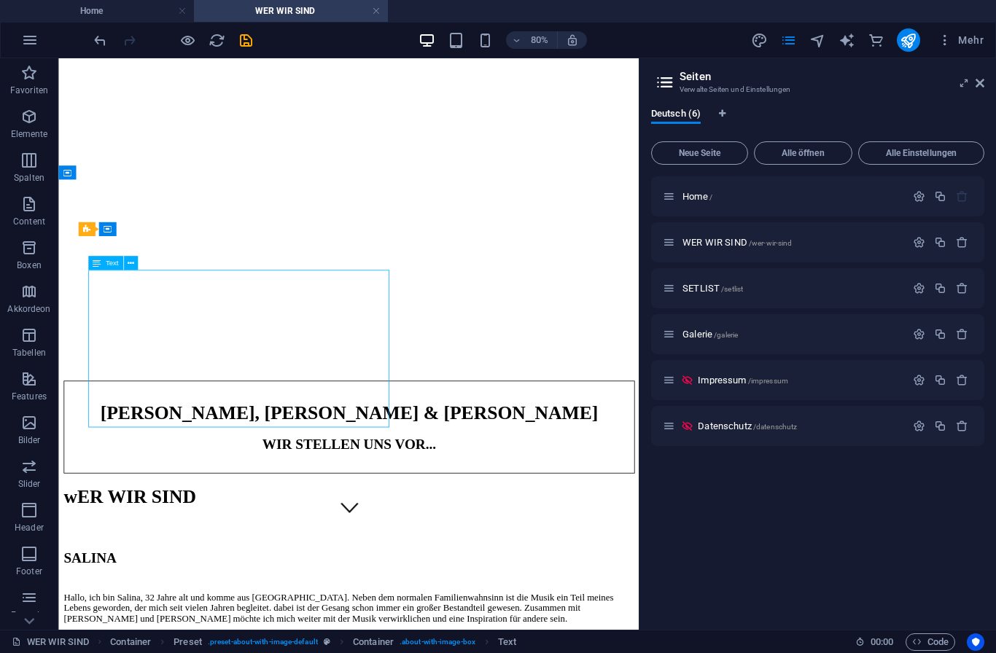
scroll to position [150, 0]
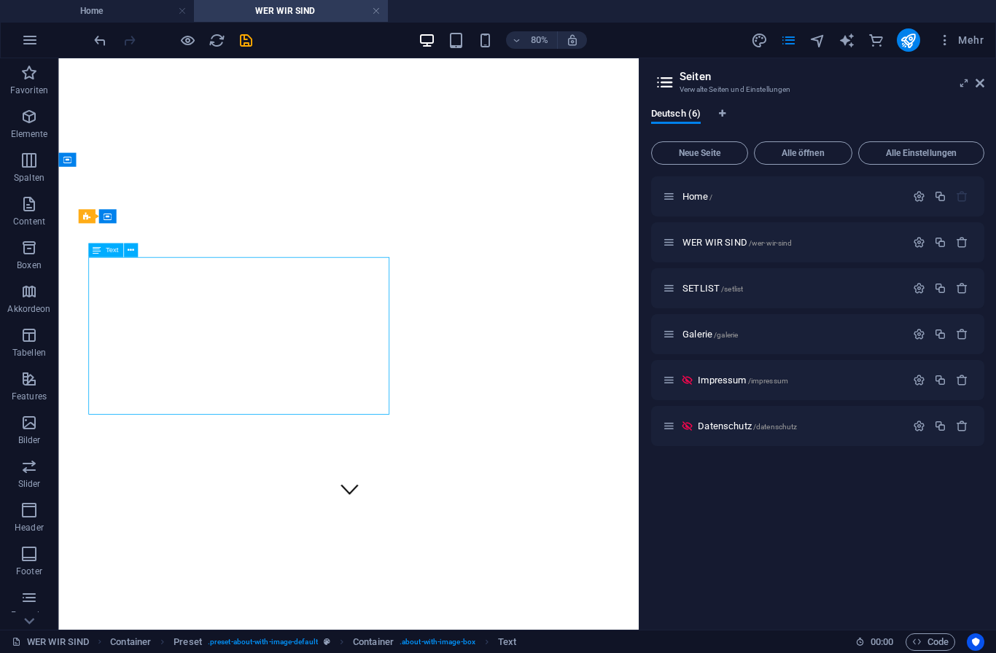
scroll to position [0, 0]
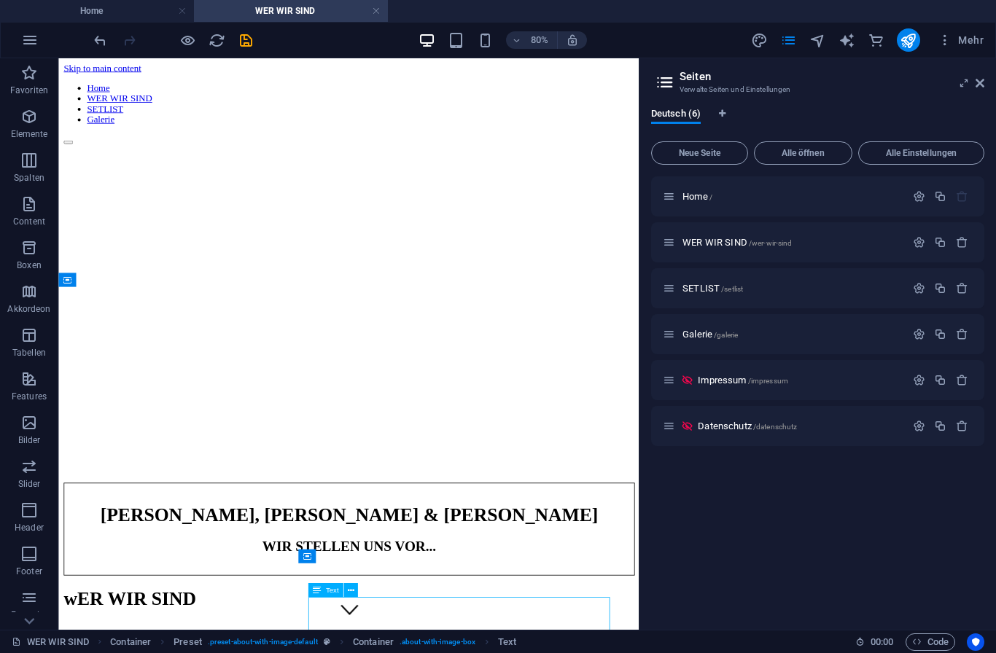
click at [538, 590] on div at bounding box center [421, 595] width 712 height 11
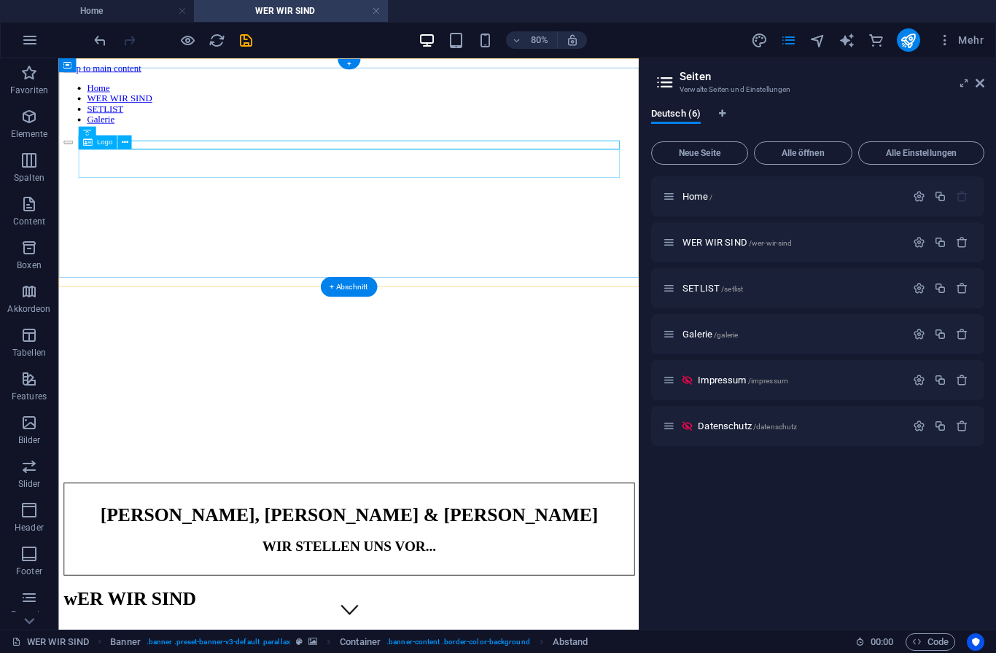
click at [568, 616] on div "[PERSON_NAME], [PERSON_NAME] & [PERSON_NAME]" at bounding box center [421, 629] width 712 height 27
click at [562, 616] on div "[PERSON_NAME], [PERSON_NAME] & [PERSON_NAME]" at bounding box center [421, 629] width 712 height 27
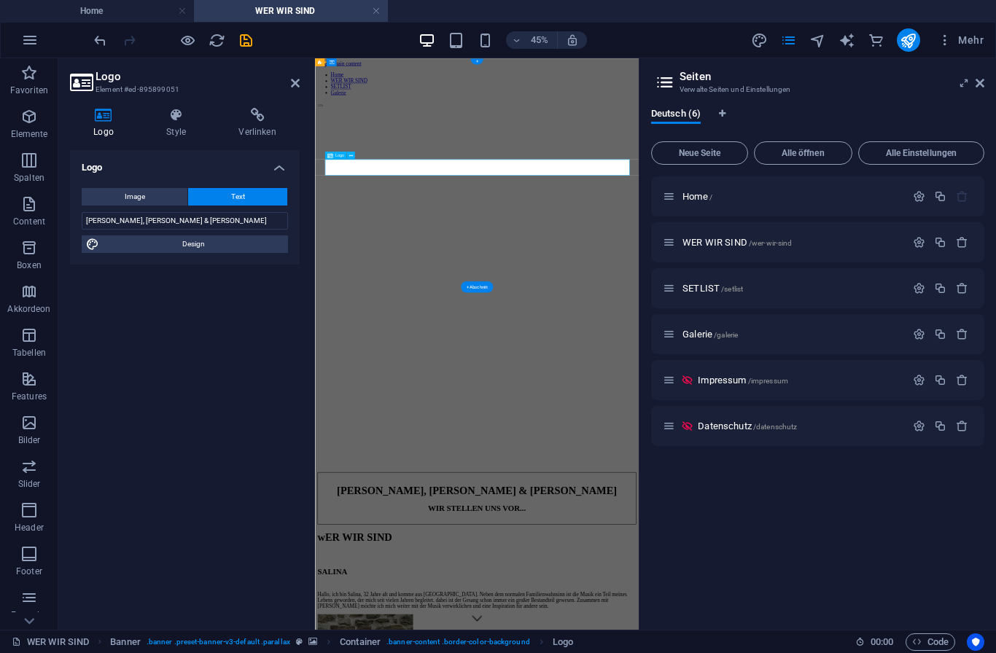
click at [239, 222] on input "[PERSON_NAME], [PERSON_NAME] & [PERSON_NAME]" at bounding box center [185, 220] width 206 height 17
click at [96, 213] on input "[PERSON_NAME]" at bounding box center [185, 220] width 206 height 17
click at [108, 221] on input "[PERSON_NAME]" at bounding box center [185, 220] width 206 height 17
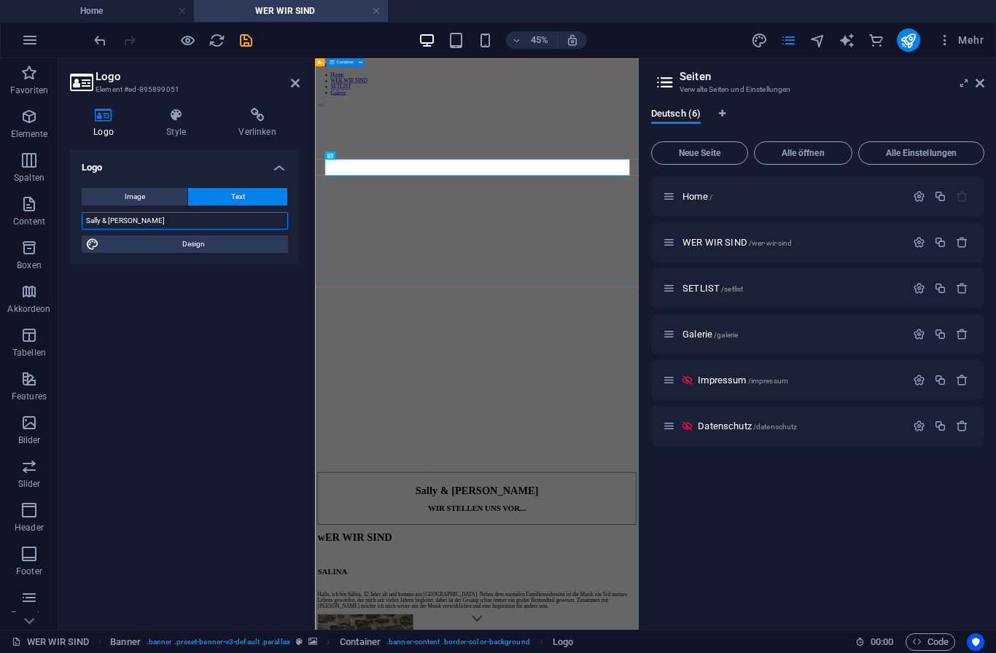
type input "Sally & [PERSON_NAME]"
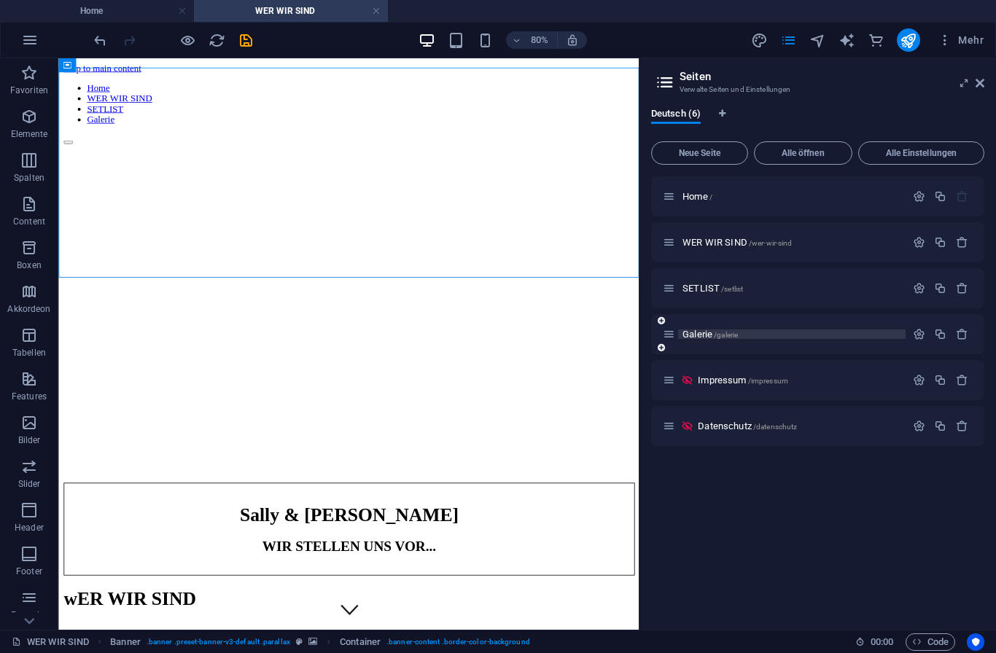
click at [701, 336] on span "Galerie /galerie" at bounding box center [709, 334] width 55 height 11
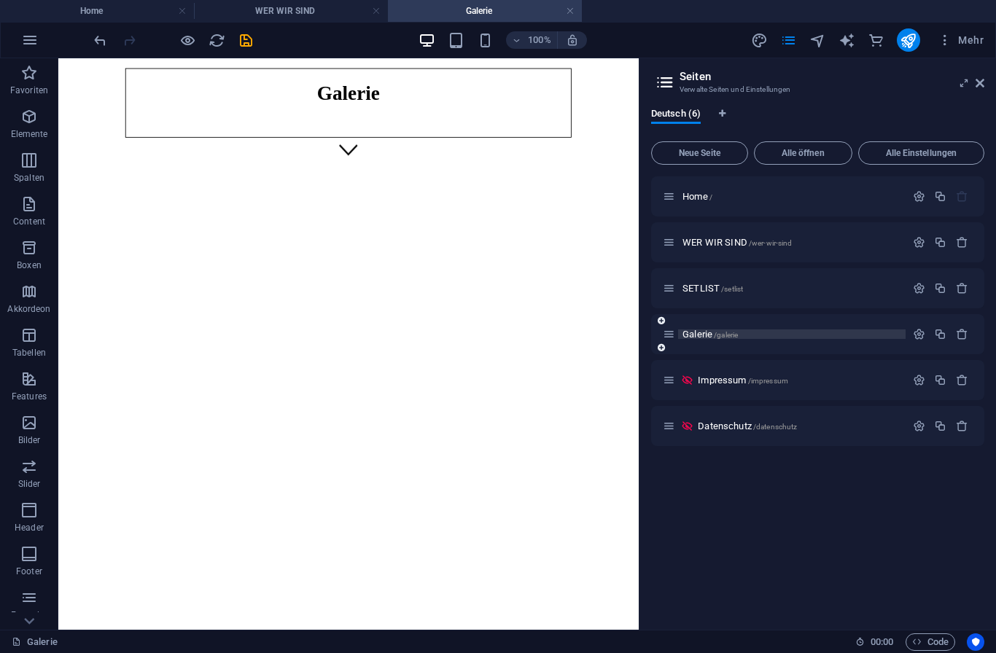
scroll to position [538, 0]
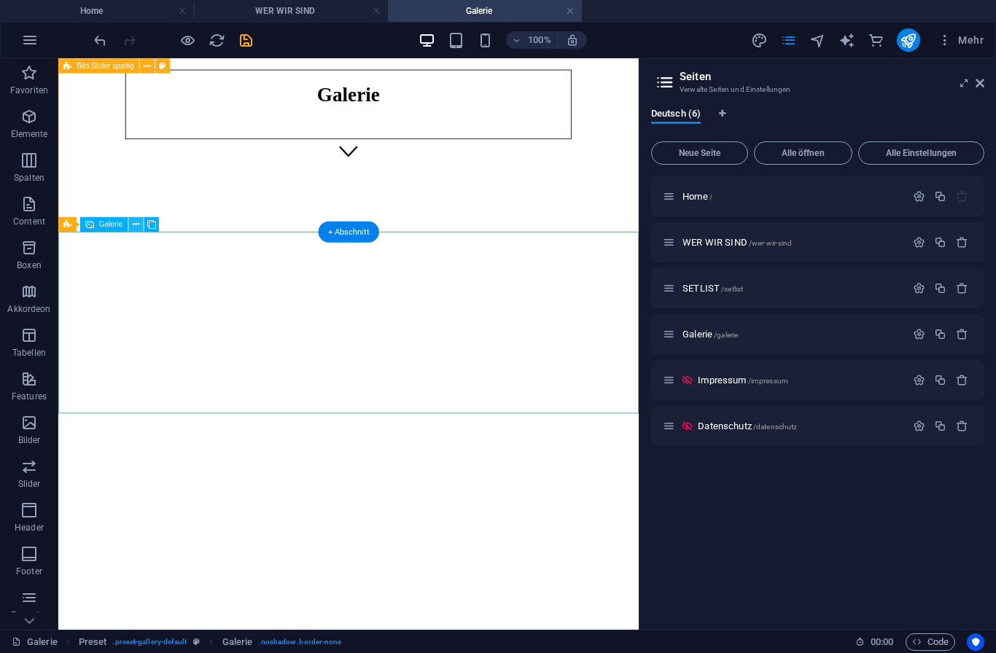
click at [136, 222] on icon at bounding box center [135, 224] width 7 height 13
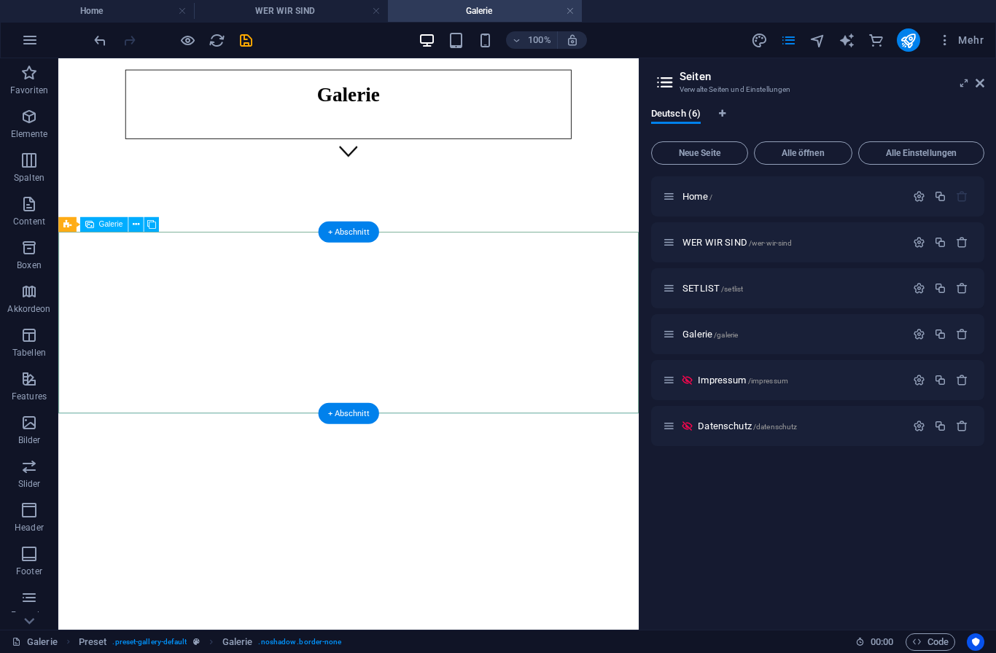
select select "2"
select select "px"
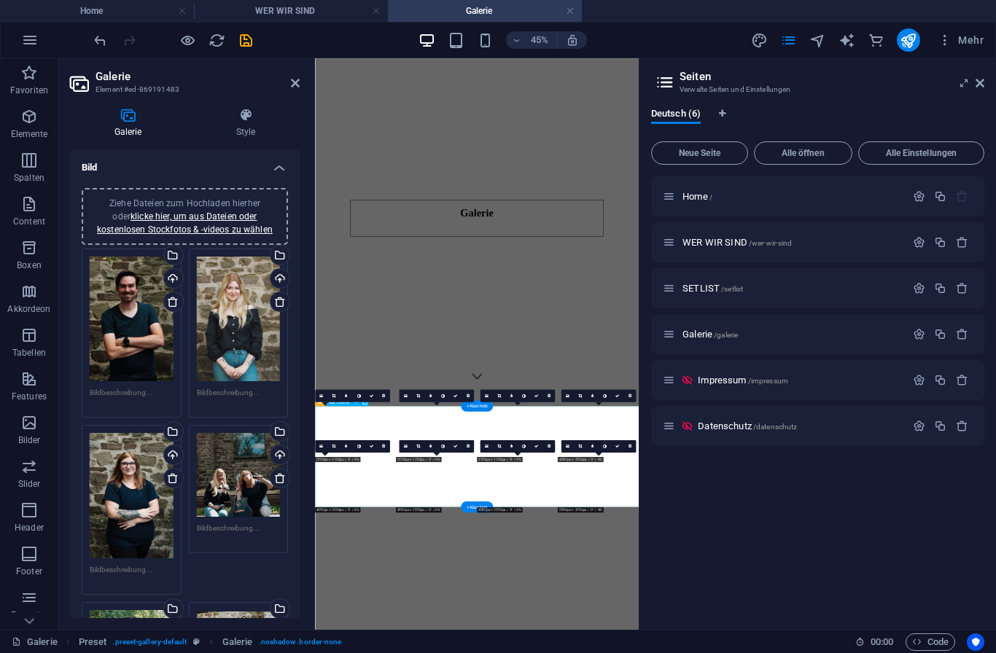
scroll to position [0, 0]
click at [176, 309] on link at bounding box center [173, 302] width 20 height 20
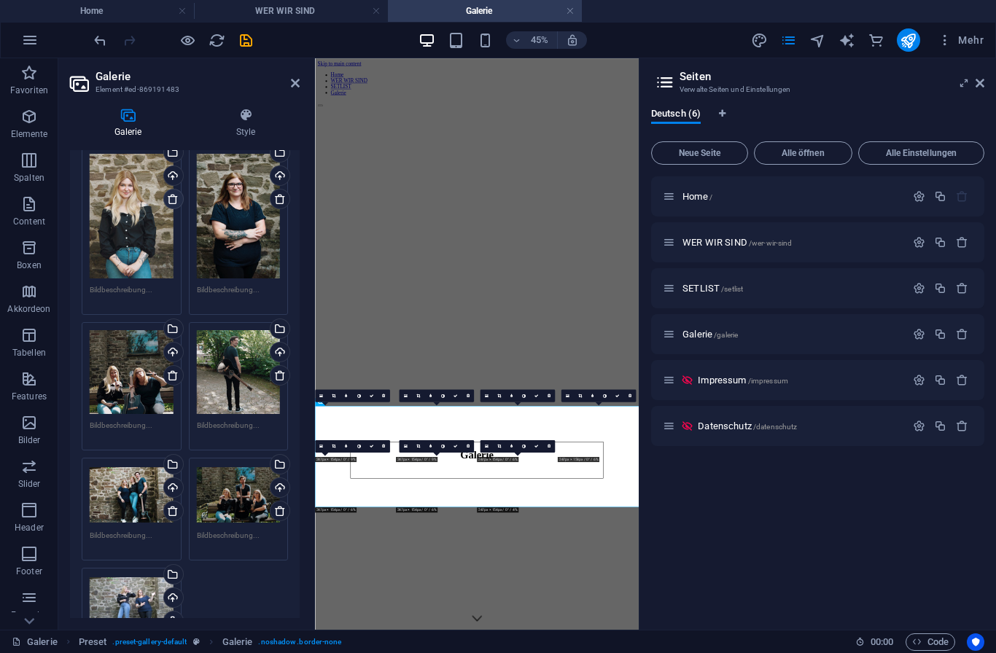
scroll to position [107, 0]
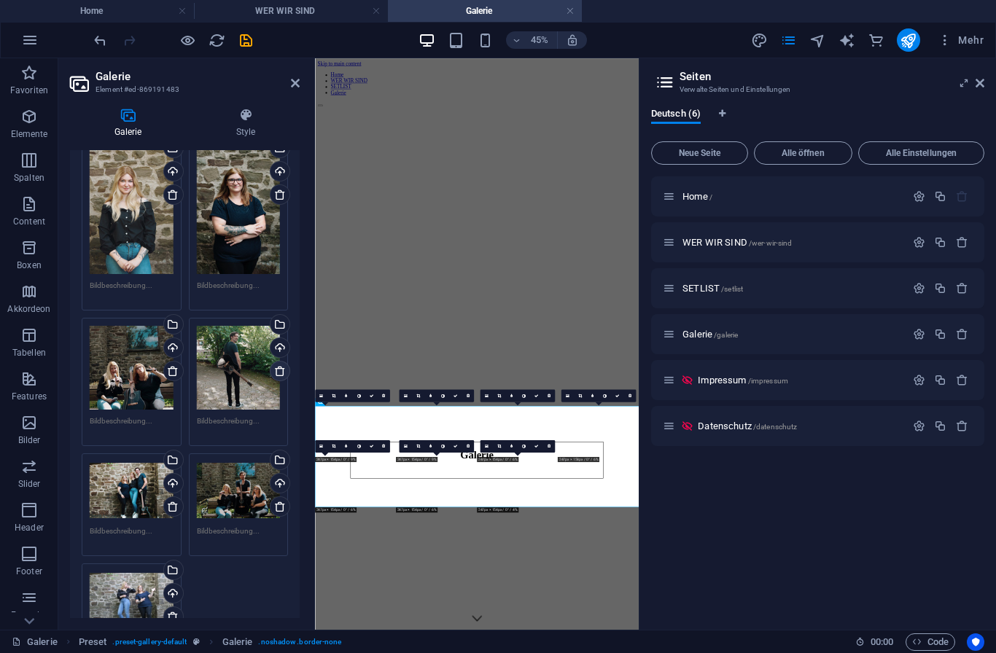
click at [280, 373] on icon at bounding box center [280, 371] width 12 height 12
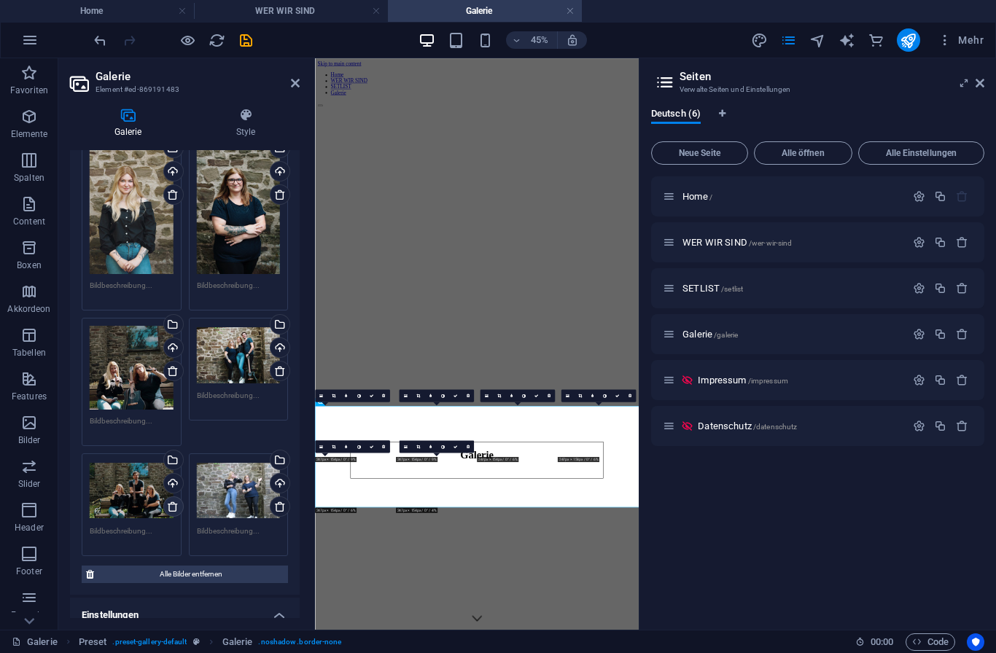
click at [173, 510] on icon at bounding box center [173, 507] width 12 height 12
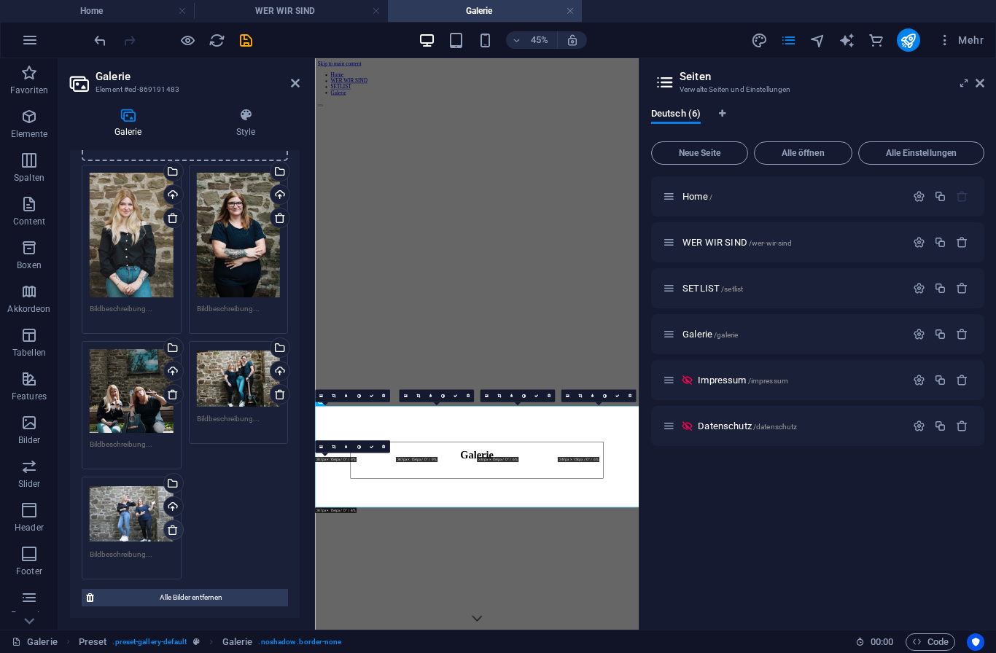
scroll to position [82, 0]
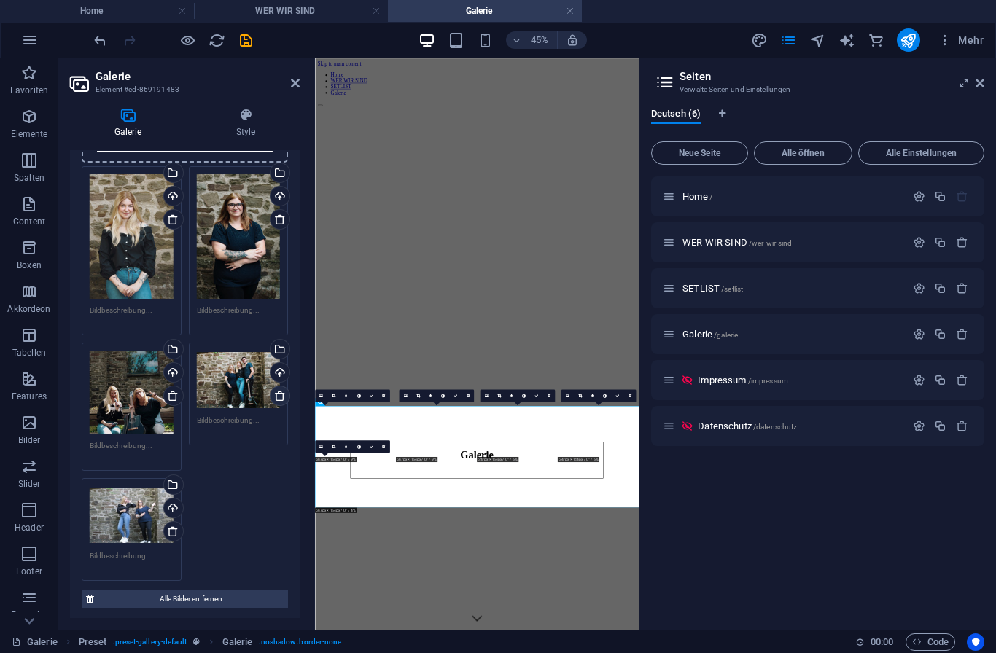
click at [278, 402] on link at bounding box center [280, 396] width 20 height 20
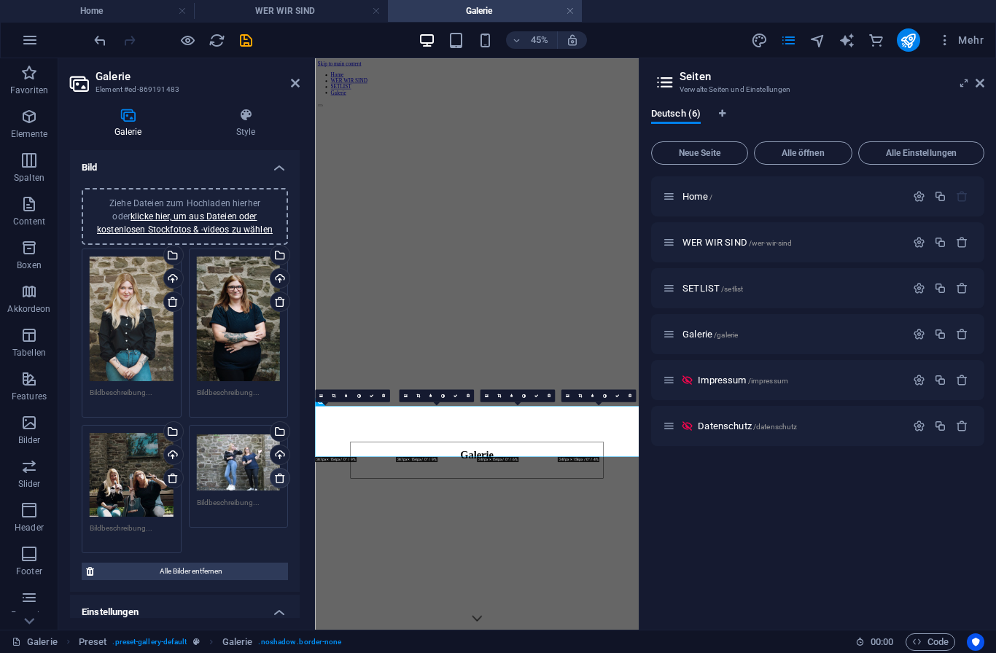
scroll to position [0, 0]
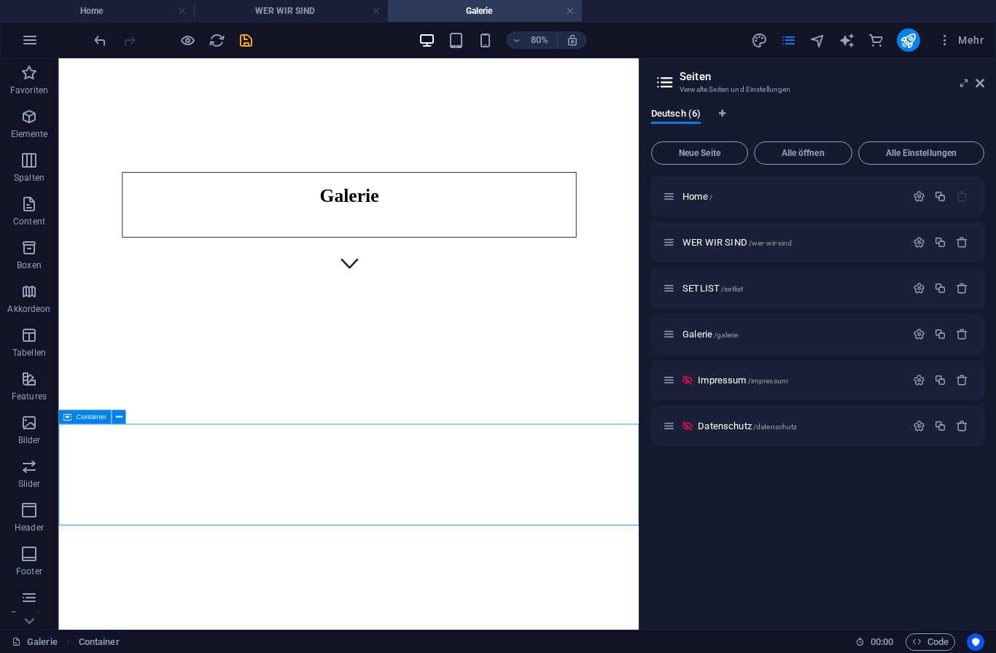
scroll to position [432, 0]
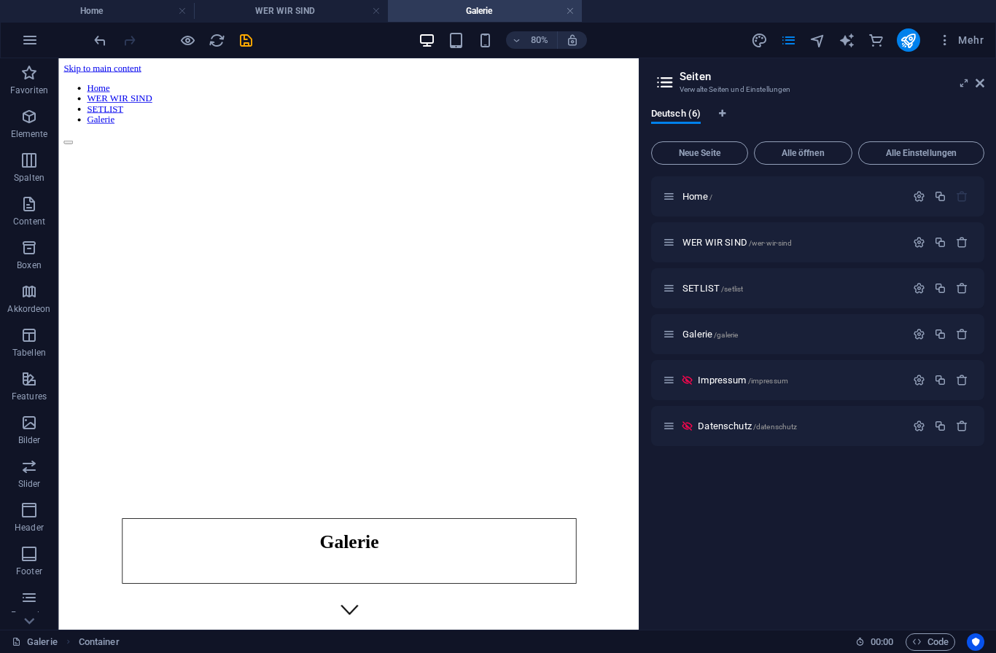
scroll to position [0, 0]
click at [720, 89] on figure at bounding box center [421, 89] width 714 height 0
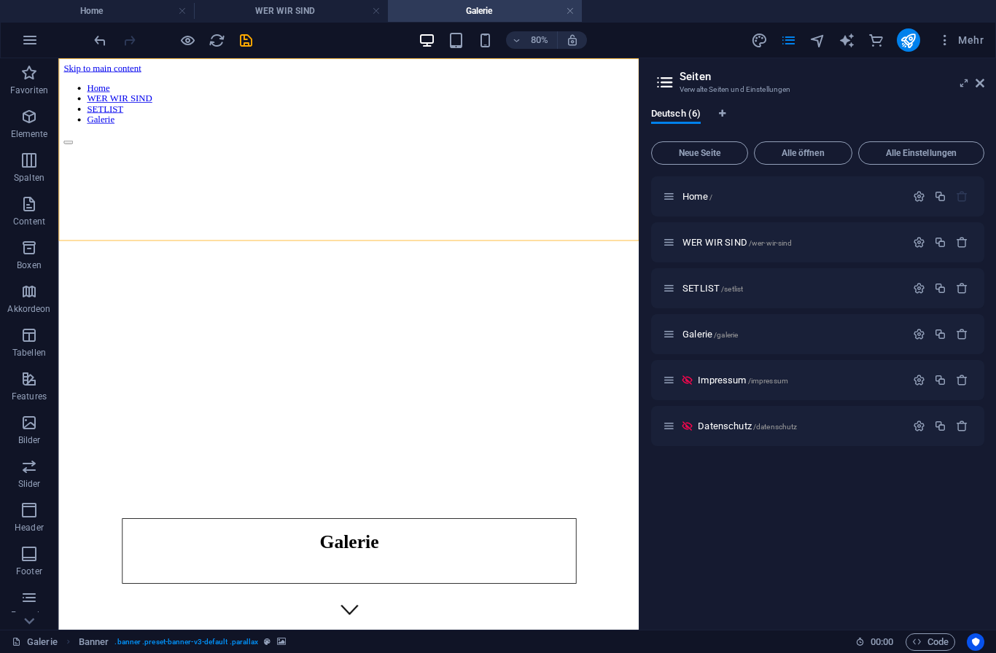
click at [740, 89] on figure at bounding box center [421, 89] width 714 height 0
click at [181, 105] on nav "Home WER WIR SIND SETLIST Galerie" at bounding box center [421, 115] width 714 height 52
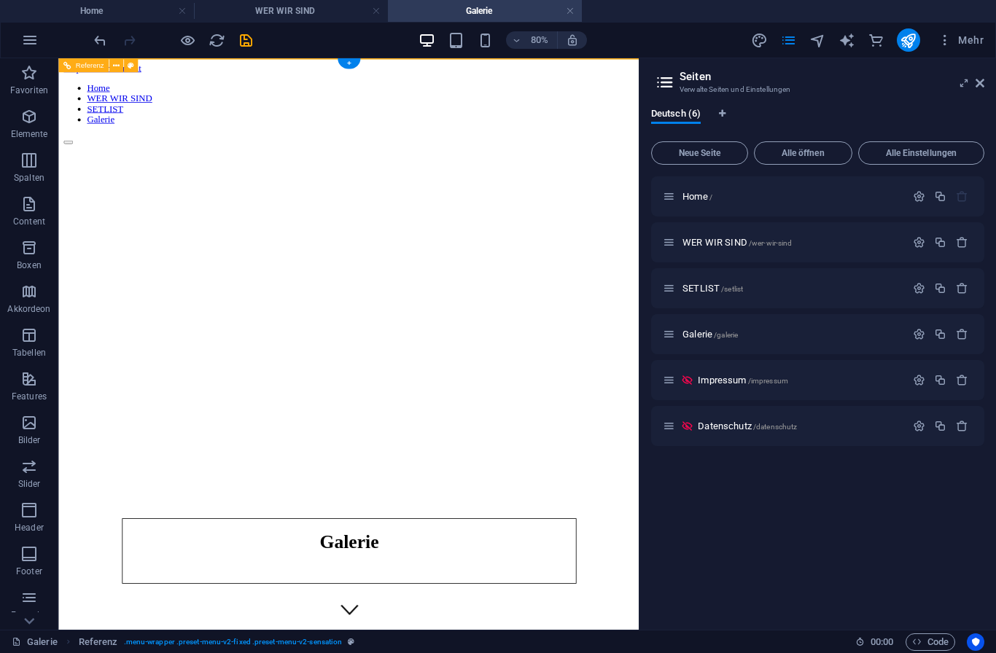
click at [128, 102] on nav "Home WER WIR SIND SETLIST Galerie" at bounding box center [421, 115] width 714 height 52
select select "rem"
select select "preset-menu-v2-fixed"
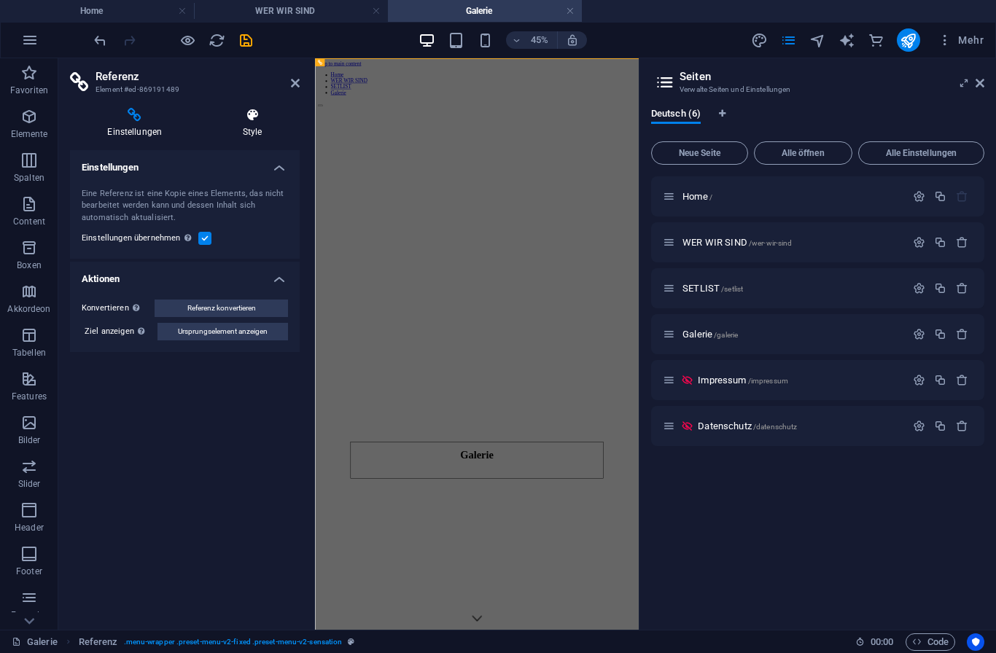
click at [272, 121] on icon at bounding box center [253, 115] width 94 height 15
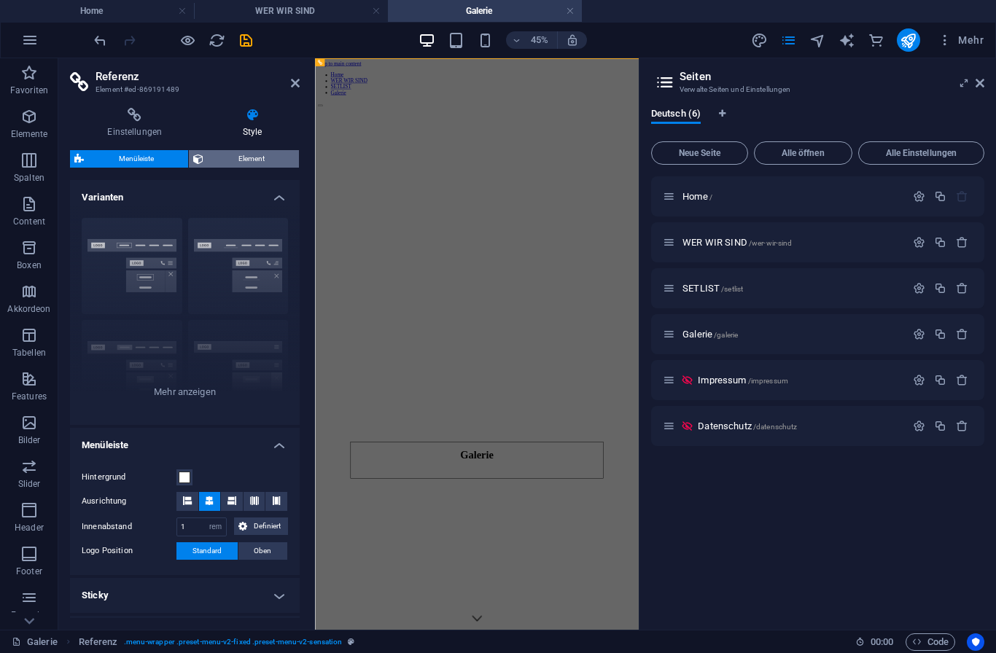
click at [249, 163] on span "Element" at bounding box center [251, 158] width 87 height 17
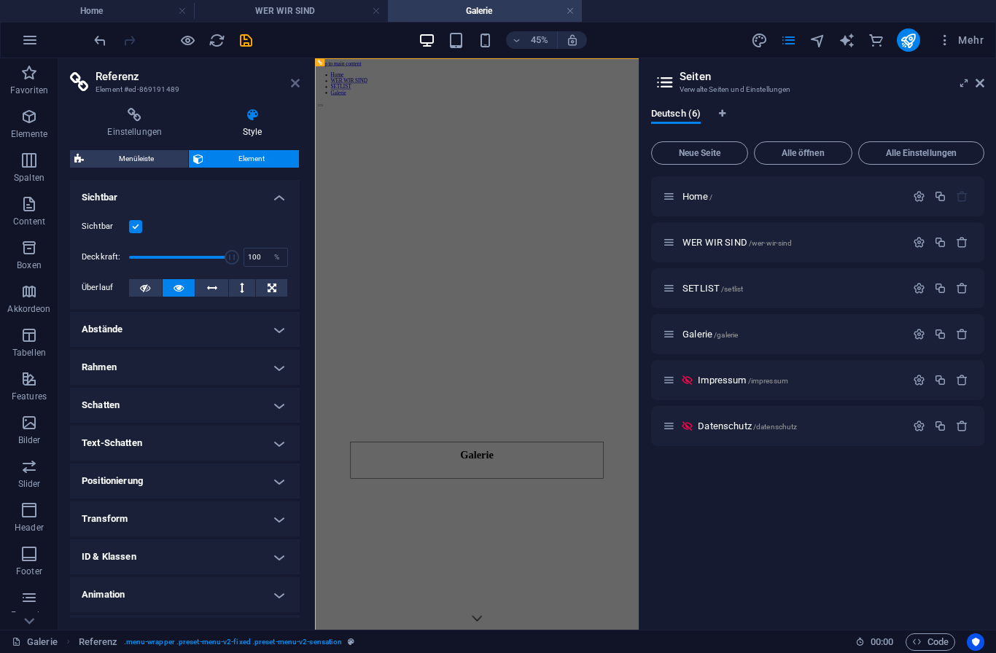
click at [295, 82] on icon at bounding box center [295, 83] width 9 height 12
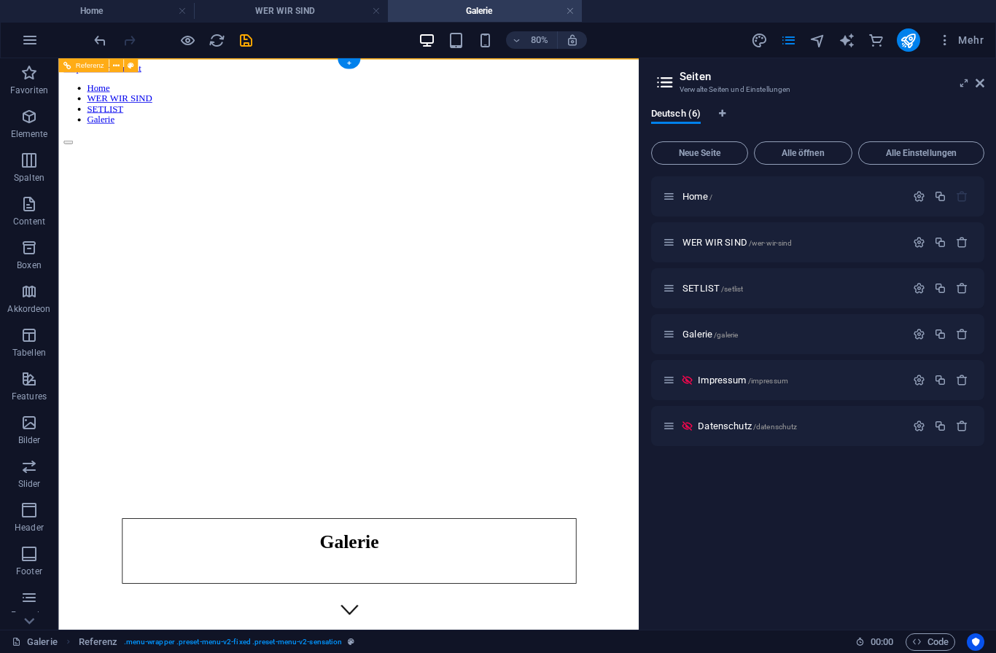
click at [139, 89] on nav "Home WER WIR SIND SETLIST Galerie" at bounding box center [421, 115] width 714 height 52
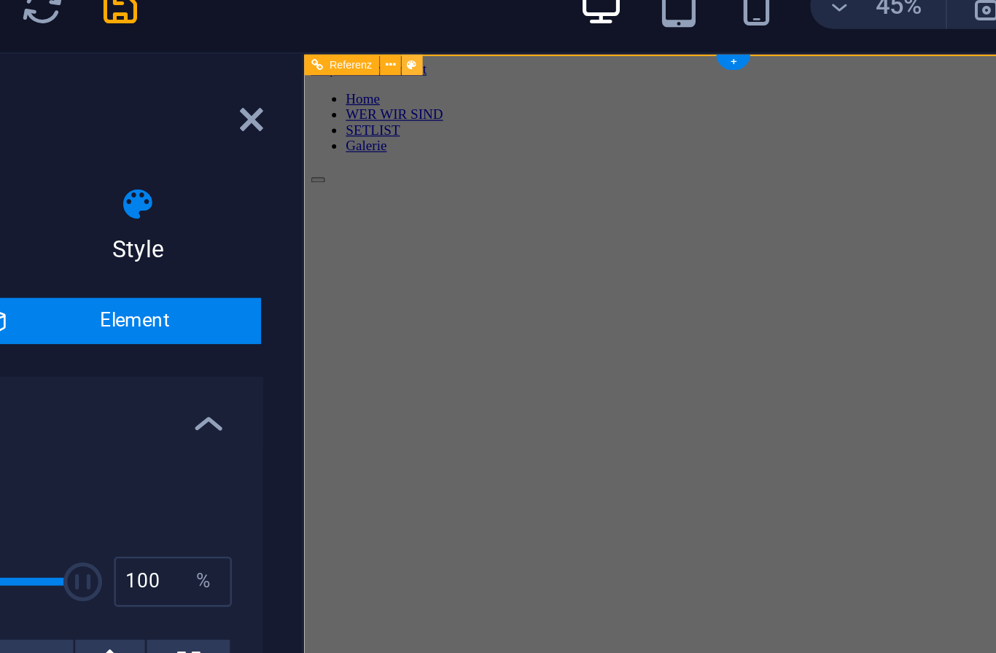
click at [351, 58] on button at bounding box center [355, 62] width 8 height 8
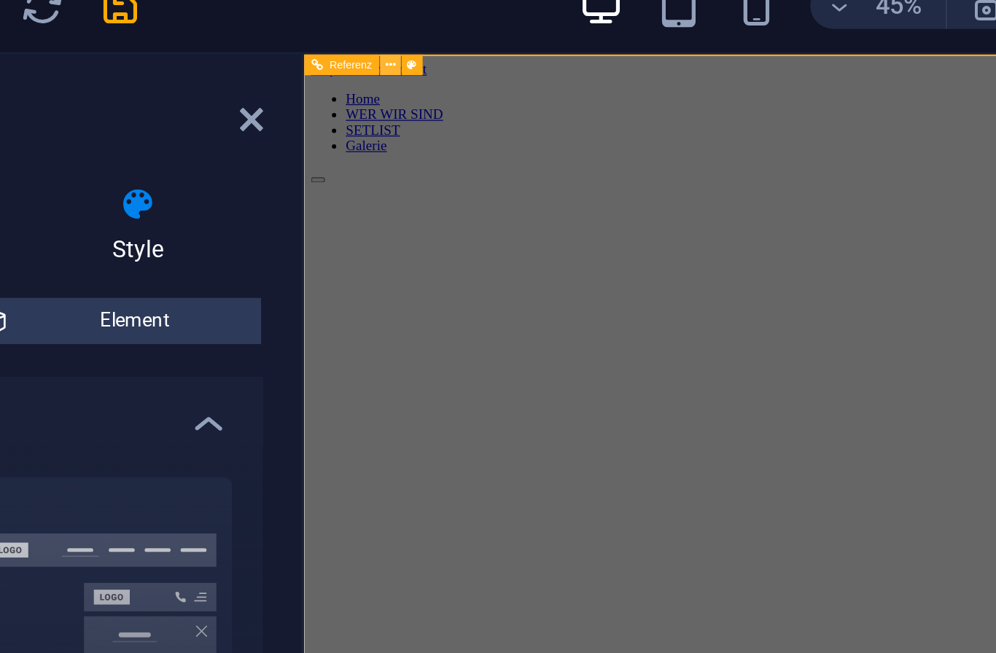
click at [346, 59] on icon at bounding box center [348, 62] width 4 height 7
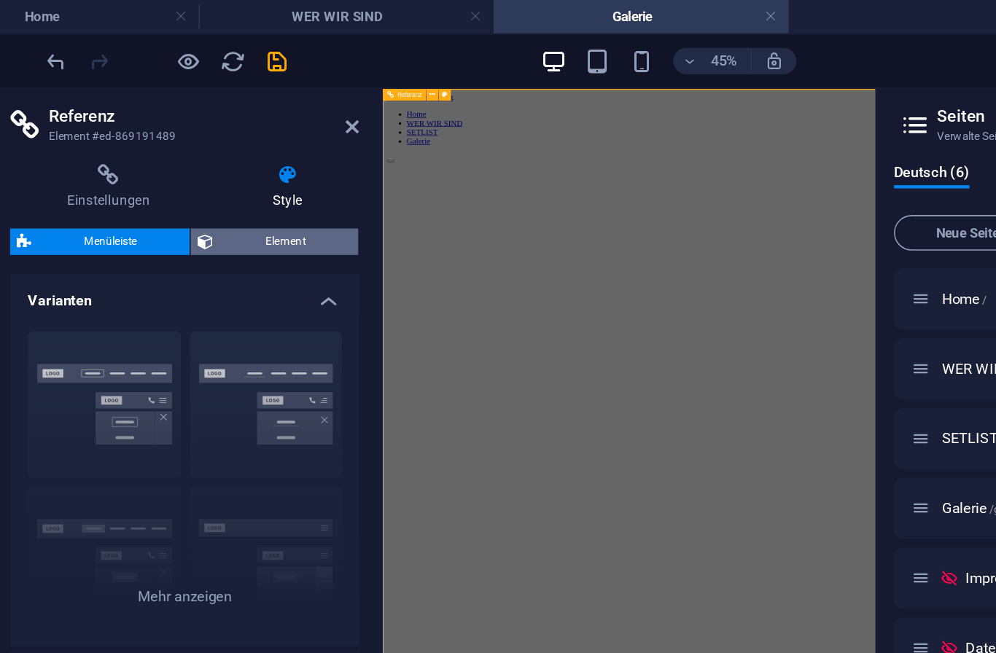
click at [208, 160] on span "Element" at bounding box center [251, 158] width 87 height 17
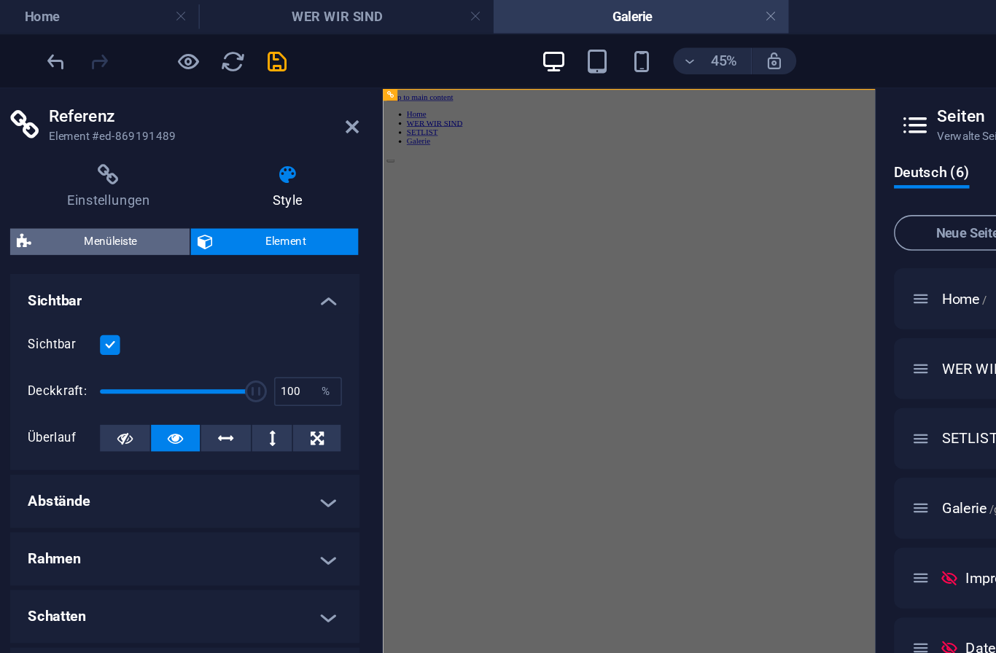
click at [92, 160] on span "Menüleiste" at bounding box center [135, 158] width 95 height 17
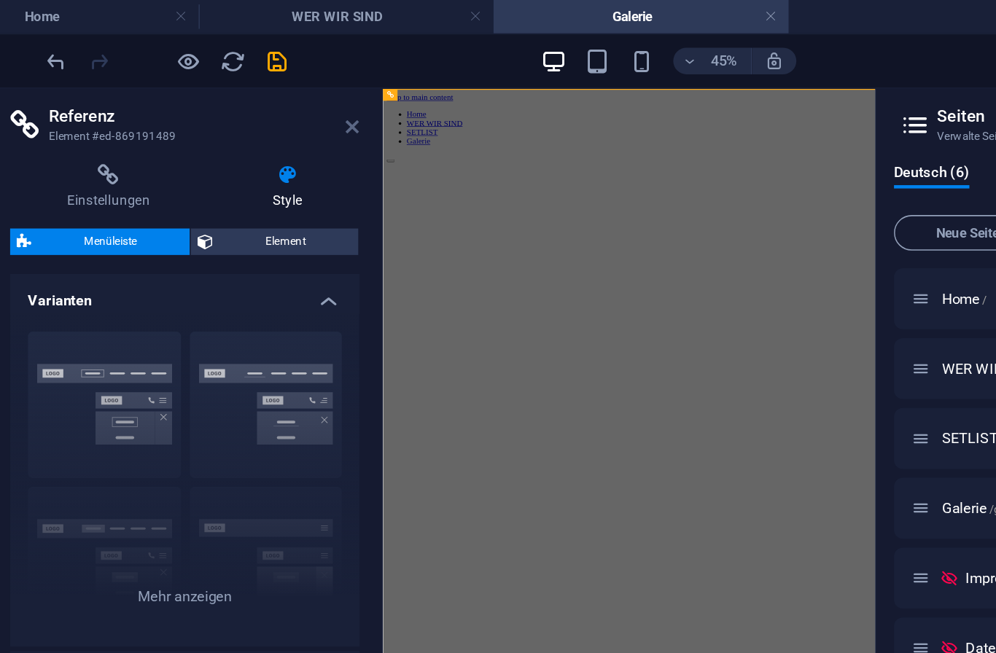
click at [291, 78] on icon at bounding box center [295, 83] width 9 height 12
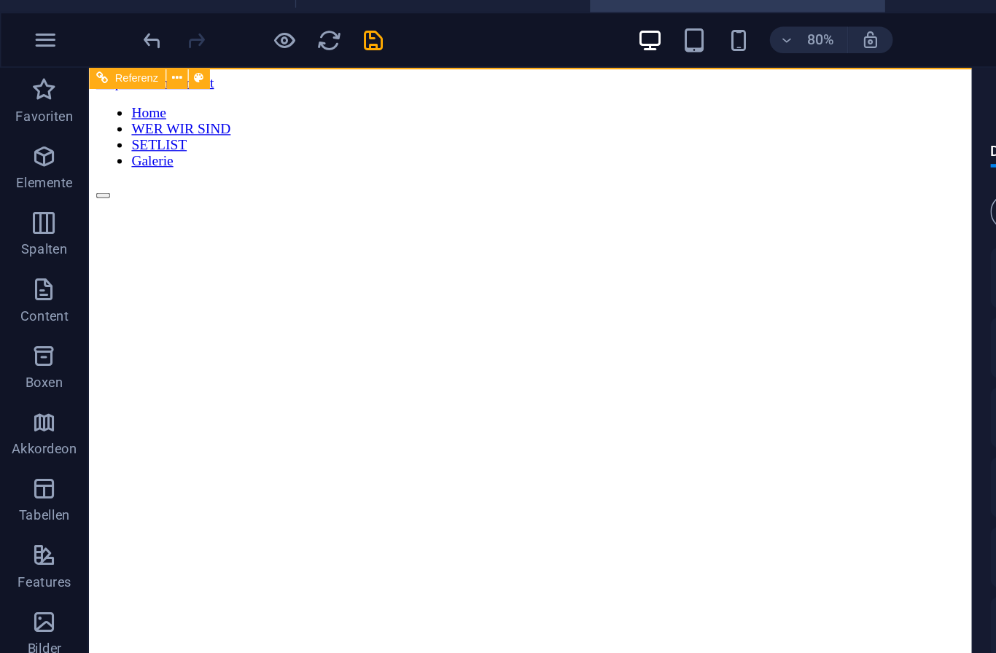
click at [83, 62] on span "Referenz" at bounding box center [89, 65] width 28 height 7
click at [178, 115] on nav "Home WER WIR SIND SETLIST Galerie" at bounding box center [451, 124] width 714 height 52
click at [439, 98] on figure at bounding box center [451, 98] width 714 height 0
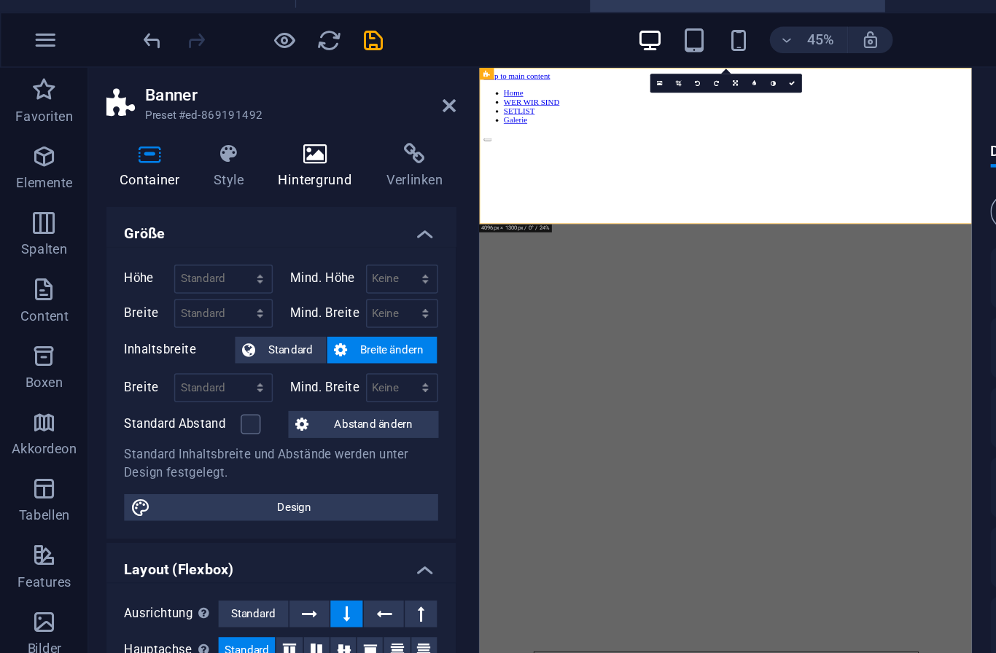
click at [208, 108] on icon at bounding box center [207, 115] width 66 height 15
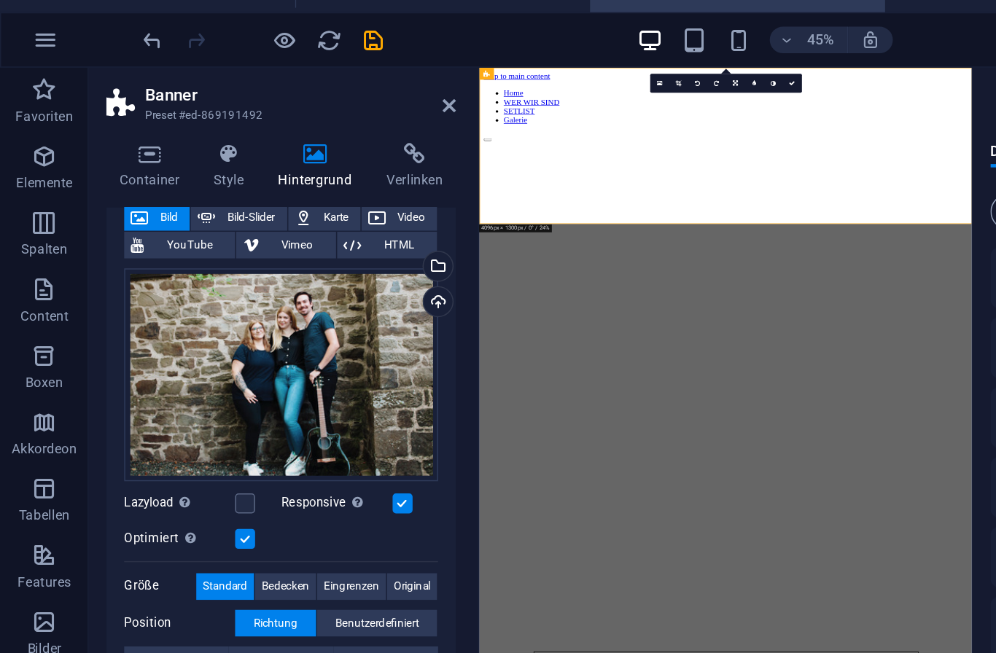
scroll to position [88, 0]
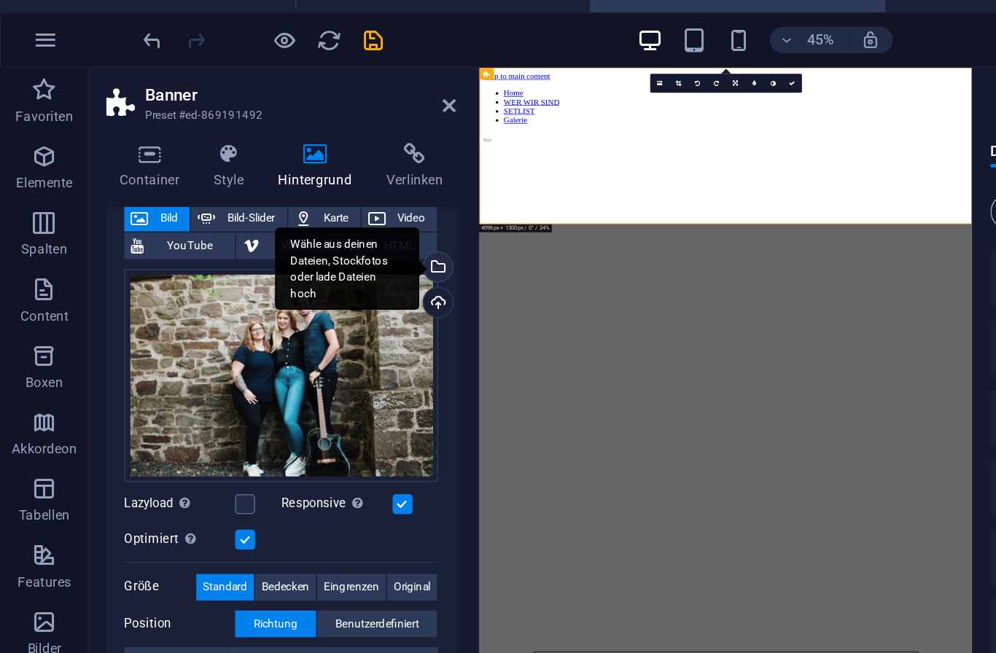
click at [292, 180] on div "Wähle aus deinen Dateien, Stockfotos oder lade Dateien hoch" at bounding box center [287, 191] width 22 height 22
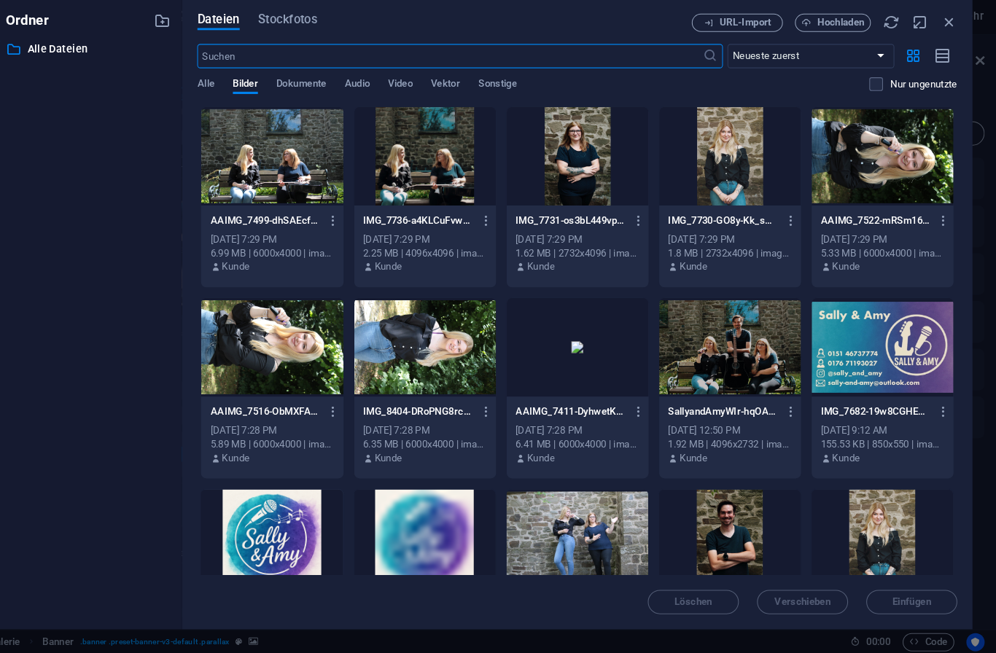
scroll to position [0, 0]
click at [420, 141] on div at bounding box center [446, 175] width 136 height 95
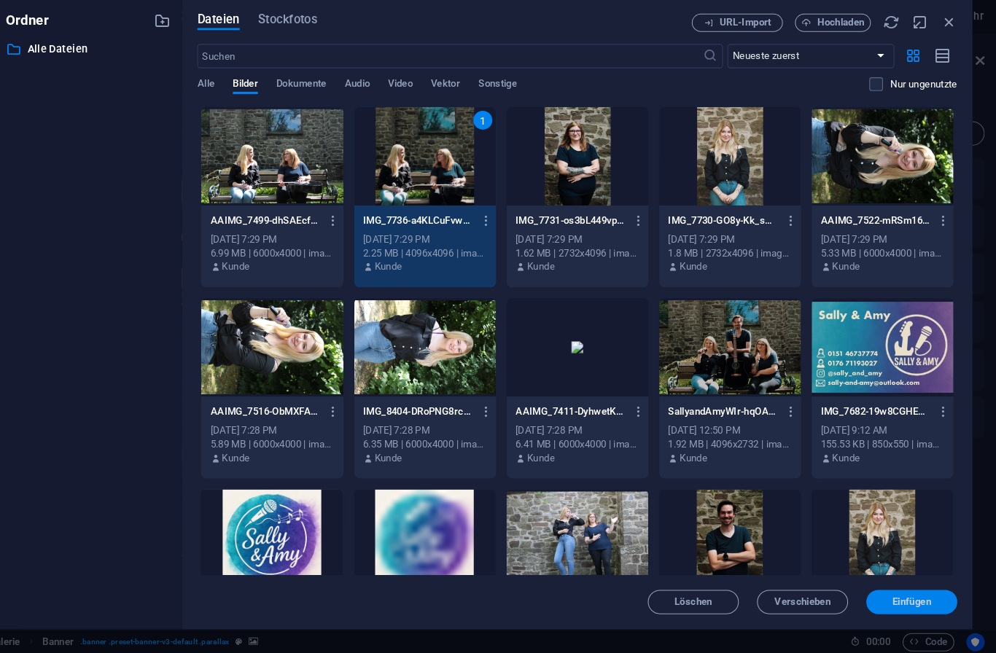
click at [896, 599] on span "Einfügen" at bounding box center [914, 603] width 37 height 9
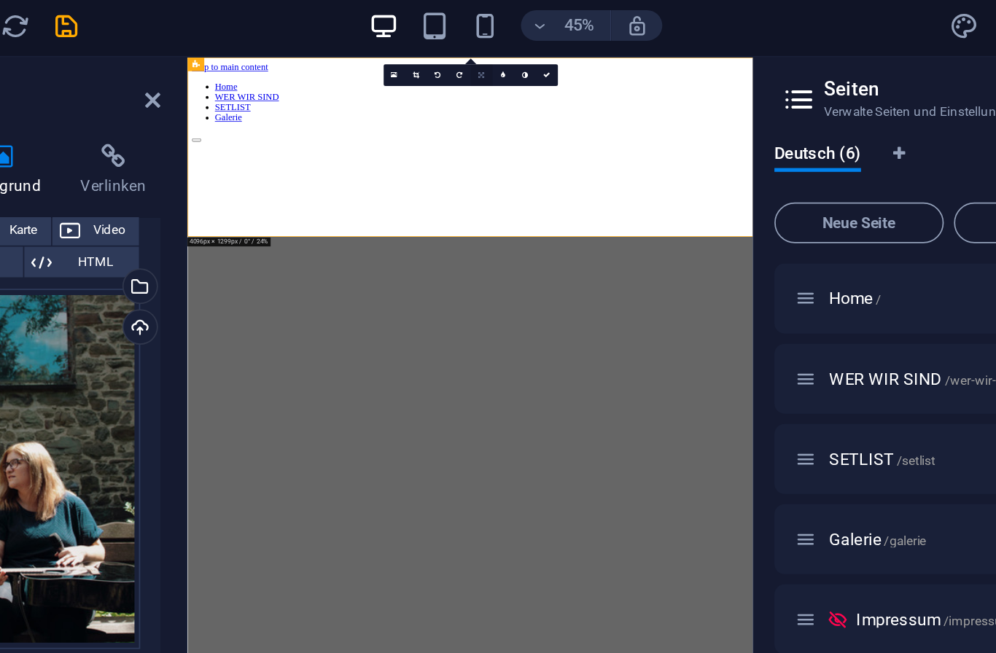
click at [477, 62] on link at bounding box center [483, 68] width 12 height 12
click at [481, 64] on icon at bounding box center [483, 66] width 4 height 4
click at [481, 66] on icon at bounding box center [483, 68] width 4 height 4
click at [481, 89] on icon at bounding box center [483, 91] width 4 height 4
click at [481, 66] on icon at bounding box center [483, 68] width 4 height 4
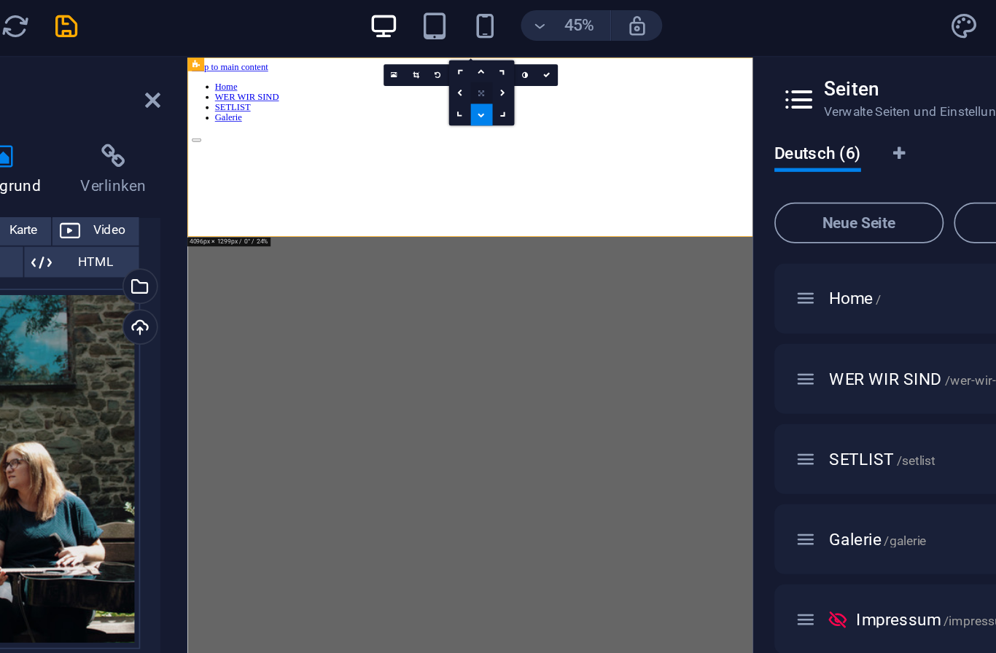
click at [481, 77] on icon at bounding box center [483, 79] width 4 height 4
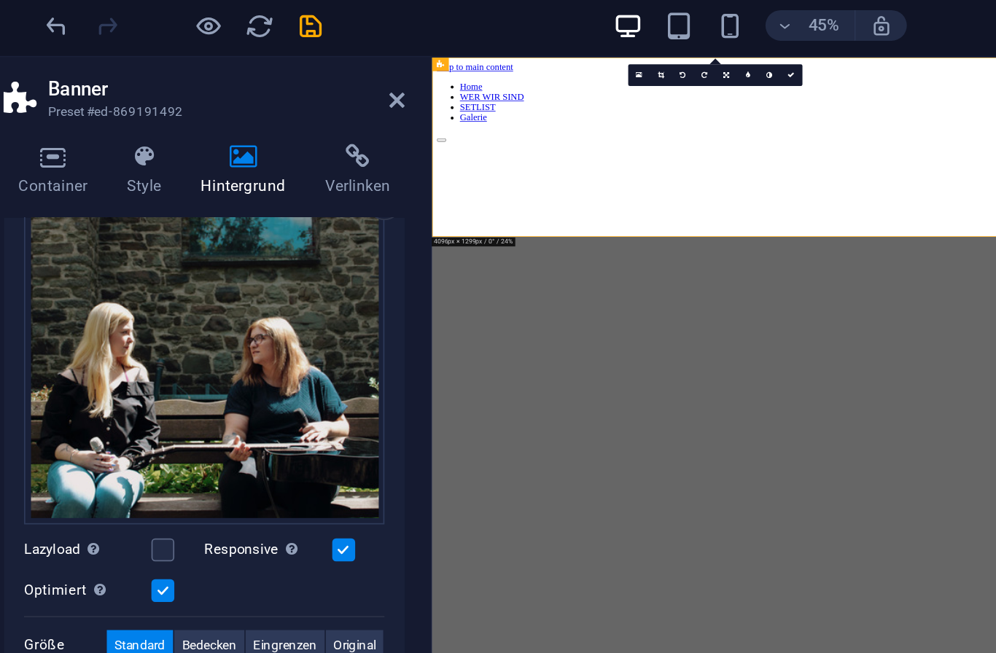
scroll to position [159, 0]
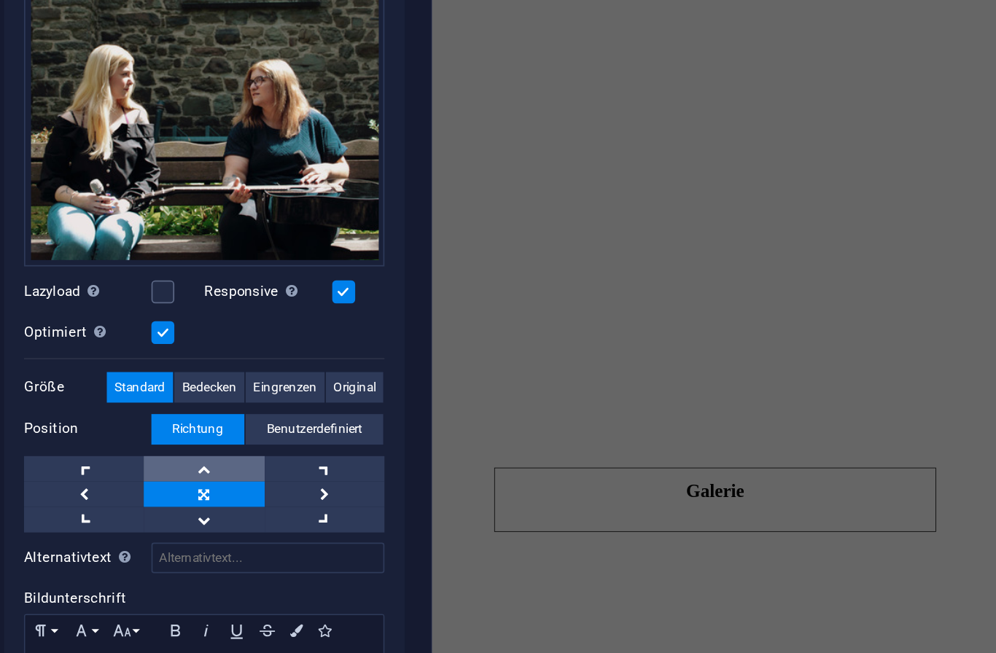
click at [150, 435] on link at bounding box center [184, 442] width 69 height 15
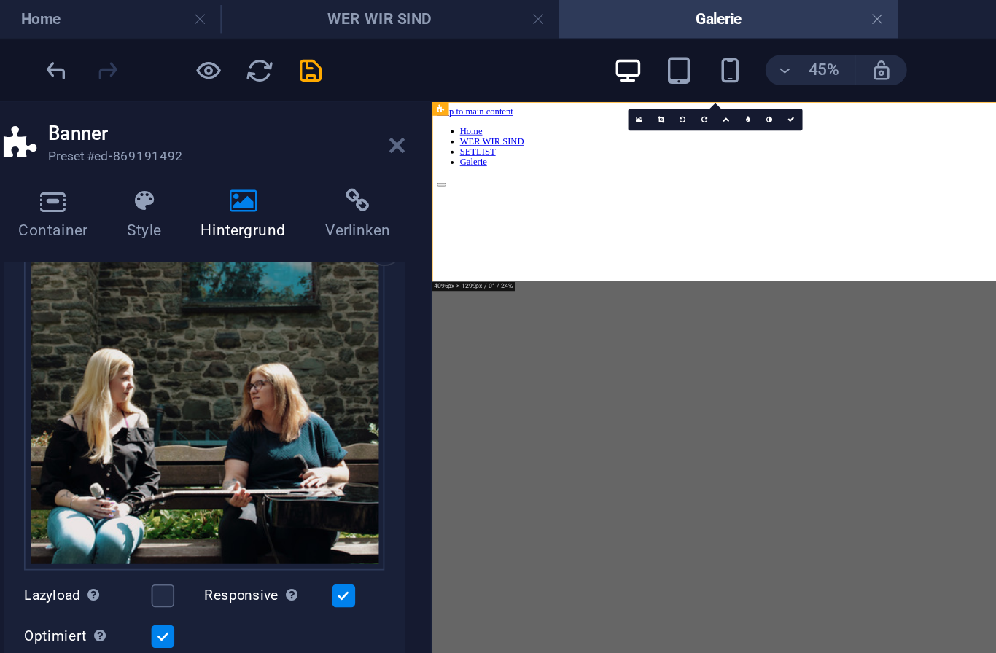
click at [291, 82] on icon at bounding box center [295, 83] width 9 height 12
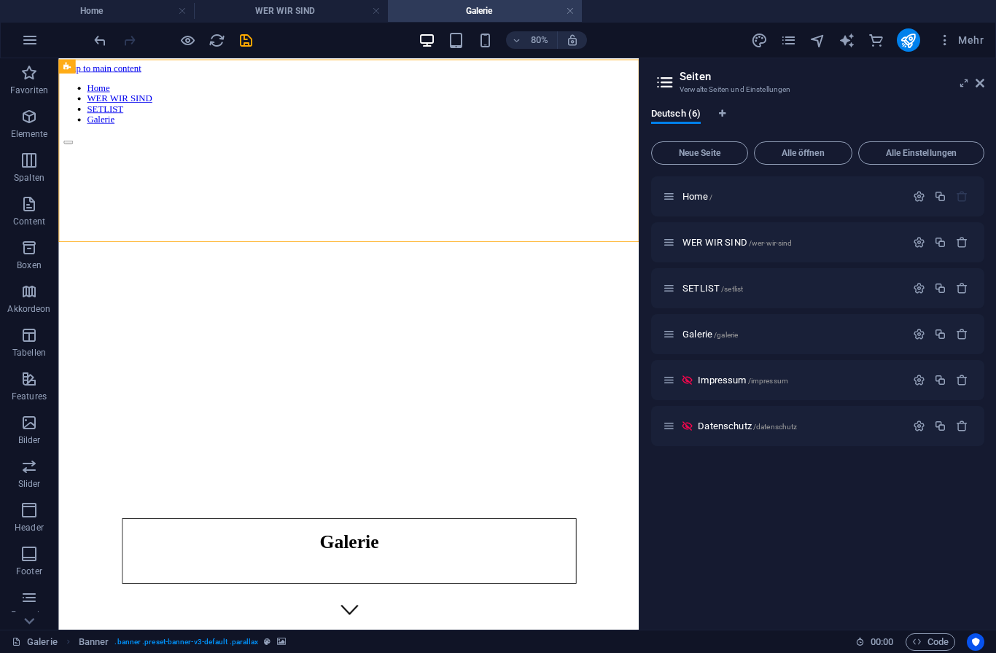
scroll to position [0, 0]
click at [791, 42] on icon "pages" at bounding box center [788, 40] width 17 height 17
click at [700, 193] on span "Home /" at bounding box center [697, 196] width 30 height 11
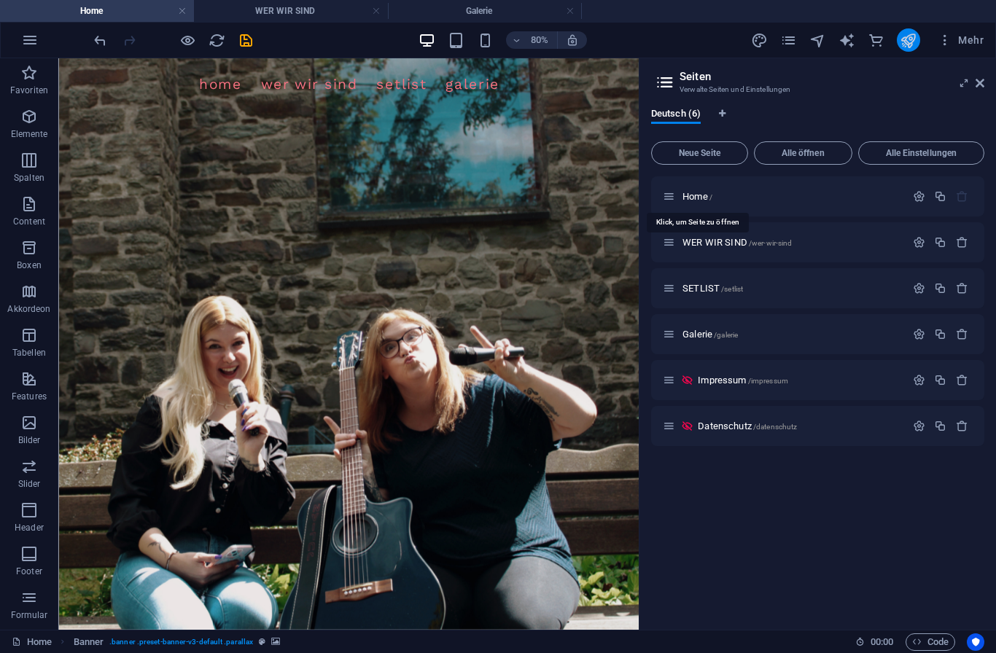
click at [905, 41] on icon "publish" at bounding box center [907, 40] width 17 height 17
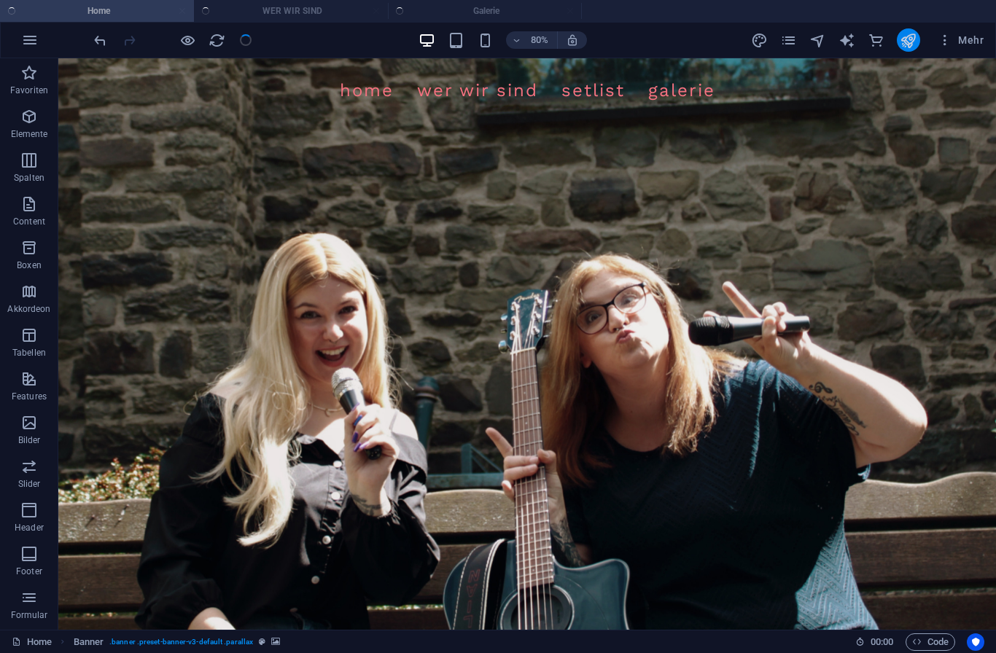
checkbox input "false"
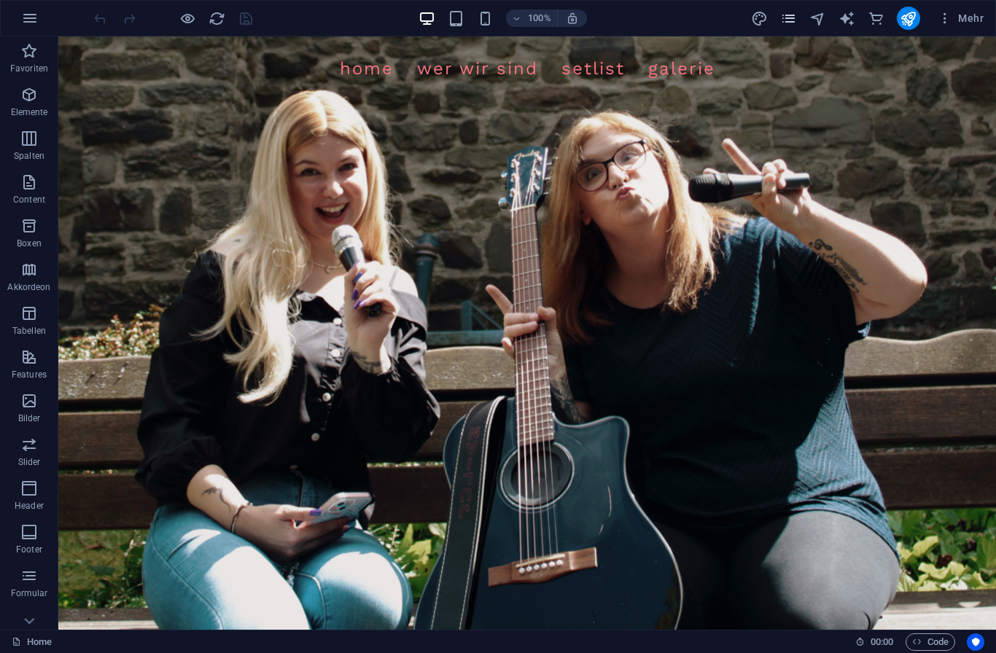
click at [795, 11] on icon "pages" at bounding box center [788, 18] width 17 height 17
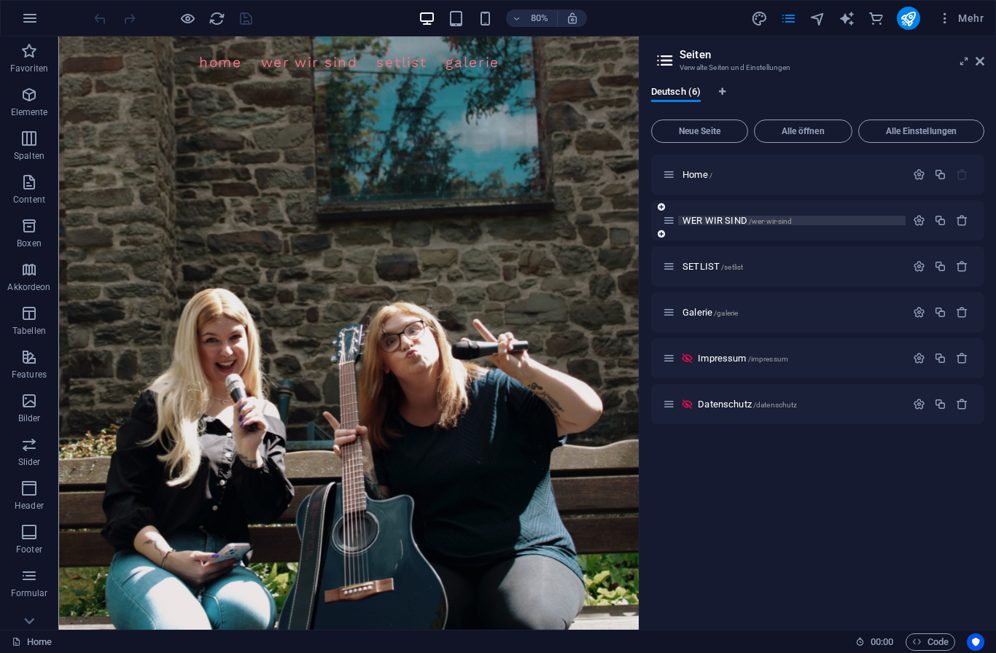
click at [719, 221] on span "WER WIR SIND /wer-wir-sind" at bounding box center [736, 220] width 109 height 11
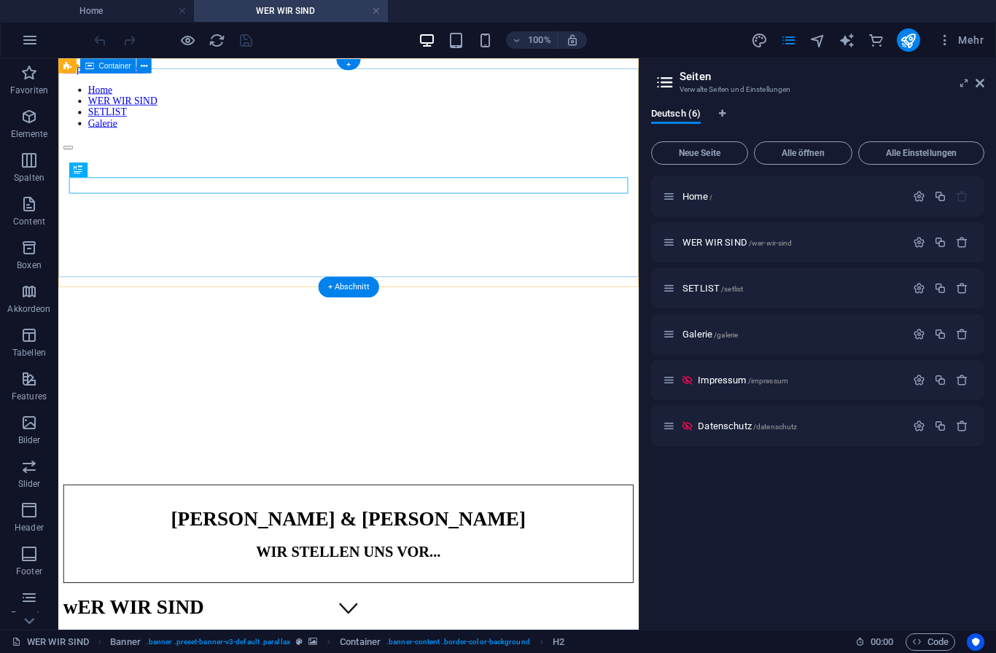
click at [671, 560] on div "[PERSON_NAME] & [PERSON_NAME] WIR STELLEN UNS VOR..." at bounding box center [399, 618] width 671 height 116
click at [149, 71] on button at bounding box center [143, 65] width 15 height 15
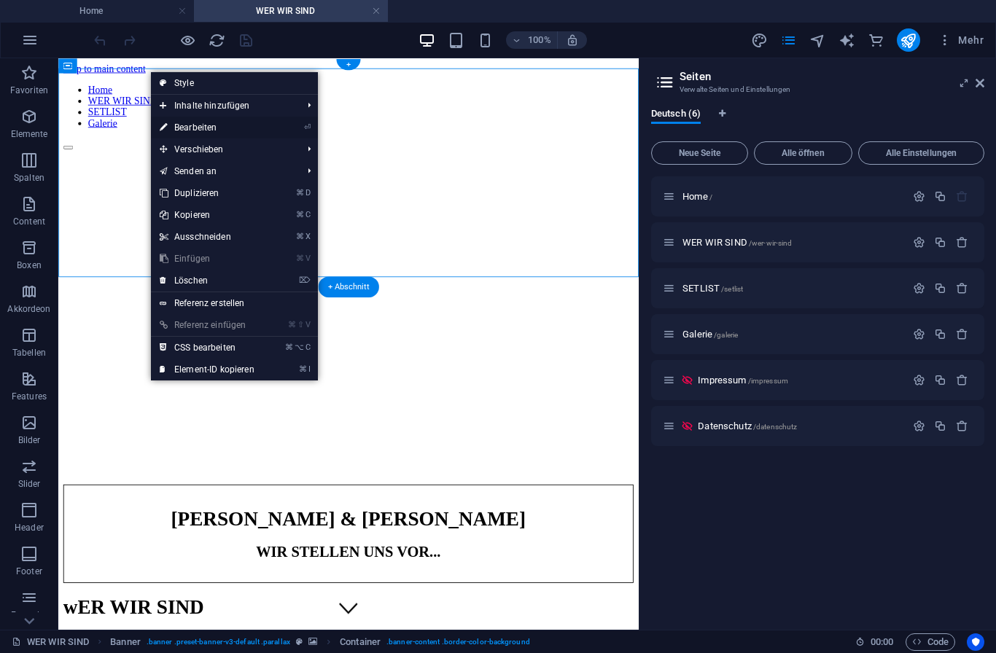
click at [213, 122] on link "⏎ Bearbeiten" at bounding box center [207, 128] width 112 height 22
select select "banner"
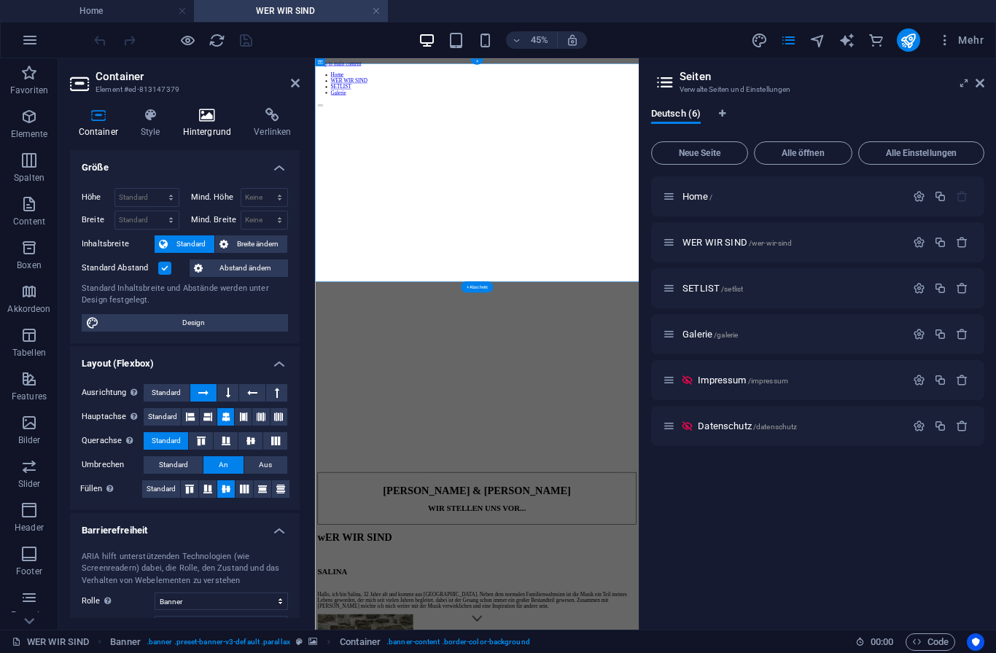
click at [198, 124] on h4 "Hintergrund" at bounding box center [209, 123] width 71 height 31
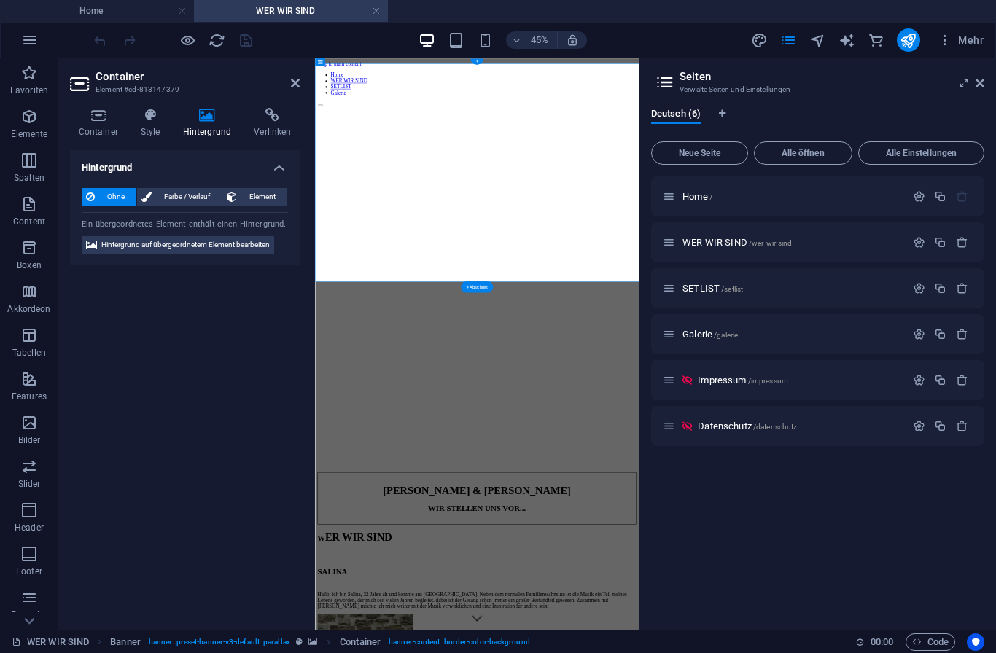
click at [932, 99] on nav "Home WER WIR SIND SETLIST Galerie" at bounding box center [675, 115] width 708 height 52
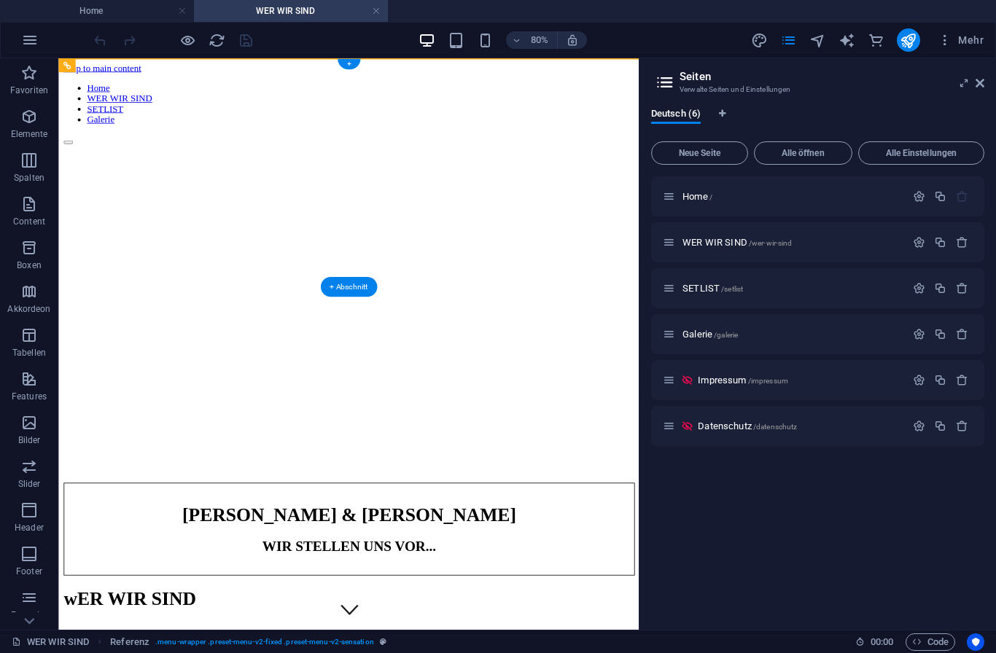
click at [662, 89] on figure at bounding box center [421, 89] width 714 height 0
select select "vh"
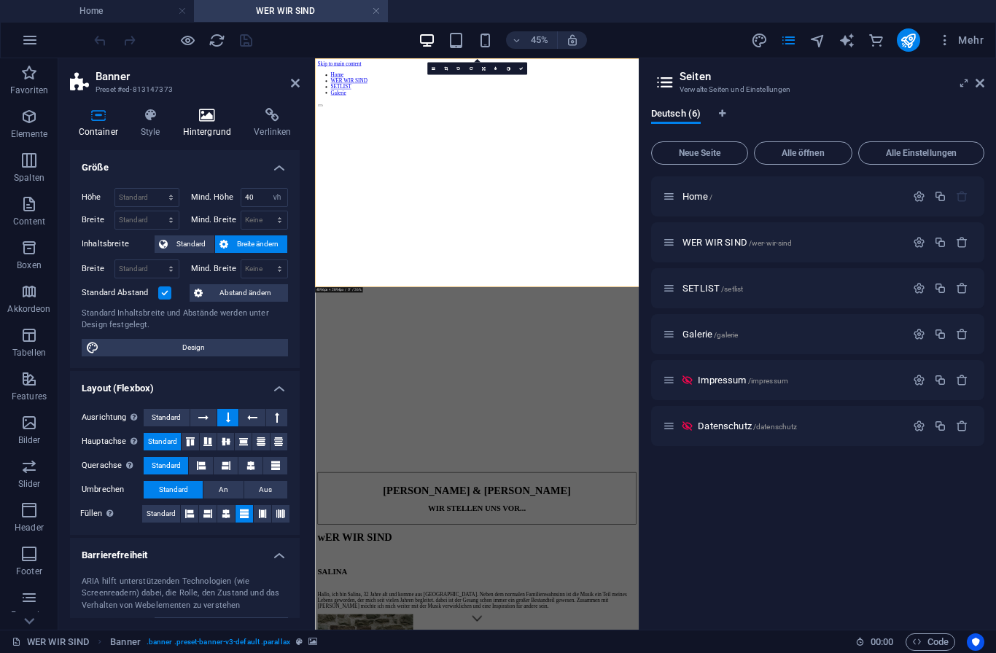
click at [204, 129] on h4 "Hintergrund" at bounding box center [209, 123] width 71 height 31
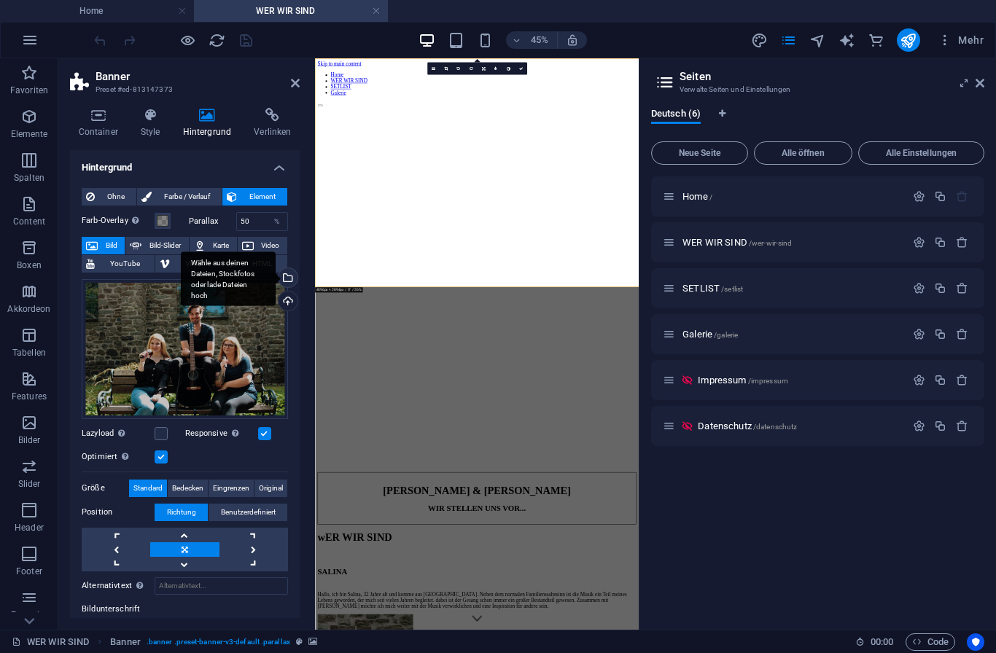
click at [290, 278] on div "Wähle aus deinen Dateien, Stockfotos oder lade Dateien hoch" at bounding box center [287, 279] width 22 height 22
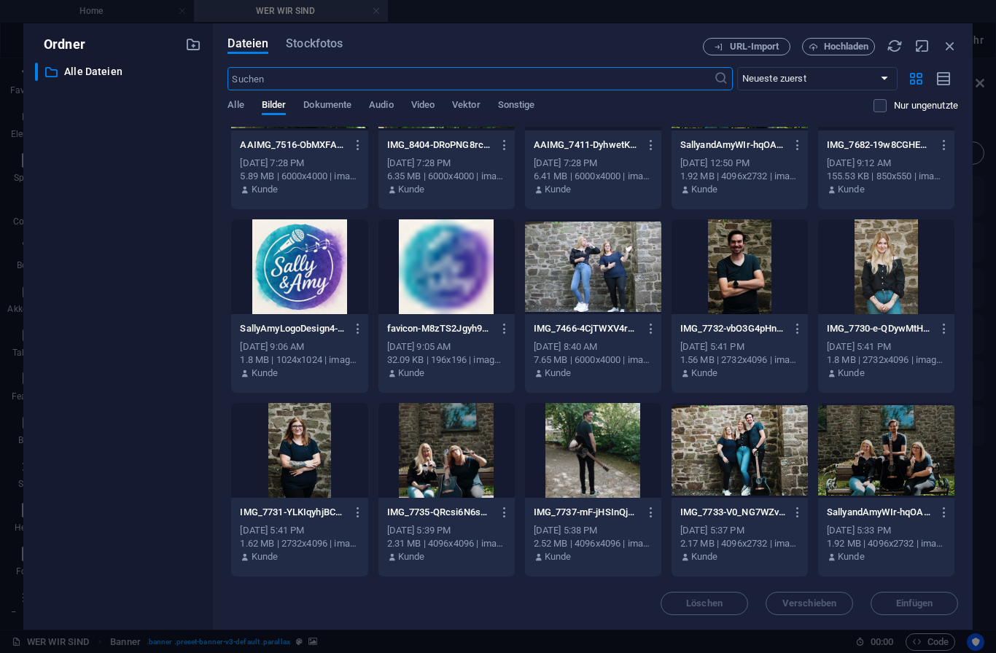
scroll to position [276, 0]
click at [460, 448] on div at bounding box center [446, 450] width 136 height 95
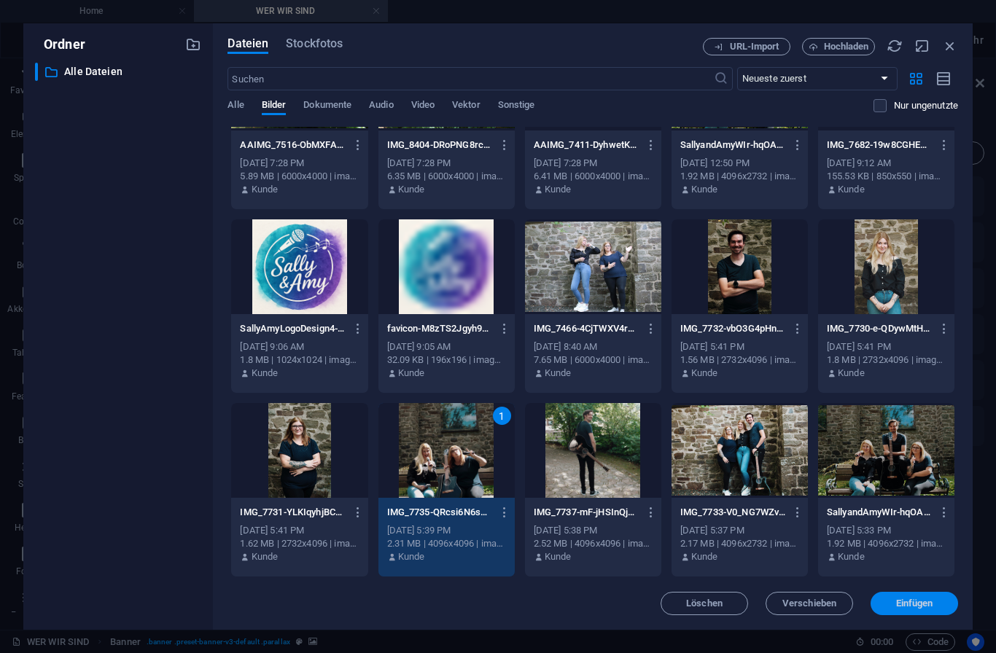
click at [915, 596] on button "Einfügen" at bounding box center [913, 603] width 87 height 23
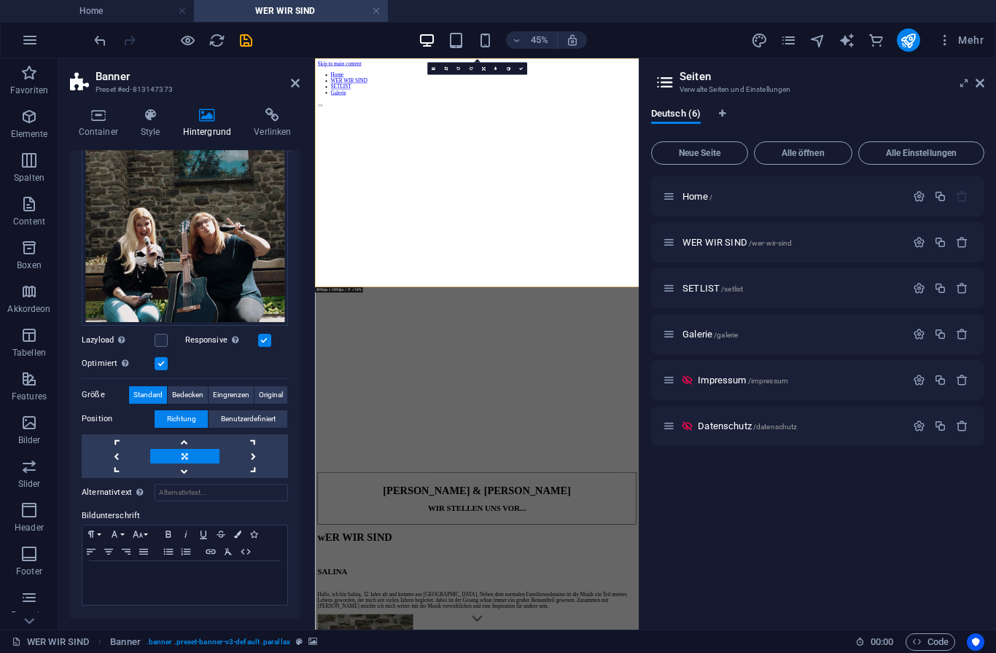
scroll to position [159, 0]
click at [197, 443] on link at bounding box center [184, 442] width 69 height 15
click at [190, 393] on span "Bedecken" at bounding box center [187, 395] width 31 height 17
click at [145, 389] on span "Standard" at bounding box center [147, 395] width 29 height 17
click at [270, 394] on span "Original" at bounding box center [271, 395] width 24 height 17
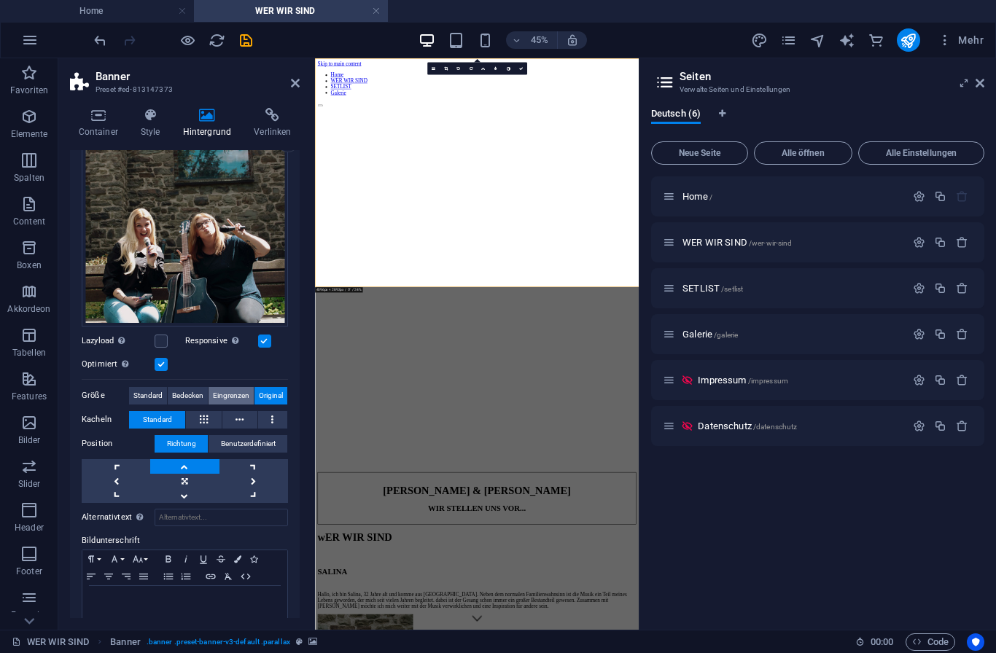
click at [230, 394] on span "Eingrenzen" at bounding box center [231, 395] width 36 height 17
click at [187, 477] on link at bounding box center [184, 481] width 69 height 15
click at [184, 492] on link at bounding box center [184, 495] width 69 height 15
click at [190, 465] on link at bounding box center [184, 466] width 69 height 15
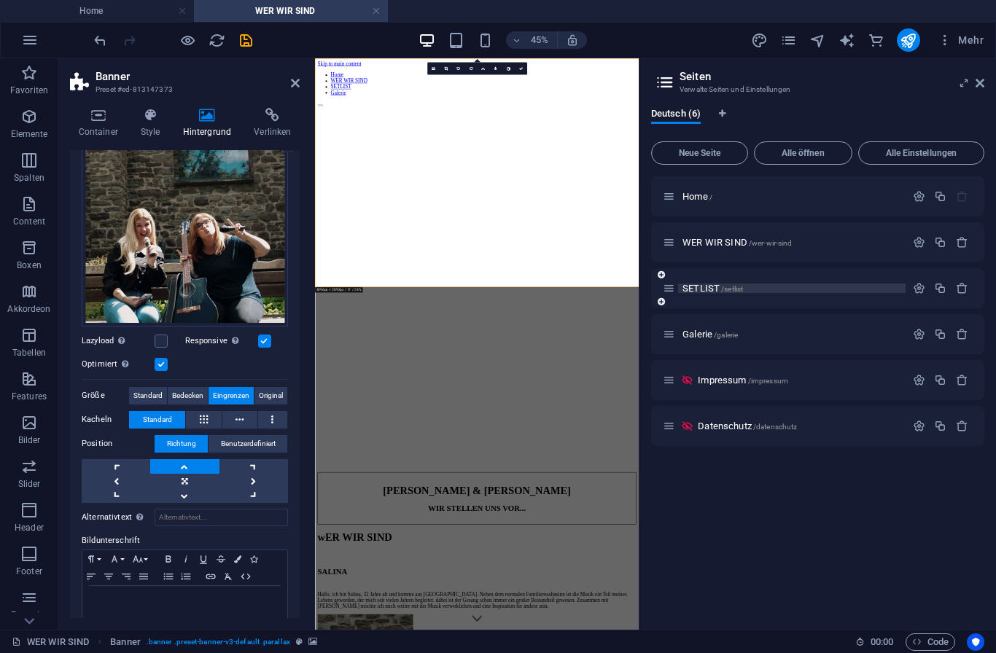
click at [705, 292] on span "SETLIST /setlist" at bounding box center [712, 288] width 60 height 11
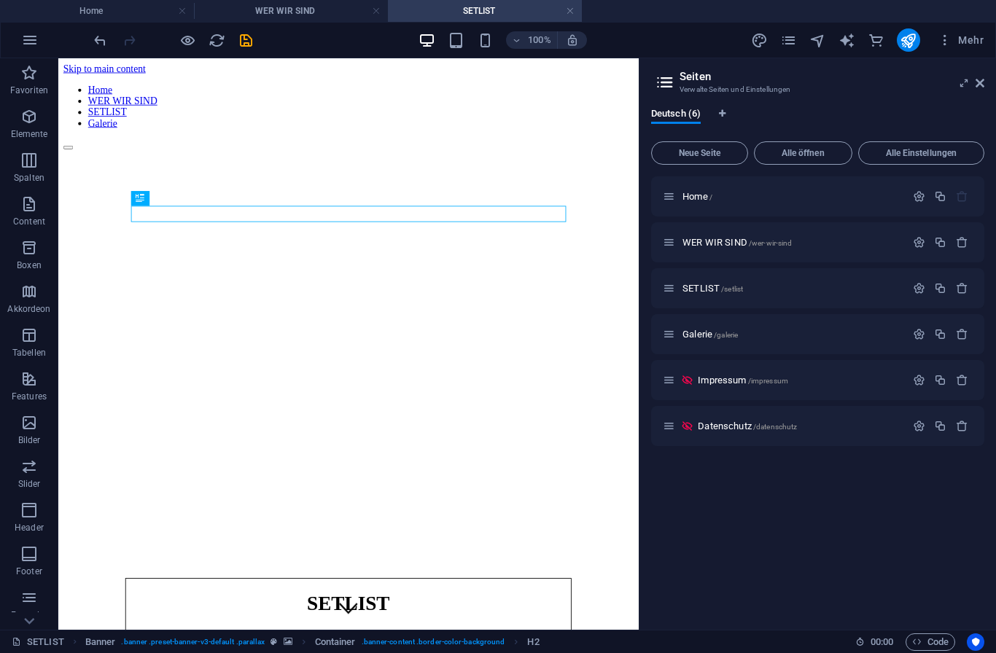
click at [684, 89] on figure at bounding box center [399, 89] width 671 height 0
select select "vh"
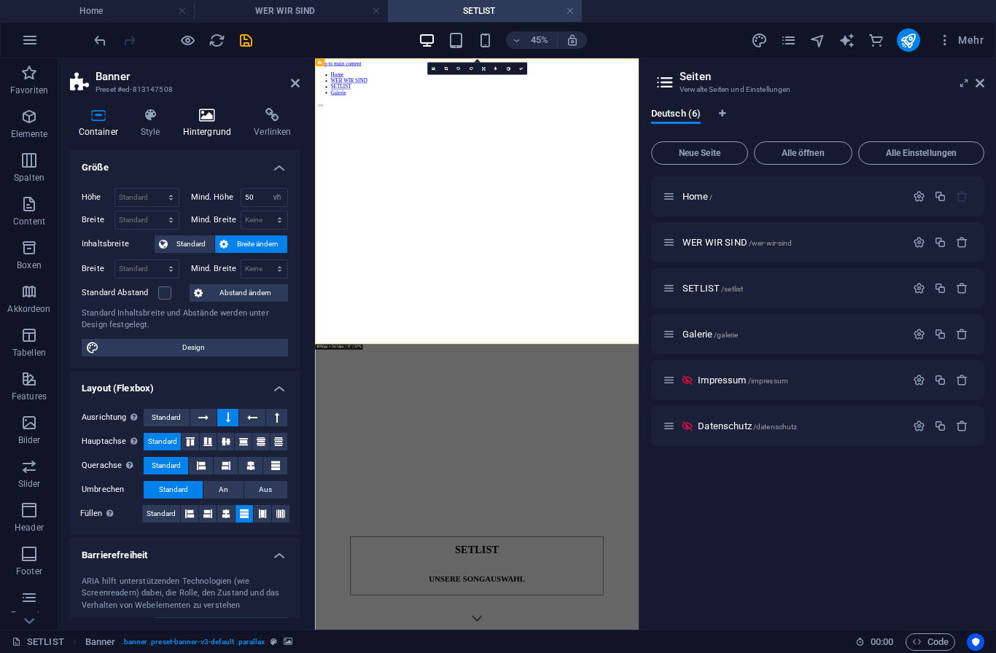
click at [195, 113] on icon at bounding box center [207, 115] width 66 height 15
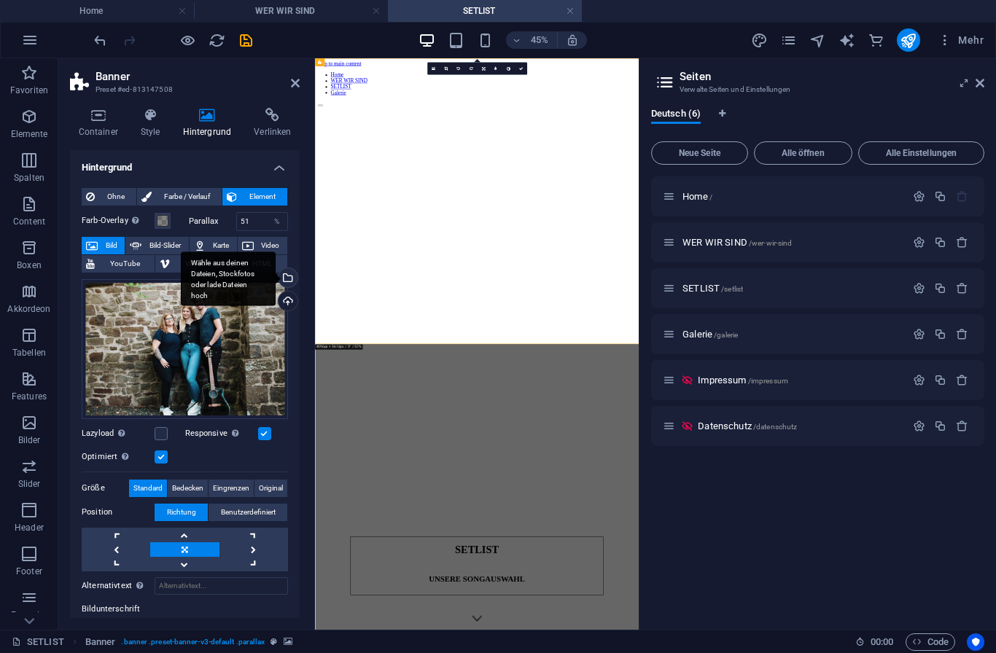
click at [296, 276] on div "Wähle aus deinen Dateien, Stockfotos oder lade Dateien hoch" at bounding box center [287, 279] width 22 height 22
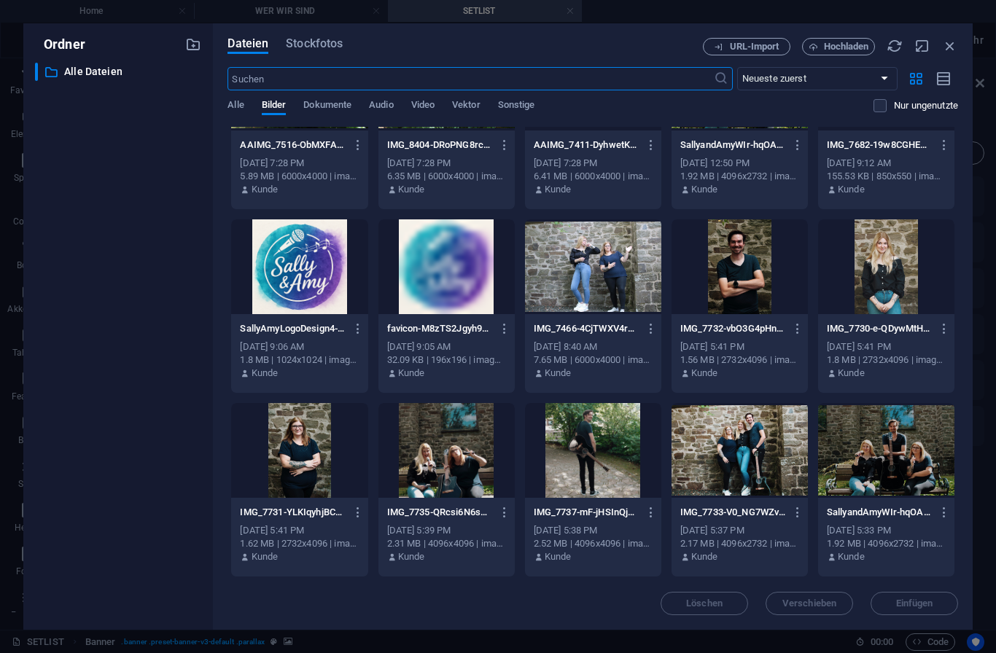
scroll to position [276, 0]
click at [455, 464] on div at bounding box center [446, 450] width 136 height 95
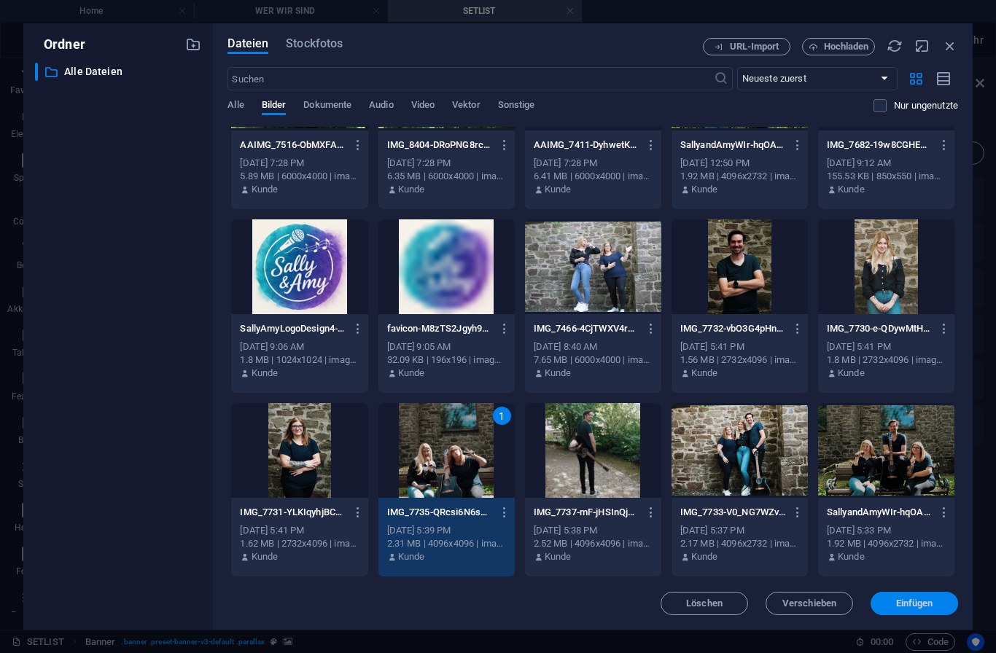
click at [920, 593] on button "Einfügen" at bounding box center [913, 603] width 87 height 23
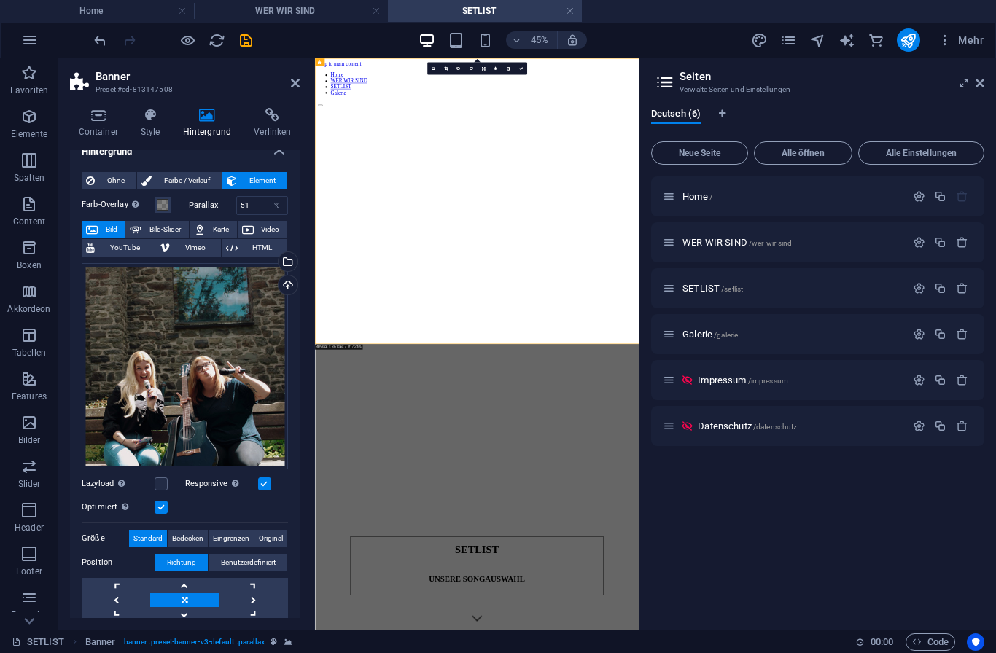
scroll to position [23, 0]
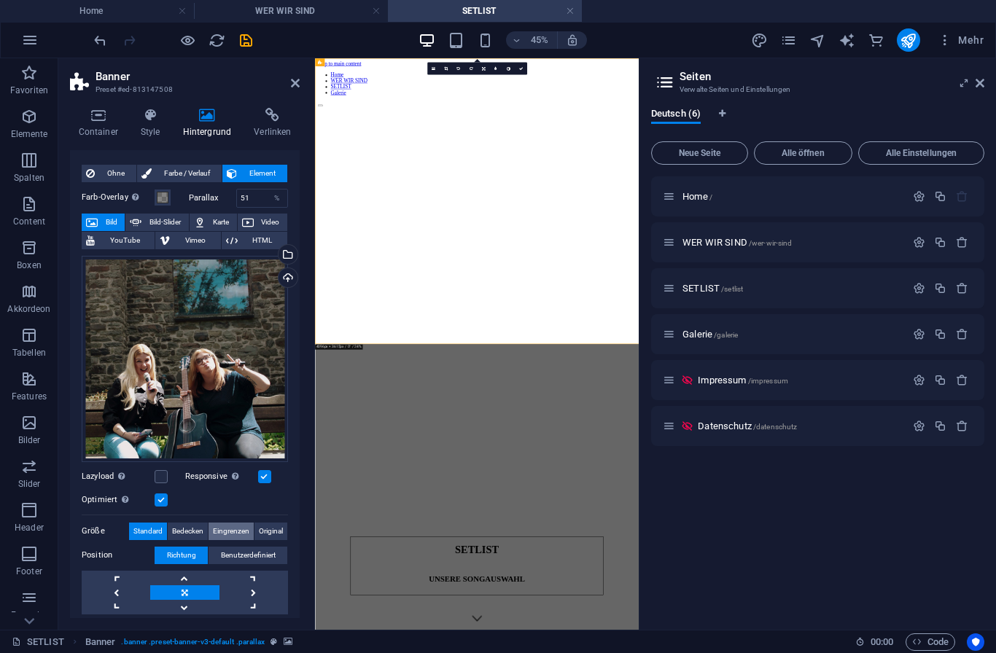
click at [243, 532] on span "Eingrenzen" at bounding box center [231, 531] width 36 height 17
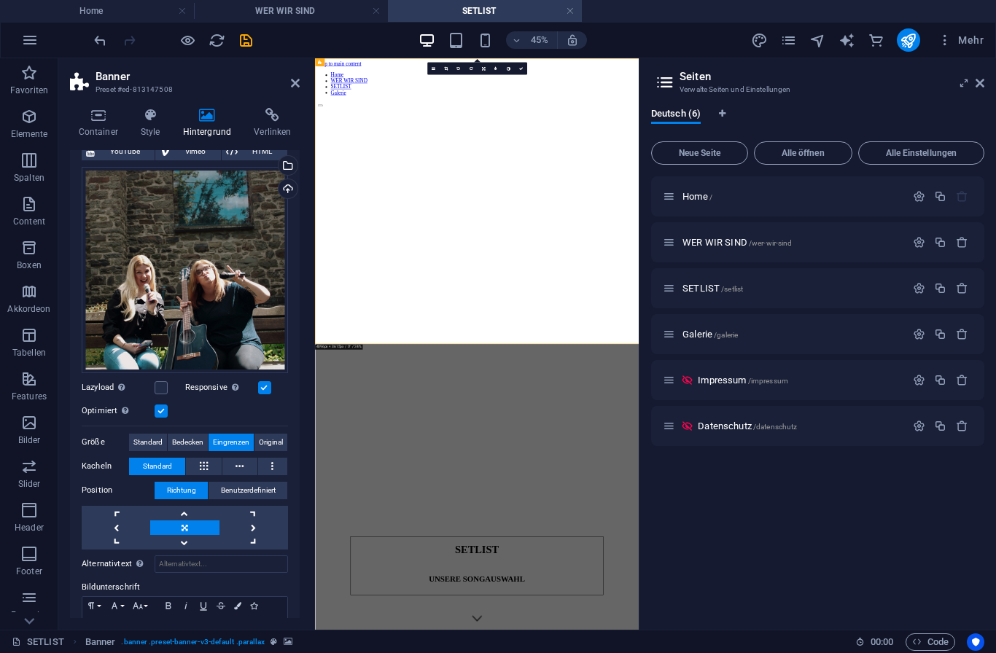
scroll to position [113, 0]
click at [187, 506] on link at bounding box center [184, 512] width 69 height 15
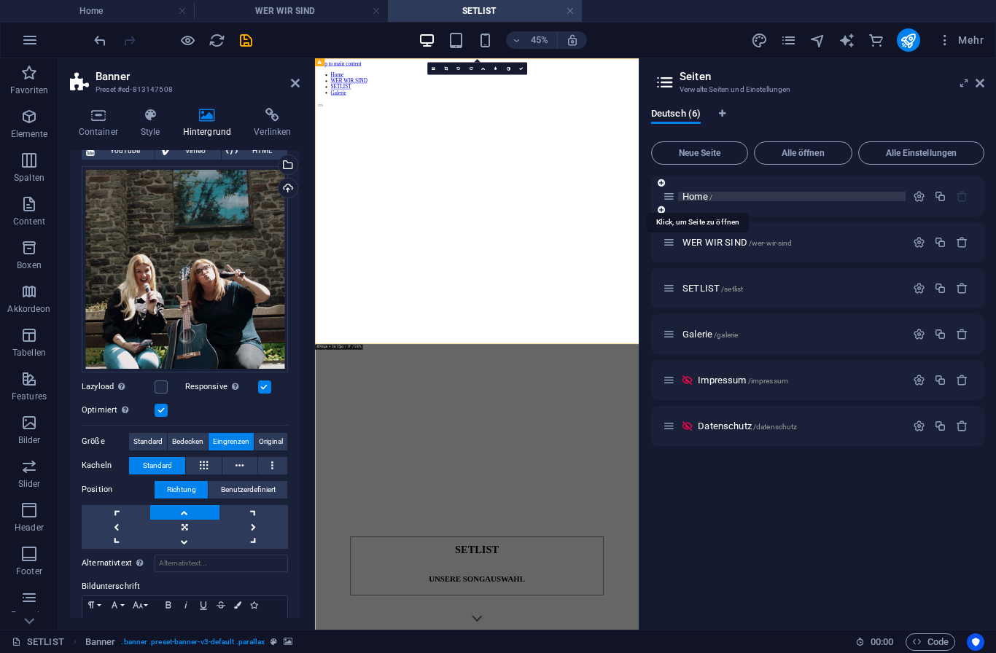
click at [727, 196] on p "Home /" at bounding box center [791, 196] width 219 height 9
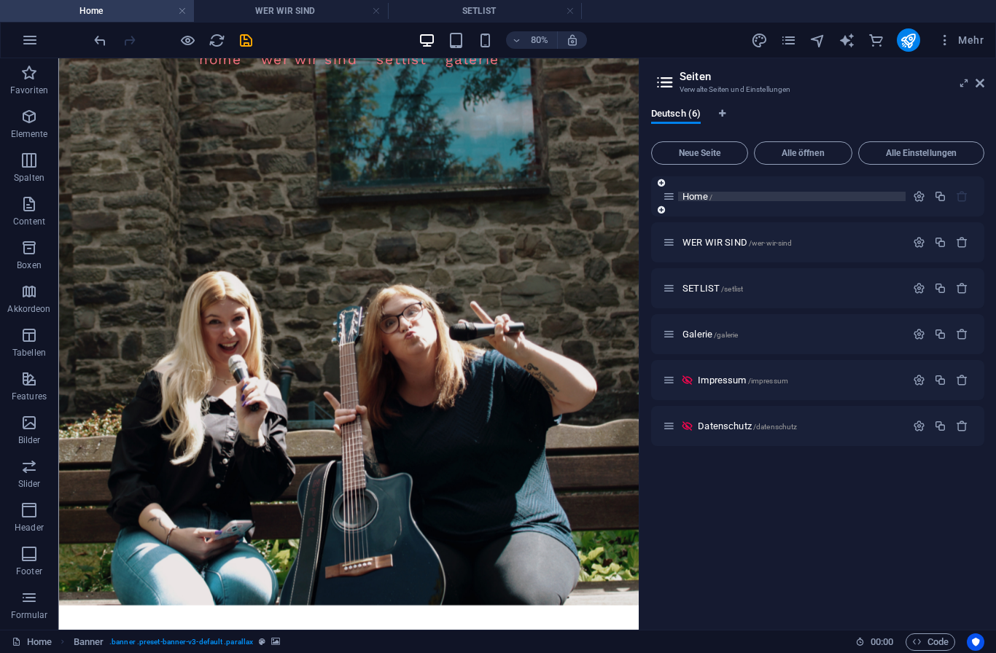
scroll to position [87, 0]
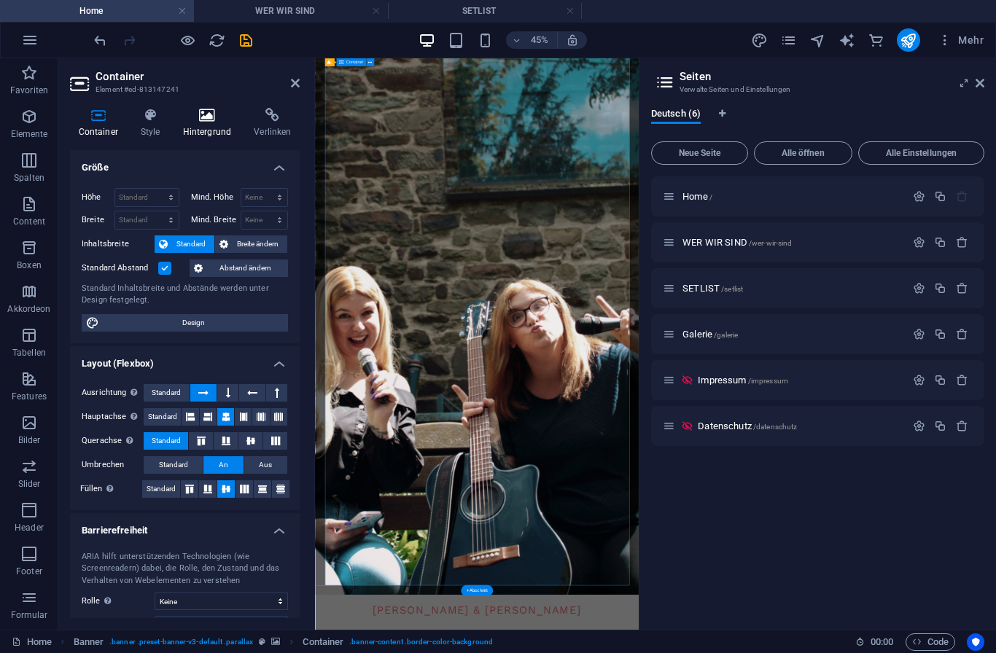
click at [209, 124] on h4 "Hintergrund" at bounding box center [209, 123] width 71 height 31
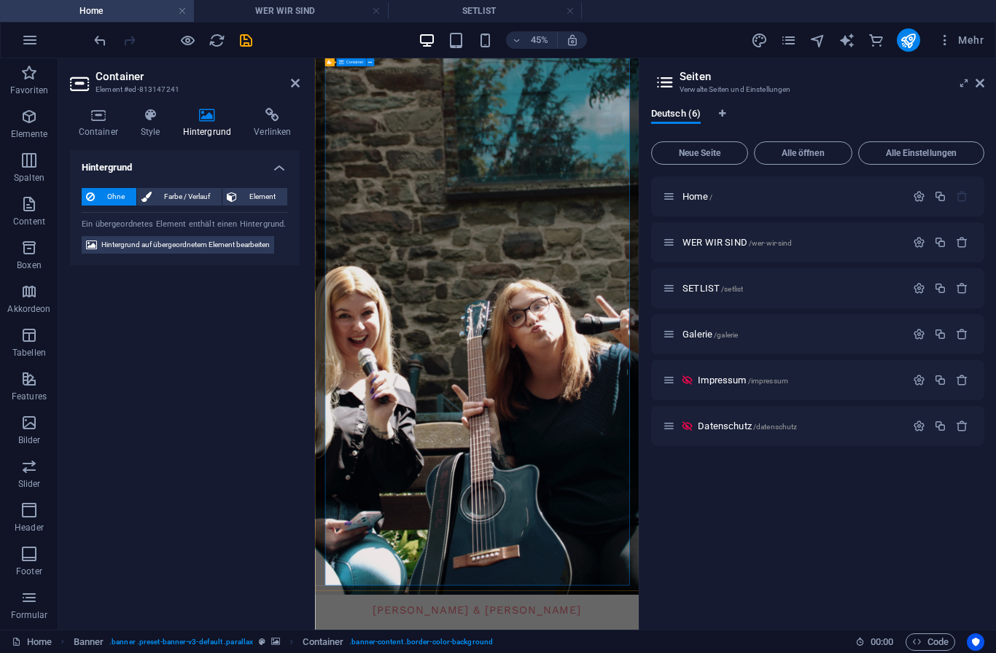
click at [291, 93] on header "Container Element #ed-813147241" at bounding box center [185, 77] width 230 height 38
click at [297, 77] on icon at bounding box center [295, 83] width 9 height 12
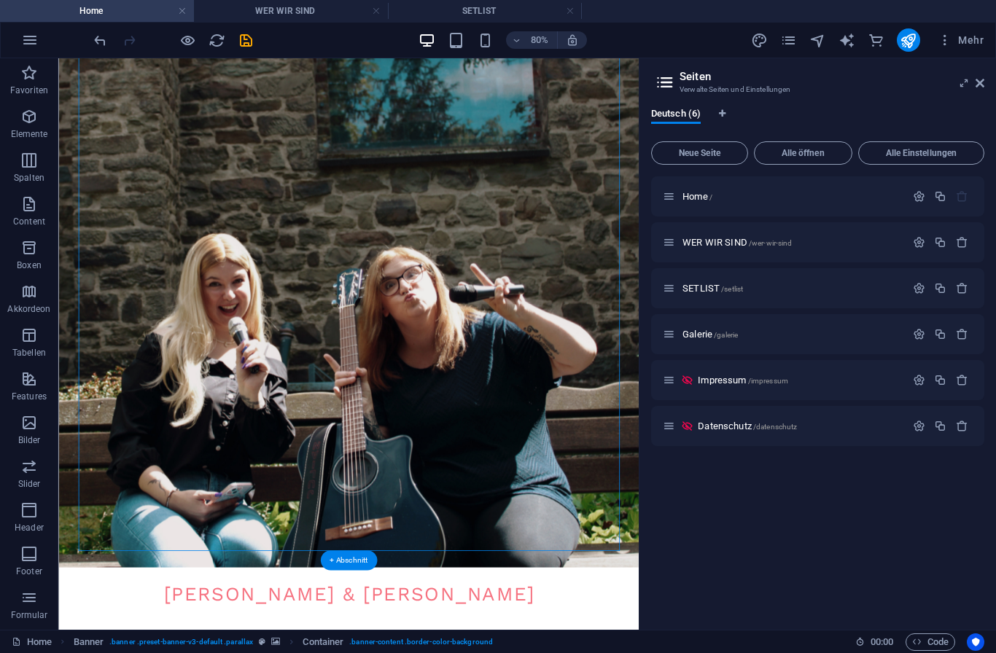
click at [81, 262] on figure at bounding box center [420, 337] width 725 height 714
select select "vh"
select select "banner"
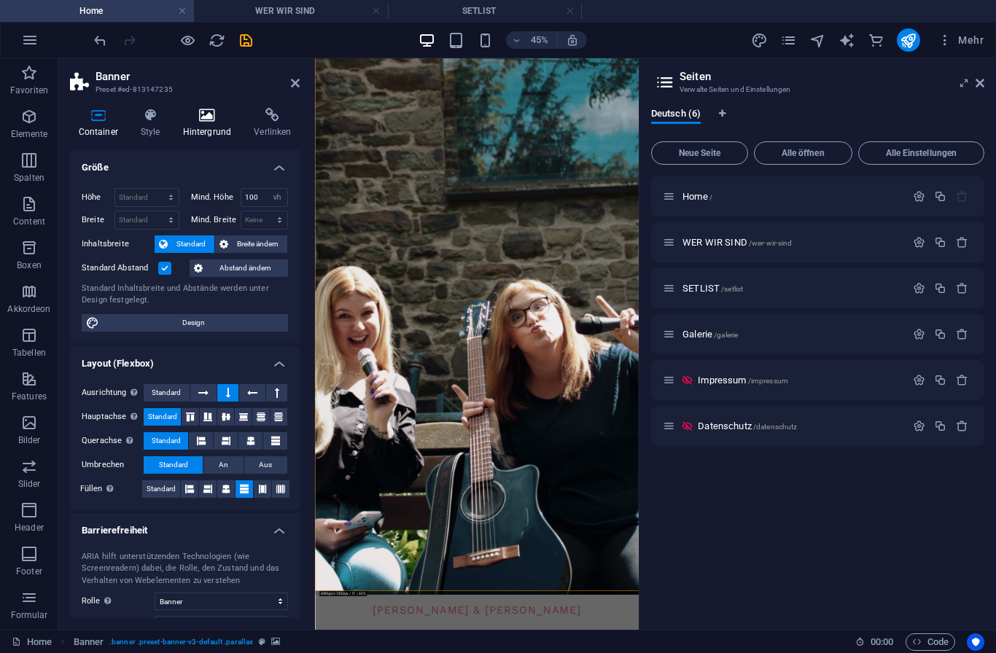
click at [198, 126] on h4 "Hintergrund" at bounding box center [209, 123] width 71 height 31
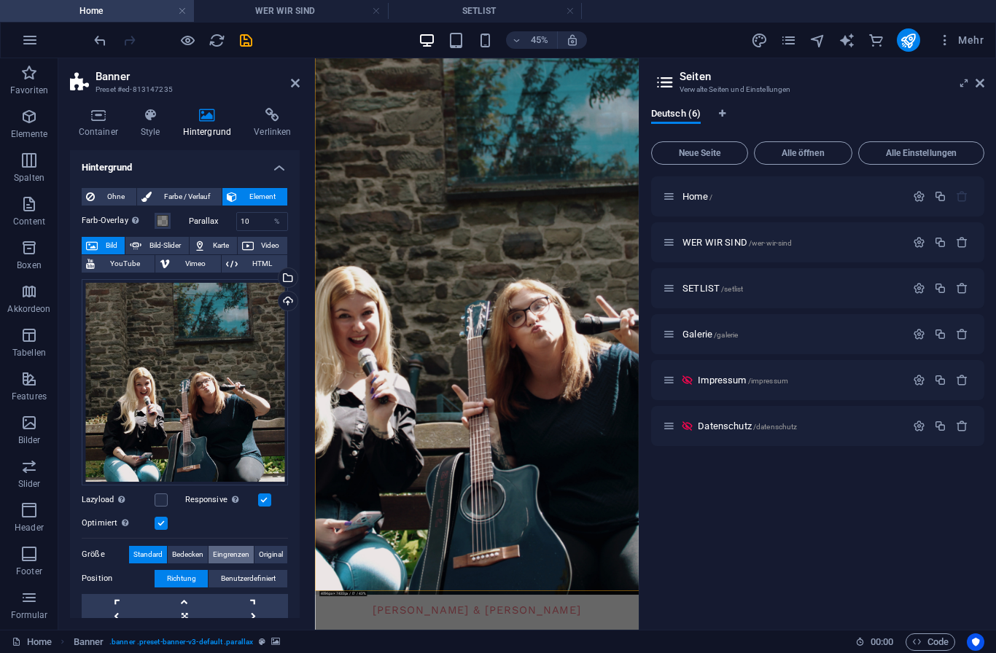
click at [235, 552] on span "Eingrenzen" at bounding box center [231, 554] width 36 height 17
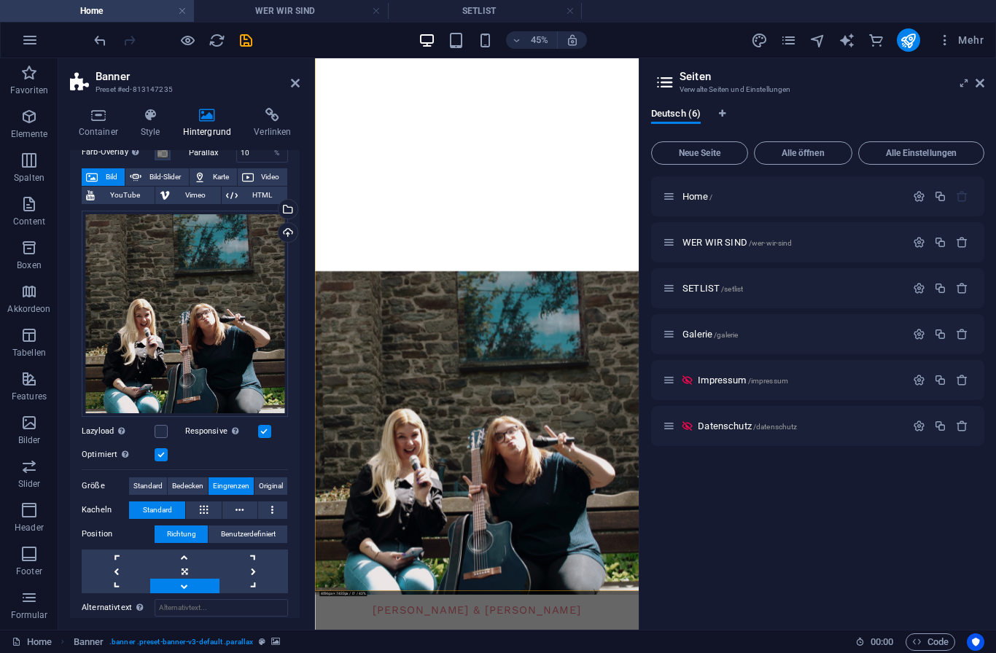
scroll to position [110, 0]
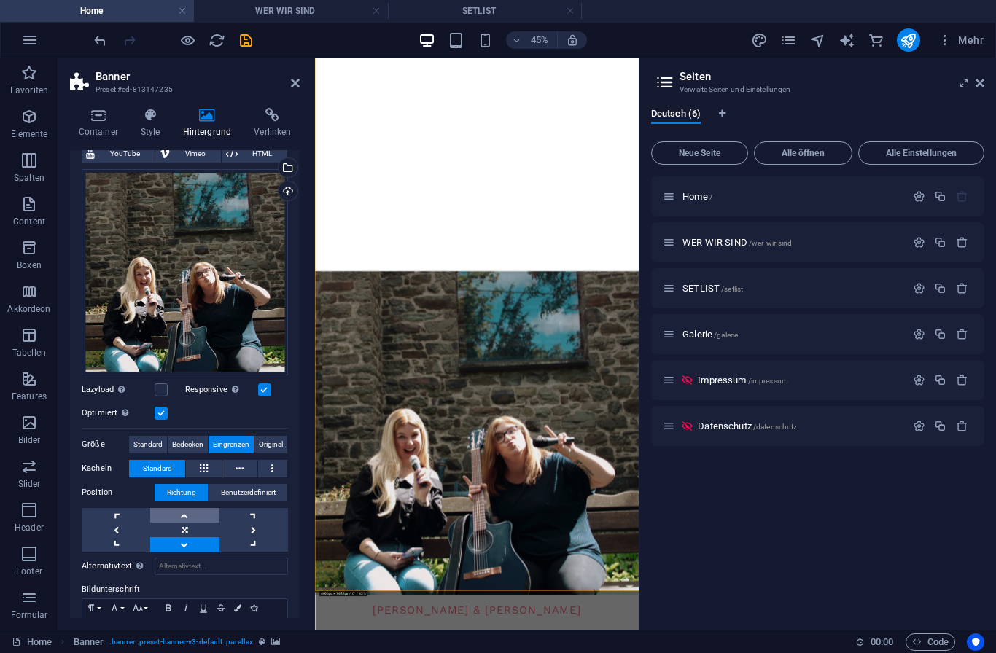
click at [190, 516] on link at bounding box center [184, 515] width 69 height 15
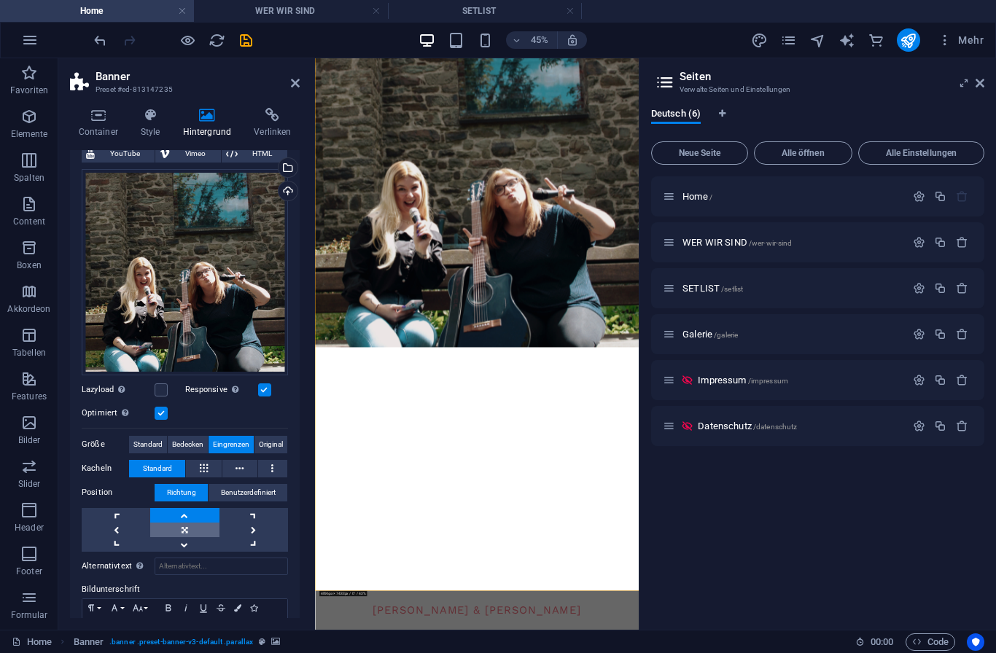
click at [198, 533] on link at bounding box center [184, 530] width 69 height 15
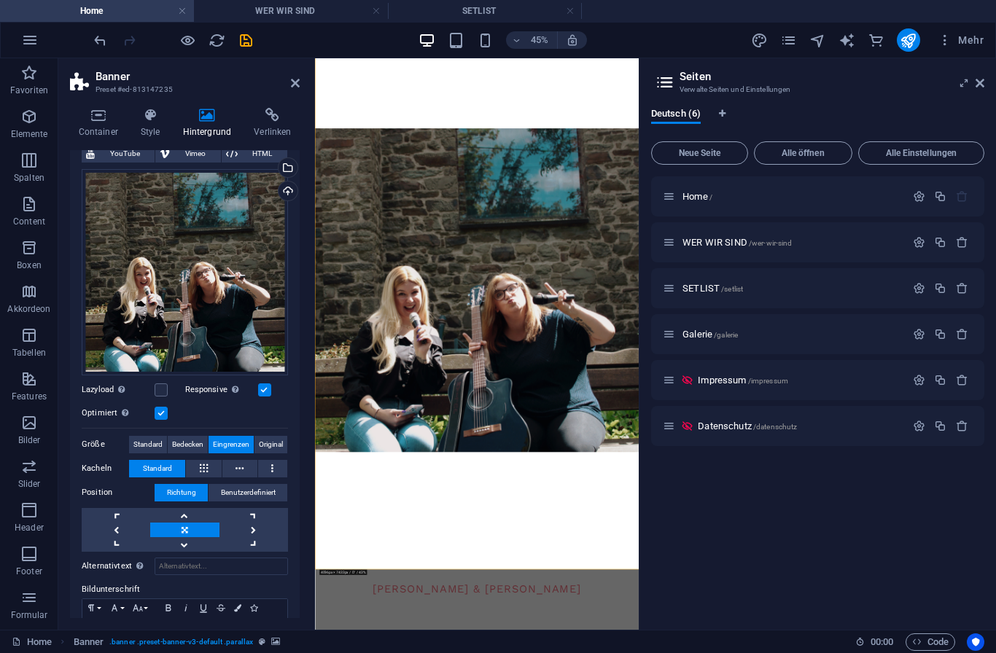
scroll to position [134, 0]
click at [192, 515] on link at bounding box center [184, 515] width 69 height 15
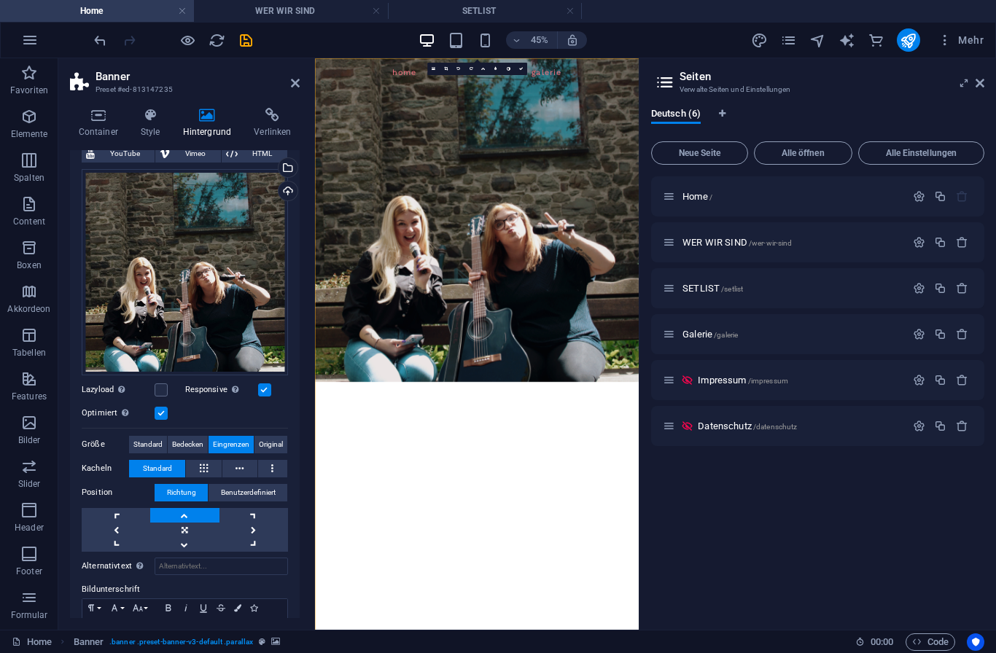
scroll to position [0, 0]
click at [149, 446] on span "Standard" at bounding box center [147, 444] width 29 height 17
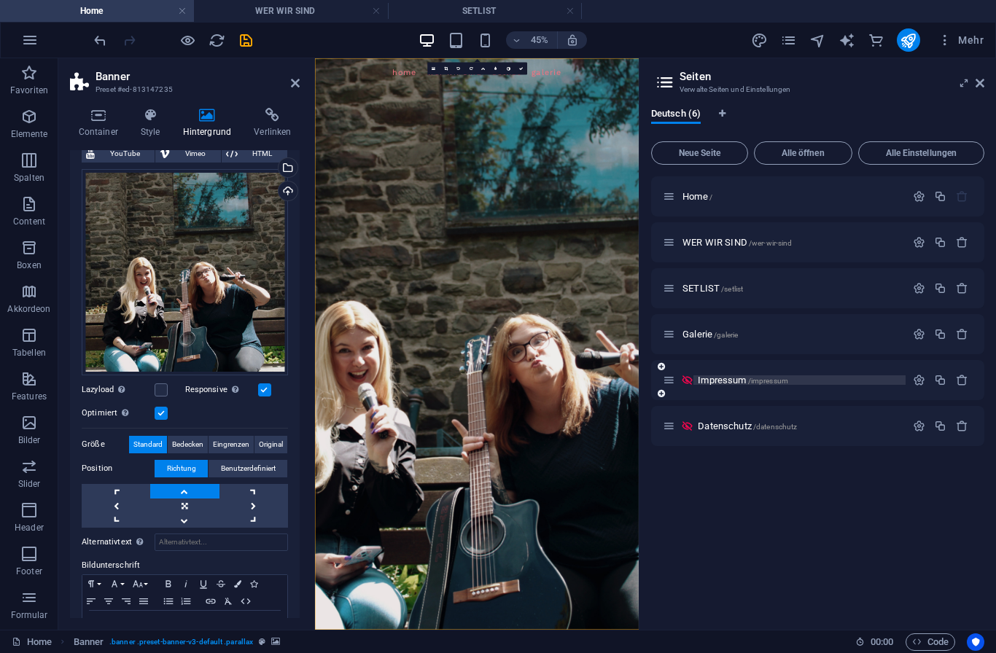
click at [714, 378] on span "Impressum /impressum" at bounding box center [743, 380] width 90 height 11
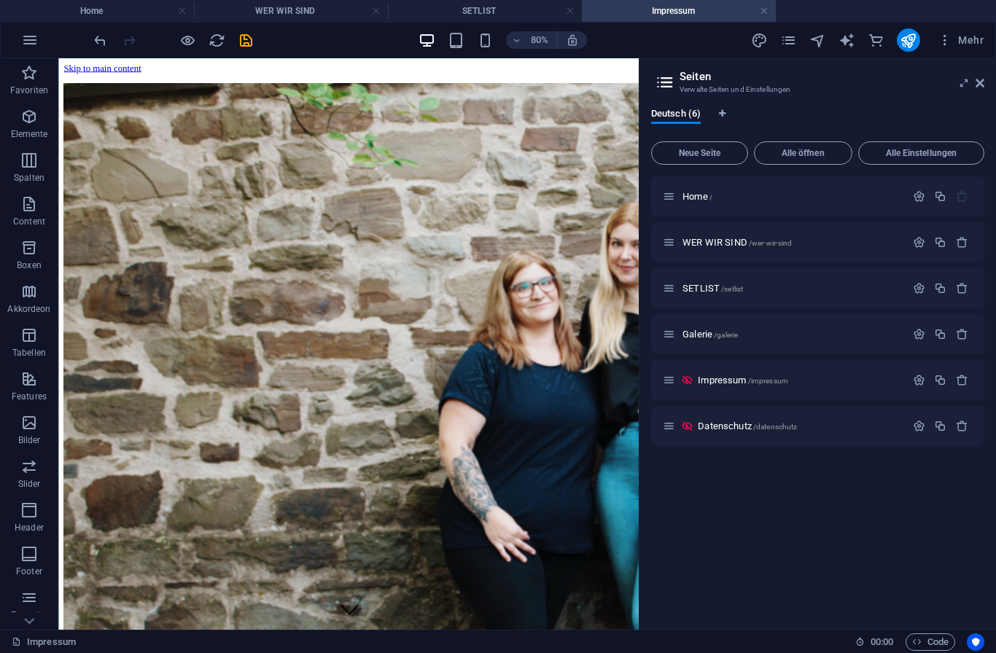
click at [742, 177] on img "1/1" at bounding box center [763, 556] width 1399 height 934
select select "ms"
select select "s"
select select "progressive"
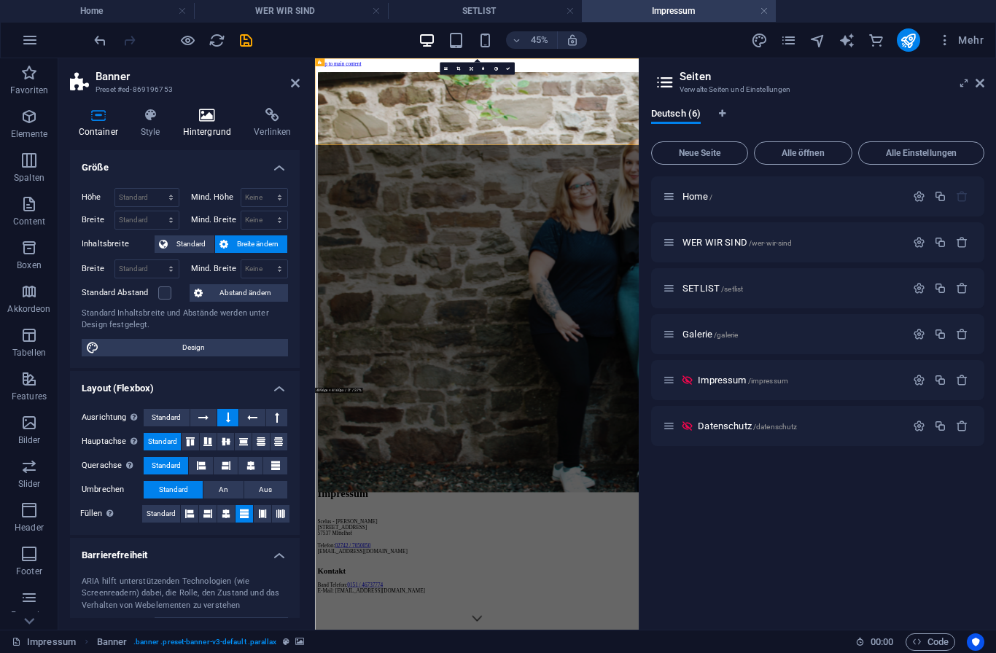
click at [208, 127] on h4 "Hintergrund" at bounding box center [209, 123] width 71 height 31
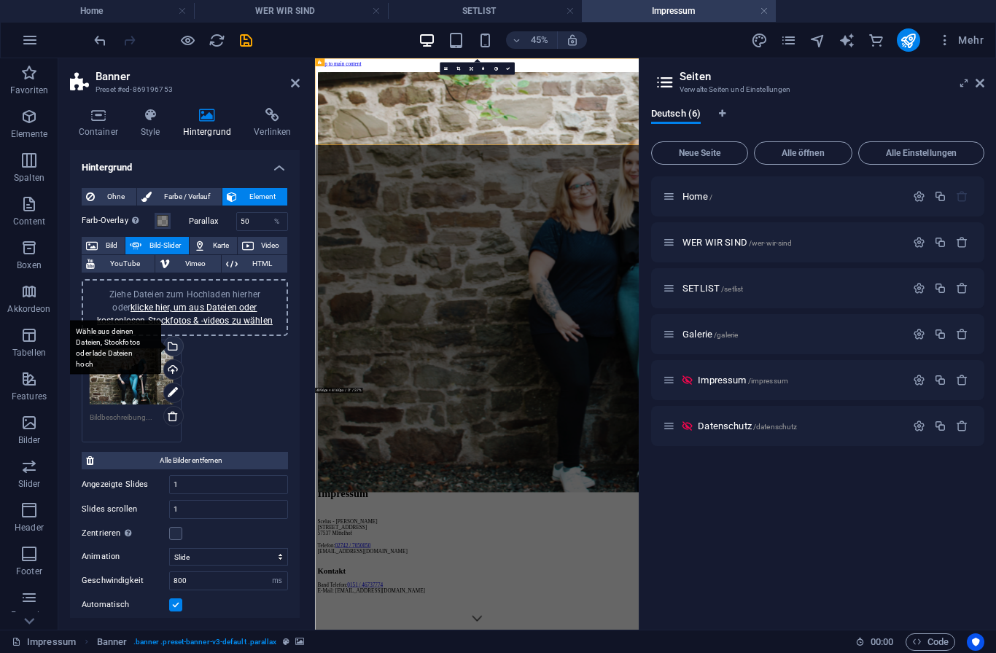
click at [172, 348] on div "Wähle aus deinen Dateien, Stockfotos oder lade Dateien hoch" at bounding box center [172, 348] width 22 height 22
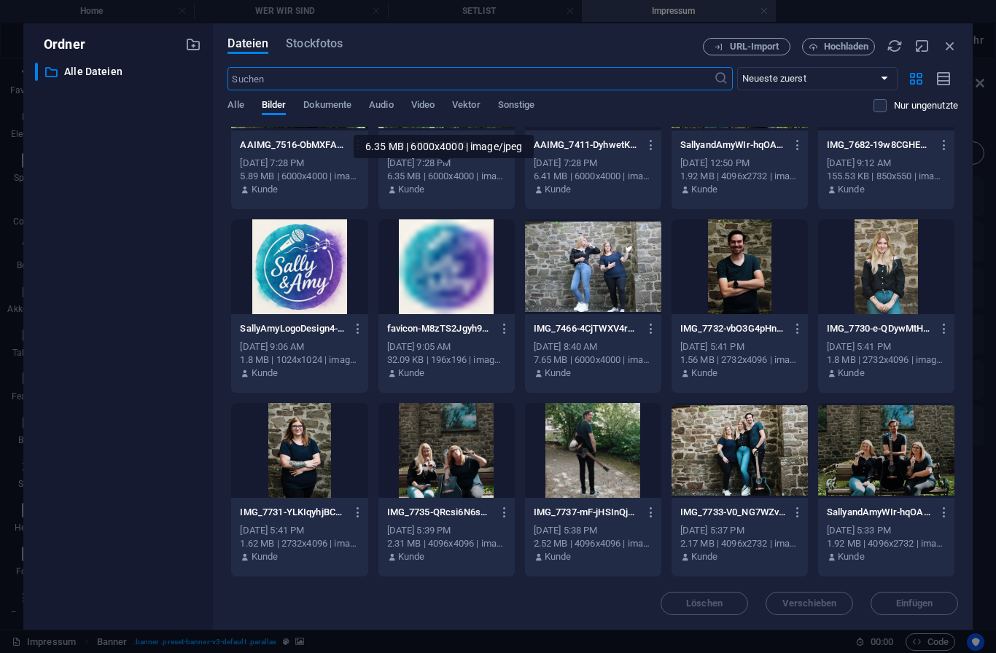
scroll to position [276, 0]
click at [438, 472] on div at bounding box center [446, 450] width 136 height 95
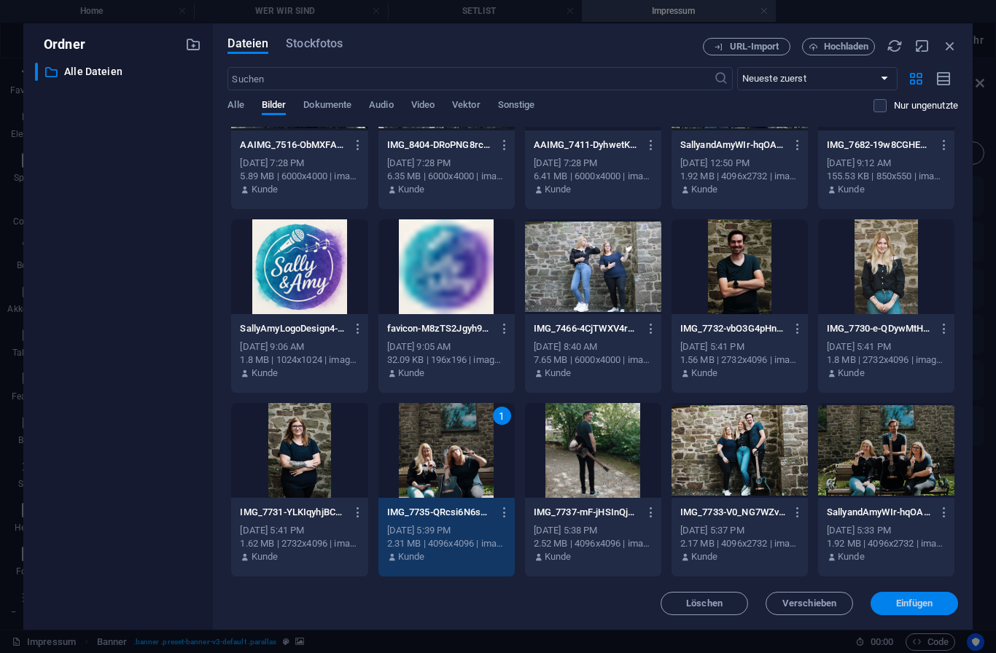
click at [913, 599] on span "Einfügen" at bounding box center [914, 603] width 37 height 9
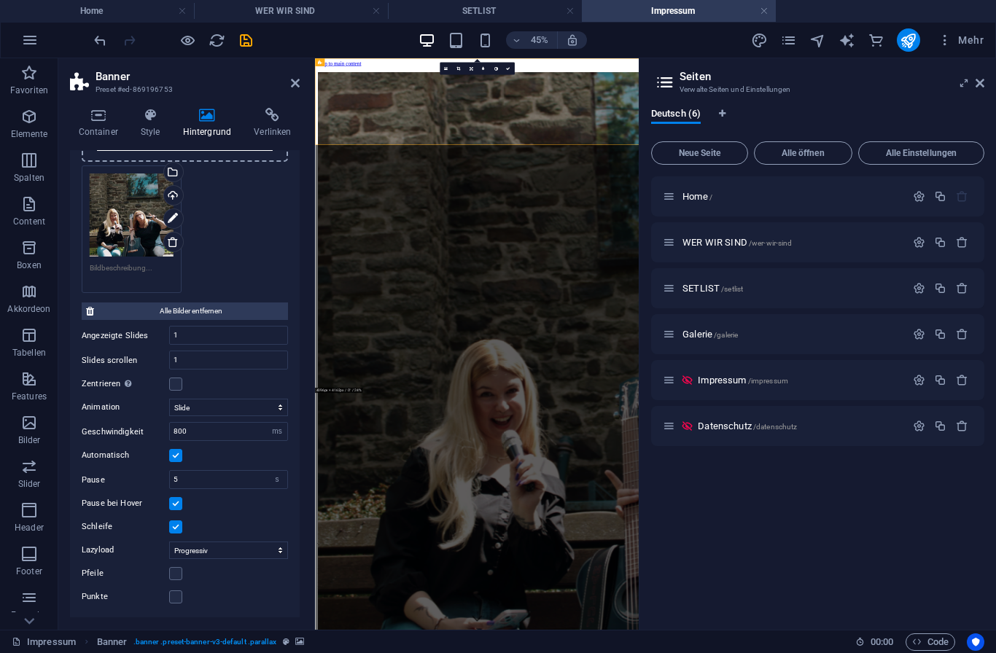
scroll to position [173, 0]
click at [738, 429] on span "Datenschutz /datenschutz" at bounding box center [747, 426] width 99 height 11
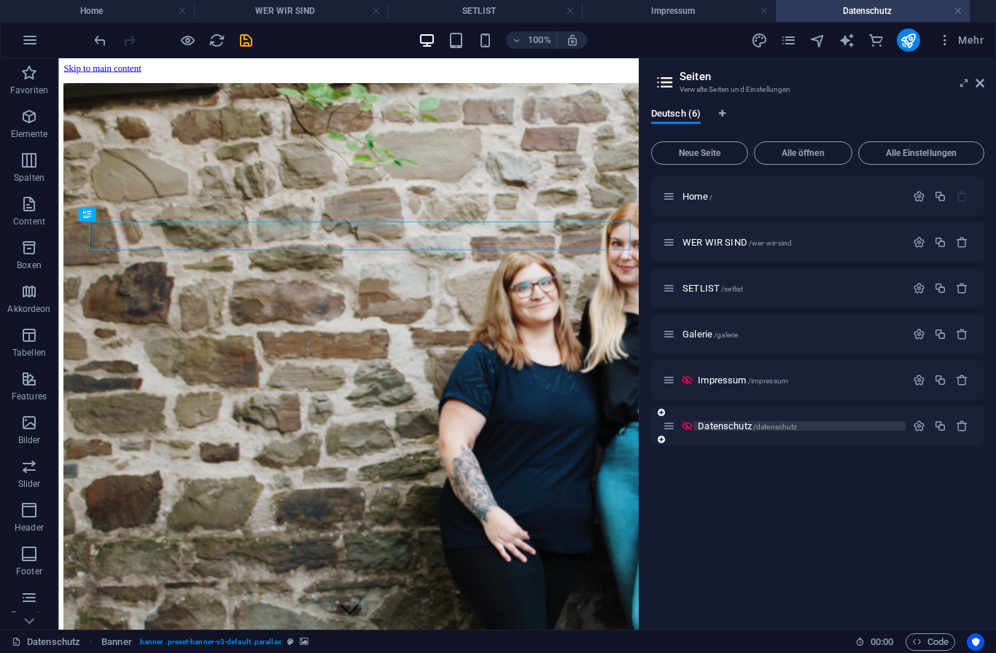
scroll to position [0, 0]
click at [742, 197] on img "1/1" at bounding box center [763, 556] width 1399 height 934
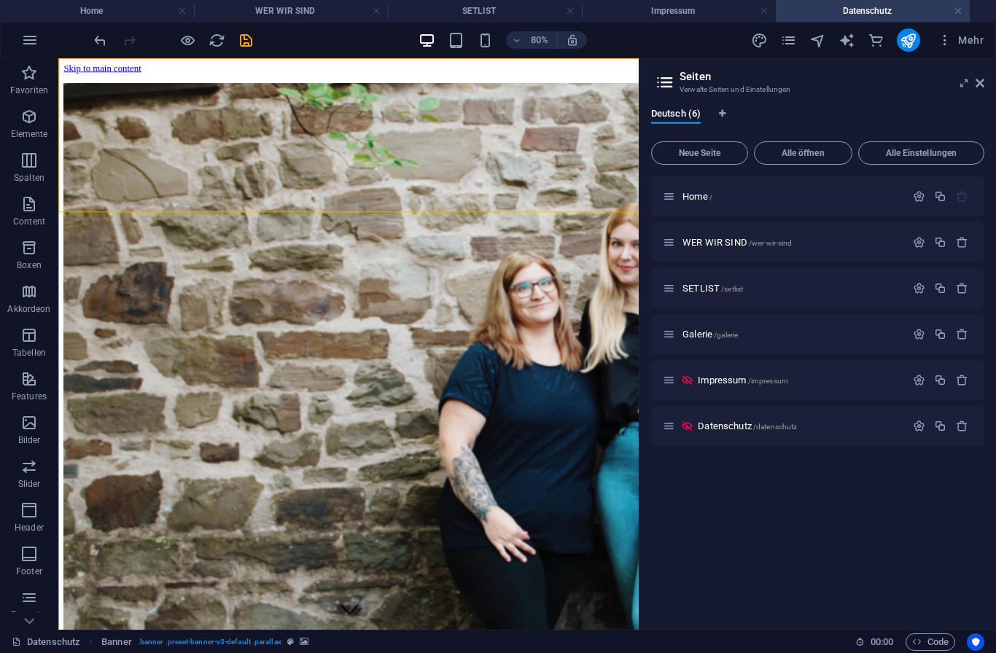
click at [743, 201] on img "1/1" at bounding box center [763, 556] width 1399 height 934
select select "ms"
select select "s"
select select "progressive"
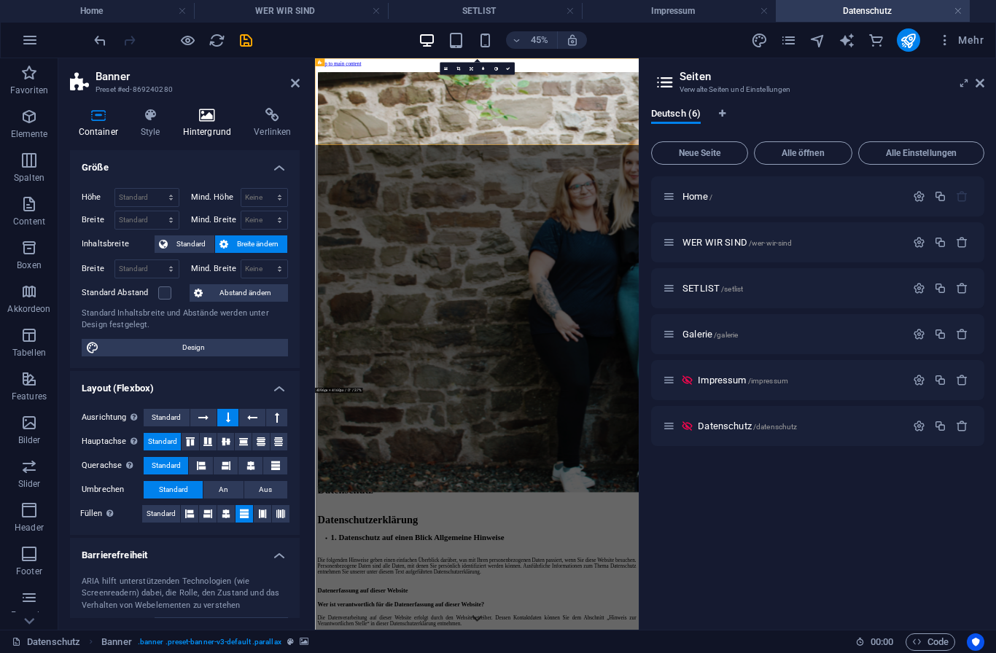
click at [216, 125] on h4 "Hintergrund" at bounding box center [209, 123] width 71 height 31
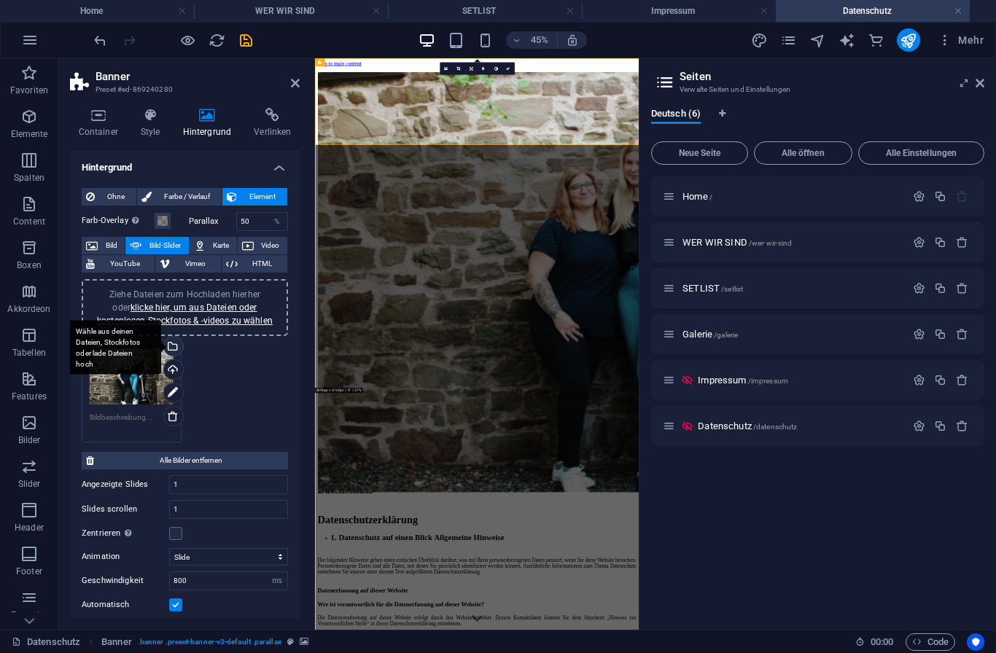
click at [176, 348] on div "Wähle aus deinen Dateien, Stockfotos oder lade Dateien hoch" at bounding box center [172, 348] width 22 height 22
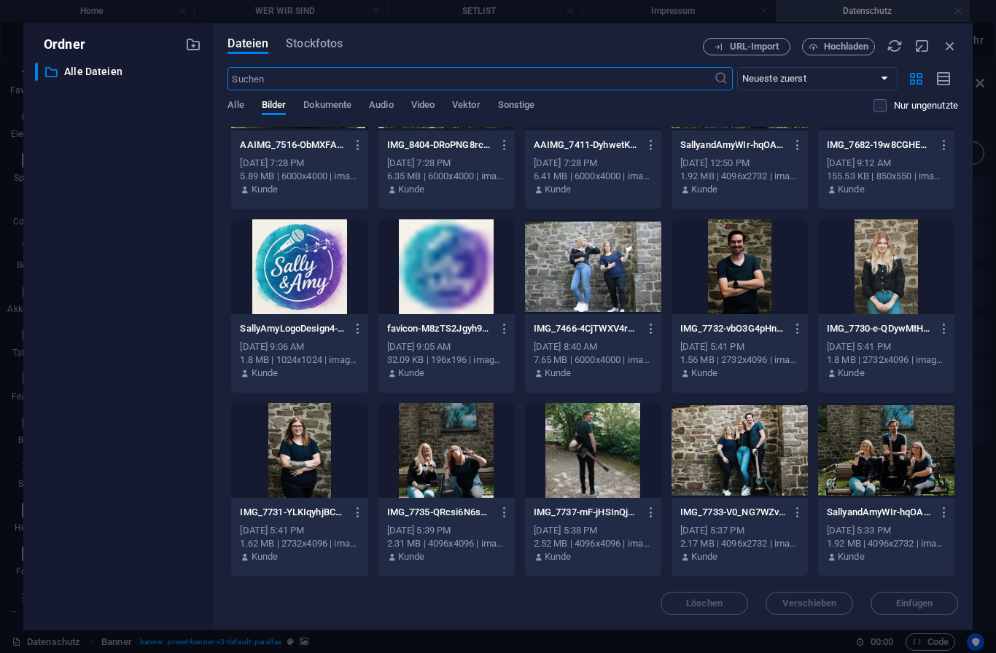
scroll to position [276, 0]
click at [453, 465] on div at bounding box center [446, 450] width 136 height 95
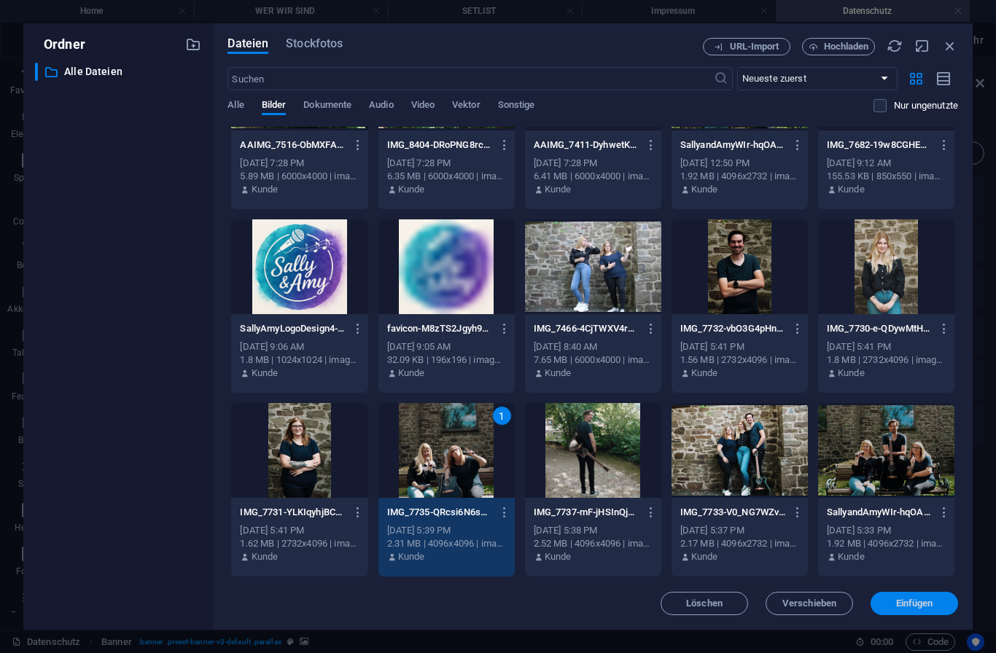
click at [922, 599] on span "Einfügen" at bounding box center [914, 603] width 37 height 9
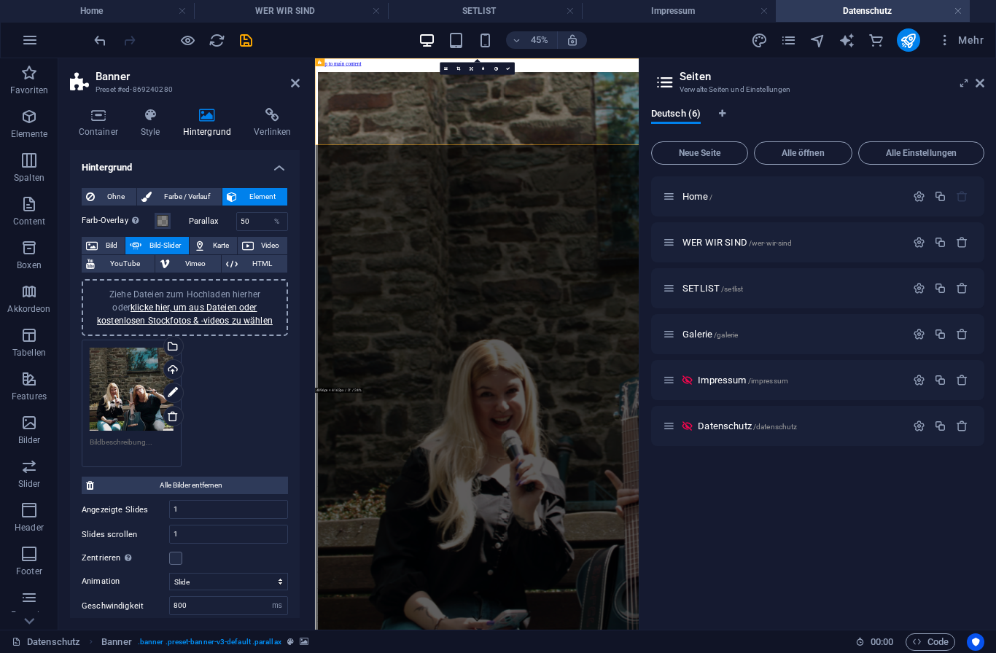
scroll to position [0, 0]
click at [244, 46] on icon "save" at bounding box center [246, 40] width 17 height 17
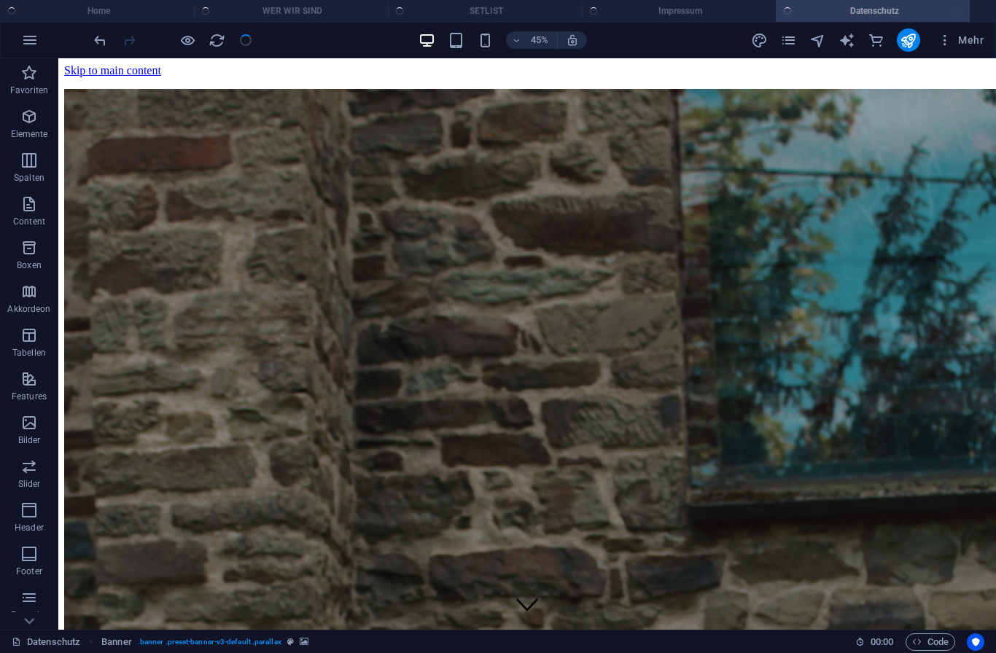
checkbox input "false"
click at [601, 90] on nav "Home WER WIR SIND SETLIST Galerie" at bounding box center [527, 115] width 926 height 52
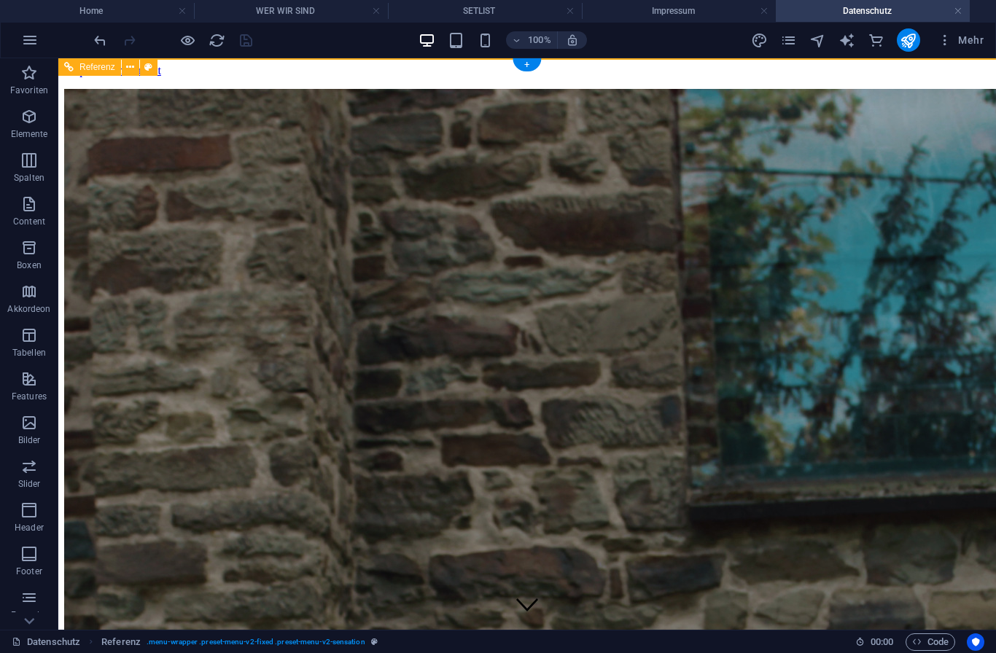
click at [696, 95] on nav "Home WER WIR SIND SETLIST Galerie" at bounding box center [527, 115] width 926 height 52
click at [913, 45] on icon "publish" at bounding box center [907, 40] width 17 height 17
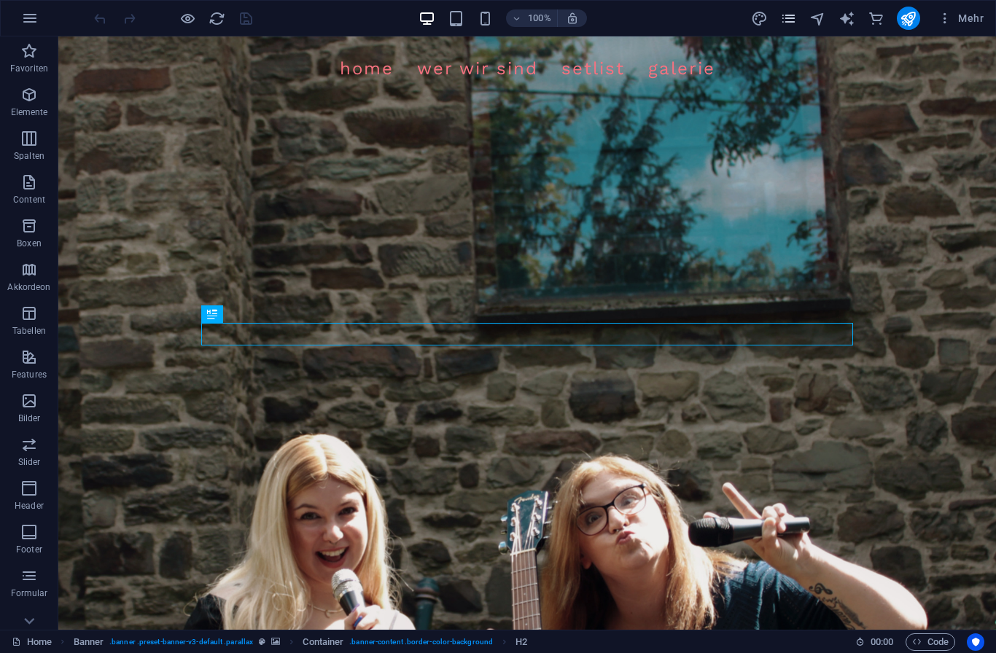
click at [796, 22] on icon "pages" at bounding box center [788, 18] width 17 height 17
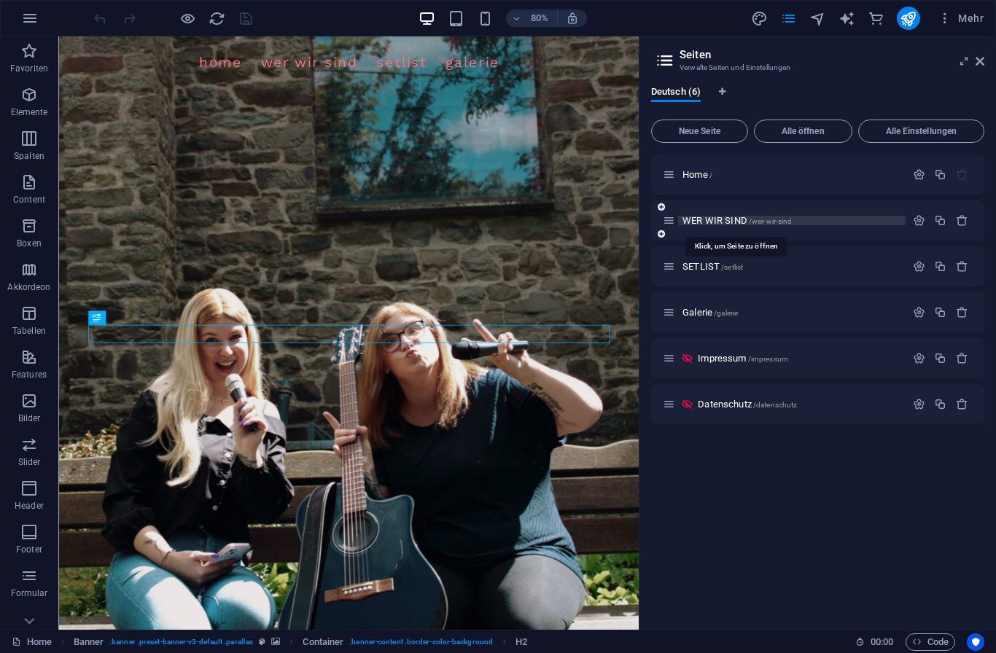
click at [695, 217] on span "WER WIR SIND /wer-wir-sind" at bounding box center [736, 220] width 109 height 11
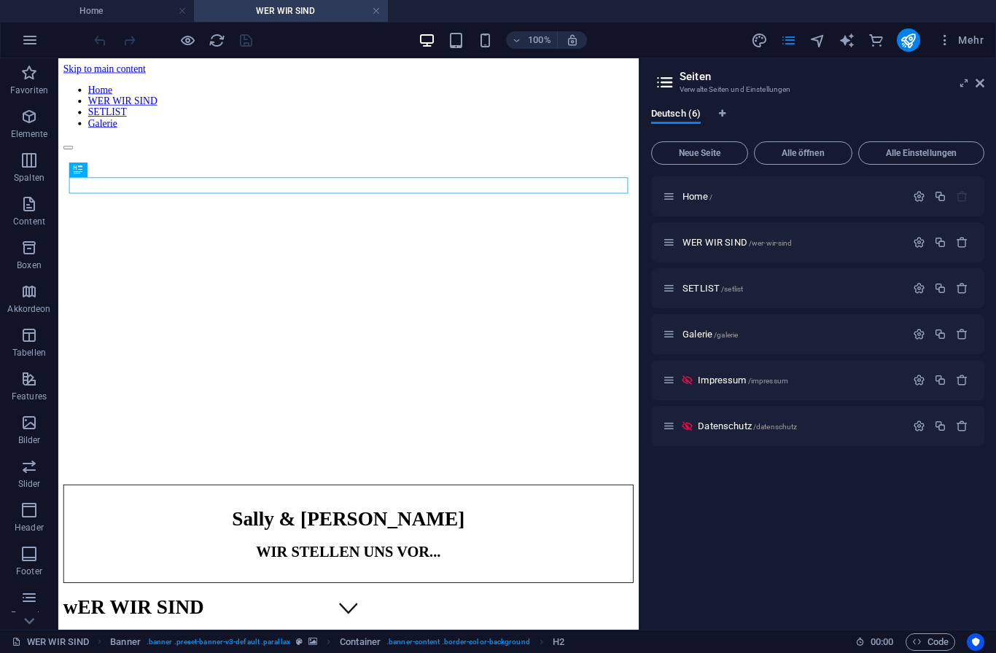
click at [717, 153] on div at bounding box center [399, 159] width 671 height 13
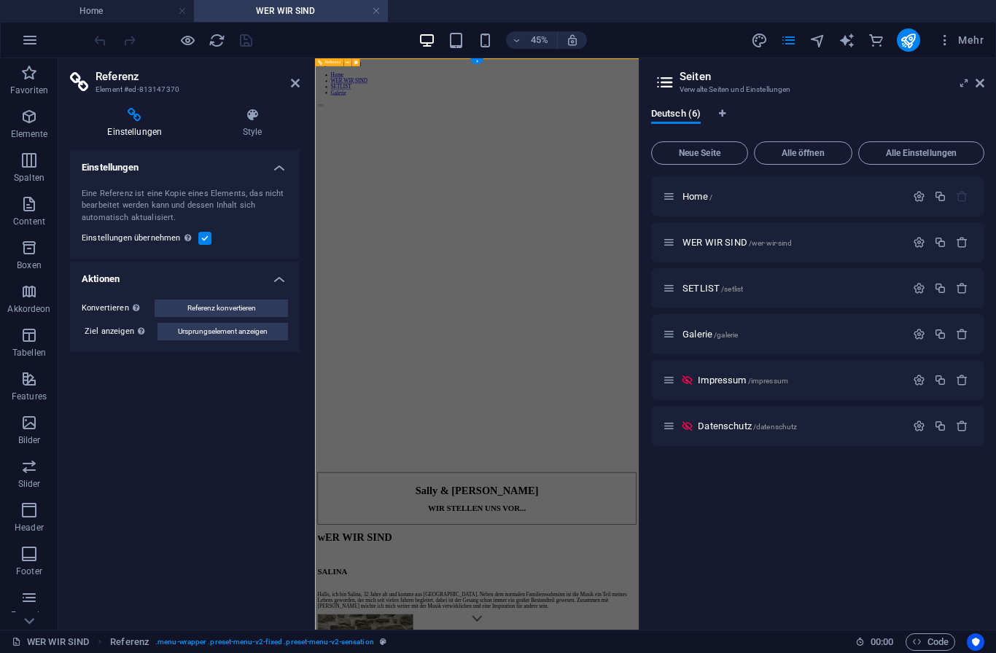
click at [937, 102] on nav "Home WER WIR SIND SETLIST Galerie" at bounding box center [675, 115] width 708 height 52
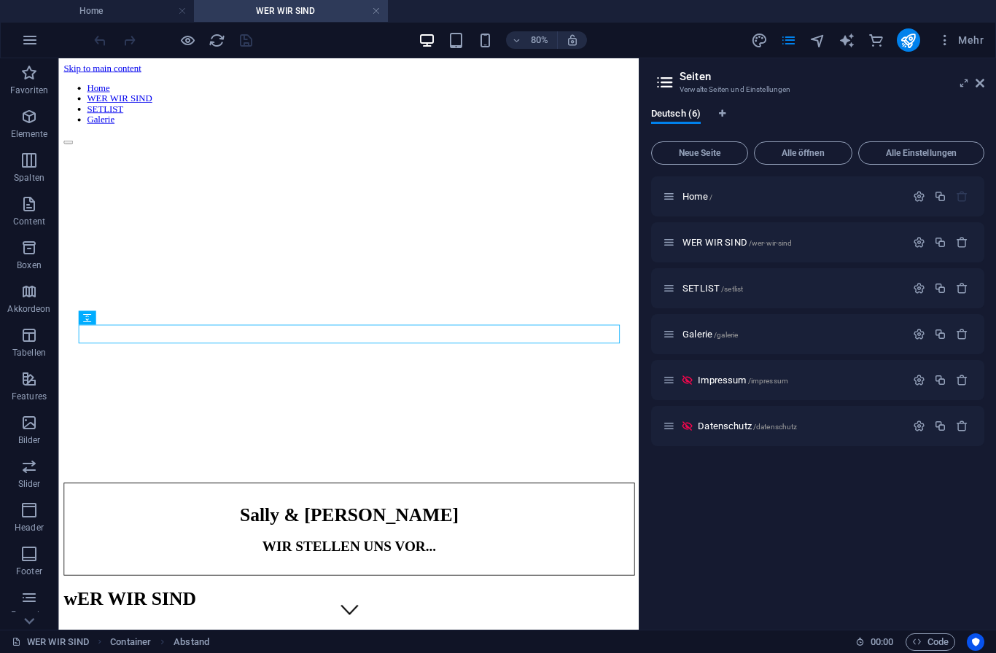
click at [740, 89] on figure at bounding box center [421, 89] width 714 height 0
select select "vh"
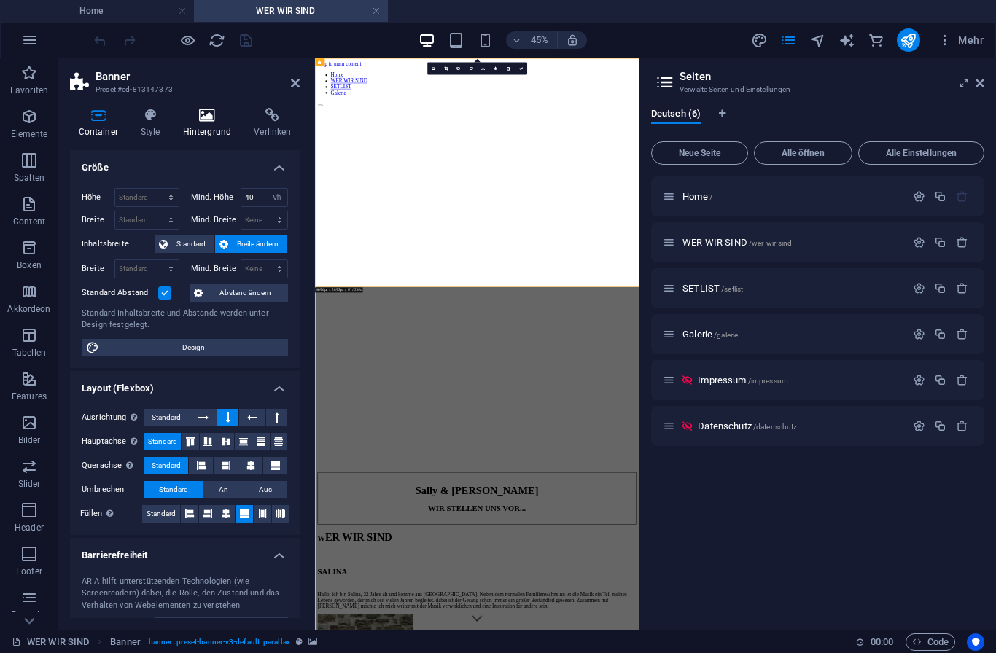
click at [221, 120] on icon at bounding box center [207, 115] width 66 height 15
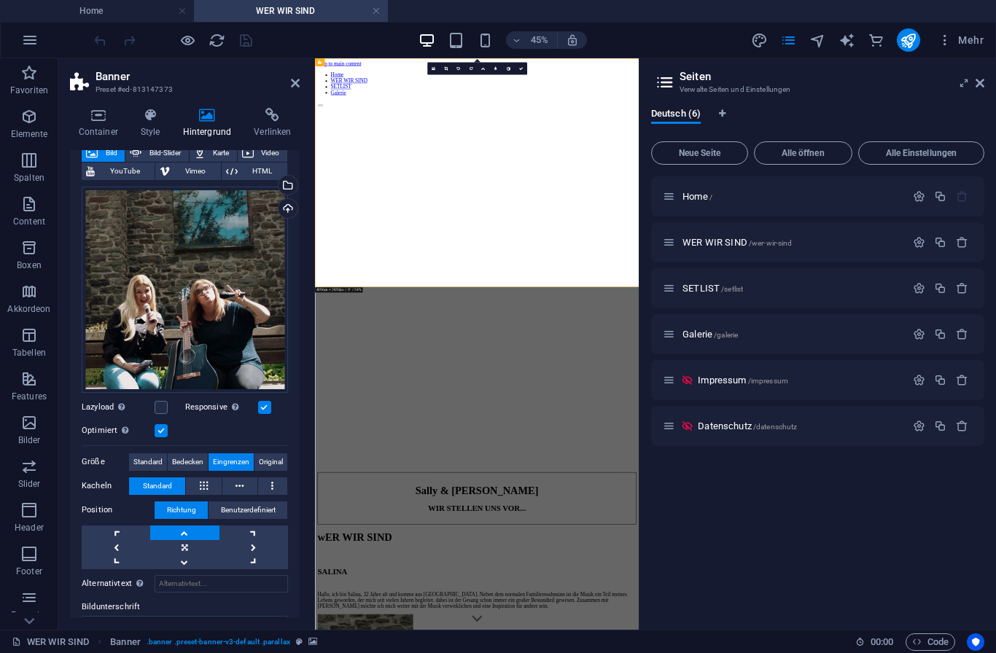
scroll to position [93, 0]
click at [154, 467] on span "Standard" at bounding box center [147, 461] width 29 height 17
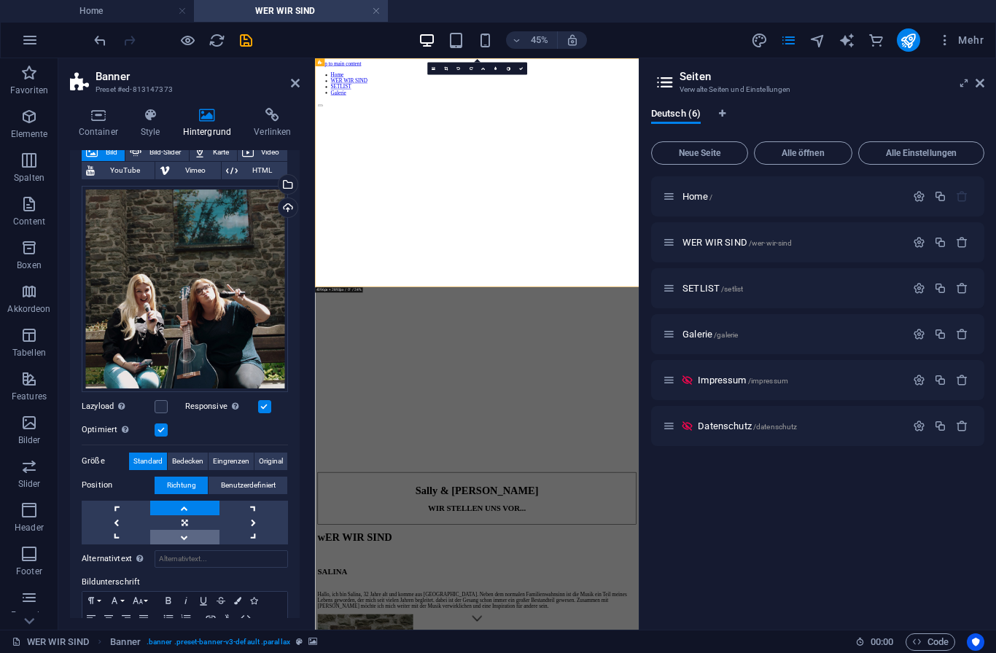
click at [185, 534] on link at bounding box center [184, 537] width 69 height 15
click at [184, 534] on link at bounding box center [184, 537] width 69 height 15
click at [192, 523] on link at bounding box center [184, 522] width 69 height 15
click at [187, 540] on link at bounding box center [184, 537] width 69 height 15
click at [908, 44] on icon "publish" at bounding box center [907, 40] width 17 height 17
